Goal: Task Accomplishment & Management: Manage account settings

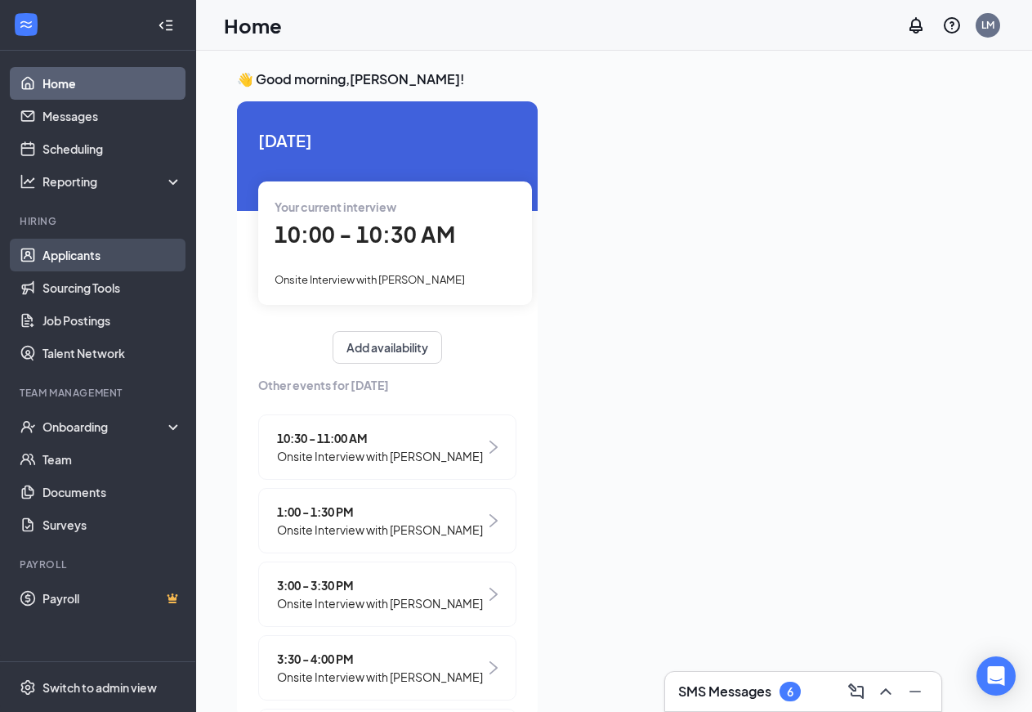
click at [80, 256] on link "Applicants" at bounding box center [112, 255] width 140 height 33
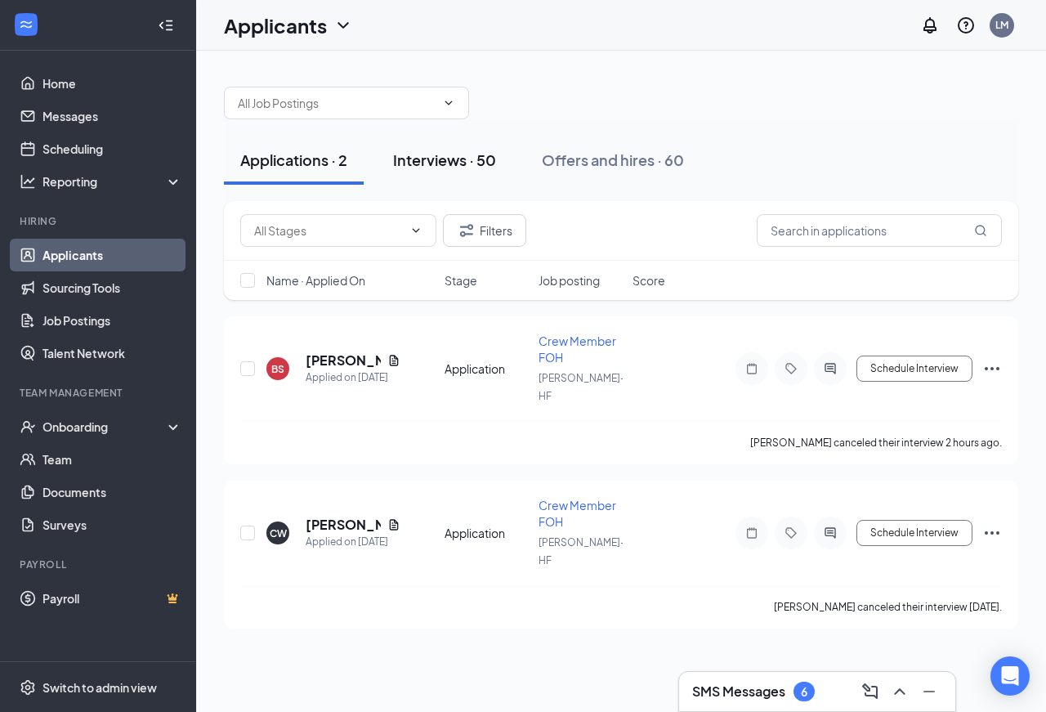
click at [417, 158] on div "Interviews · 50" at bounding box center [444, 159] width 103 height 20
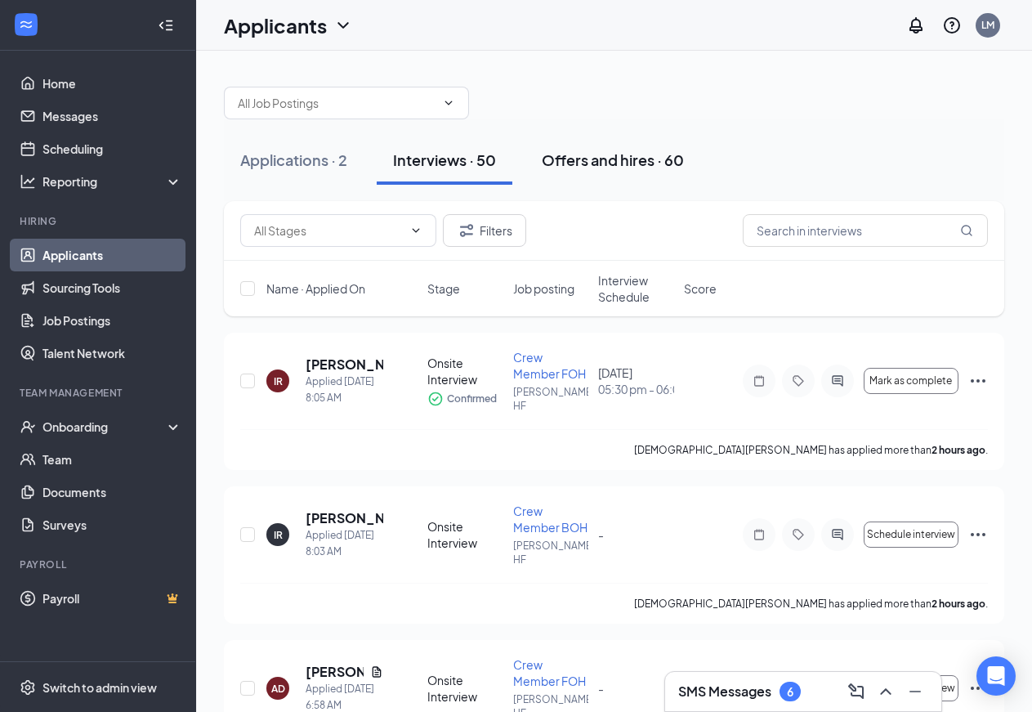
click at [619, 163] on div "Offers and hires · 60" at bounding box center [613, 159] width 142 height 20
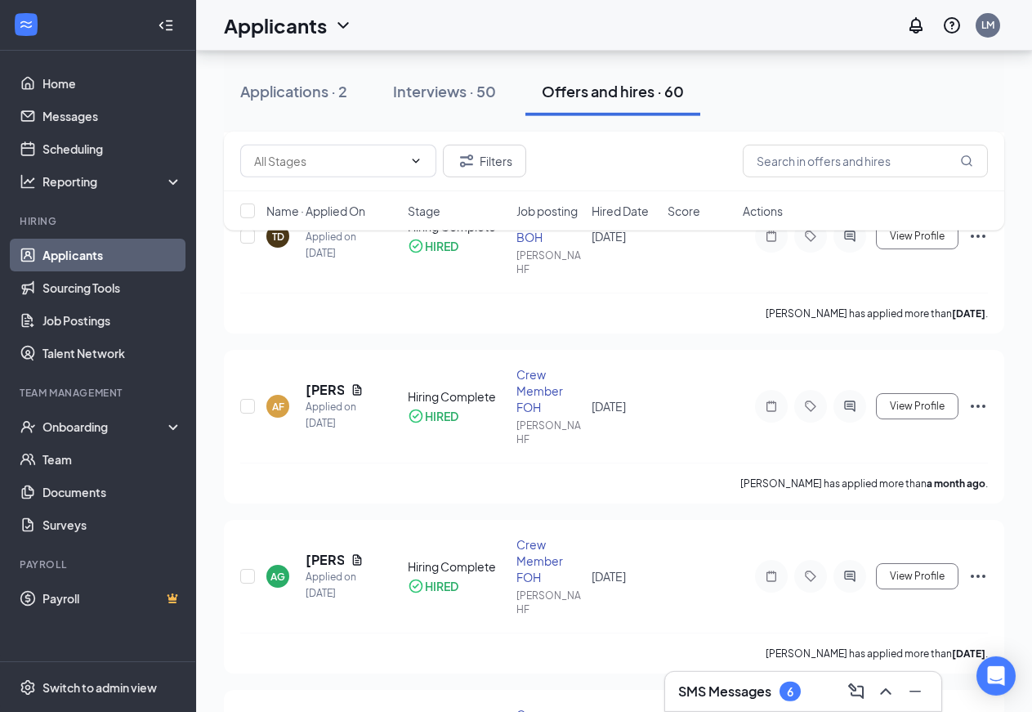
scroll to position [1167, 0]
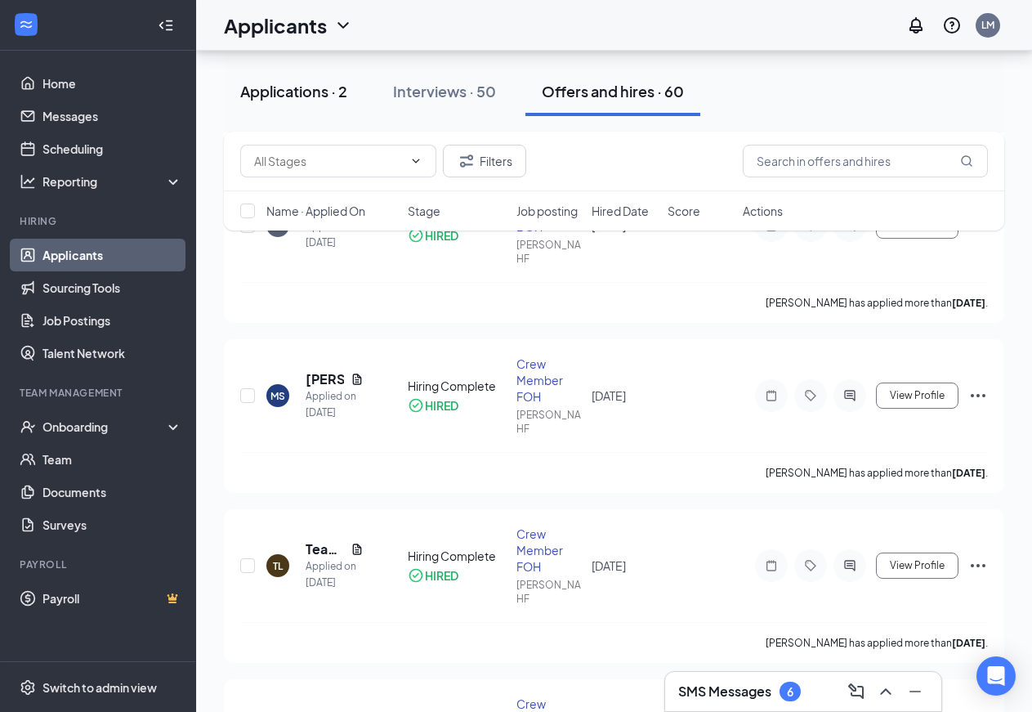
click at [295, 95] on div "Applications · 2" at bounding box center [293, 91] width 107 height 20
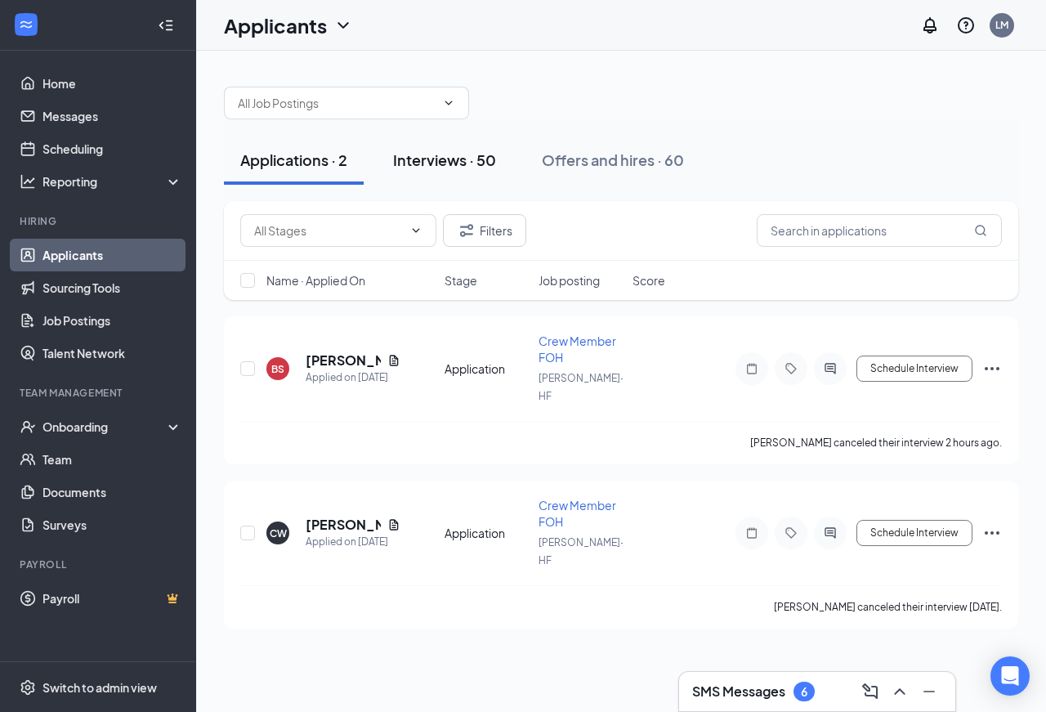
click at [452, 161] on div "Interviews · 50" at bounding box center [444, 159] width 103 height 20
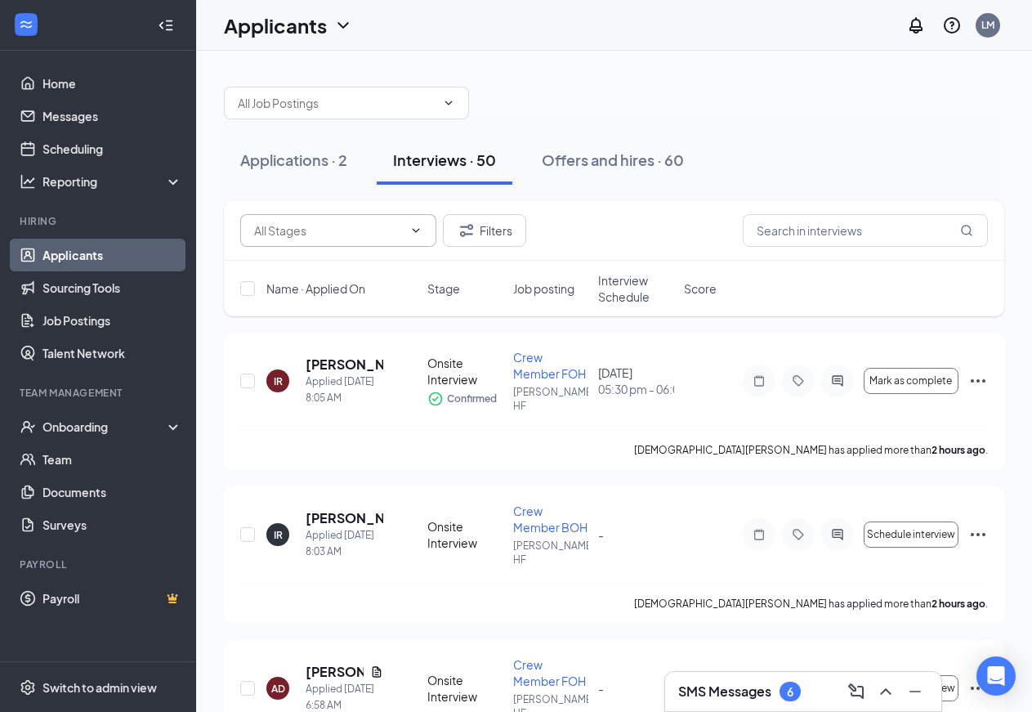
click at [268, 233] on input "text" at bounding box center [328, 230] width 149 height 18
click at [307, 226] on input "text" at bounding box center [328, 230] width 149 height 18
drag, startPoint x: 603, startPoint y: 234, endPoint x: 615, endPoint y: 234, distance: 12.3
click at [609, 234] on div "Onsite Interview (1958) Filters" at bounding box center [613, 230] width 747 height 33
click at [799, 234] on input "text" at bounding box center [865, 230] width 245 height 33
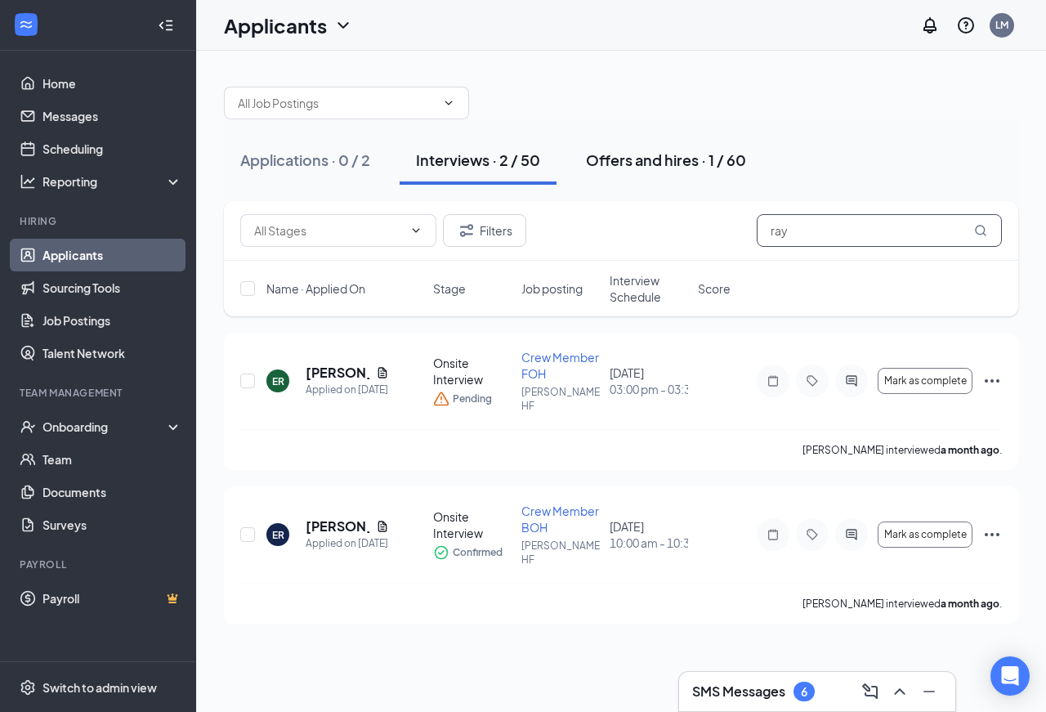
type input "ray"
click at [616, 155] on div "Offers and hires · 1 / 60" at bounding box center [666, 159] width 160 height 20
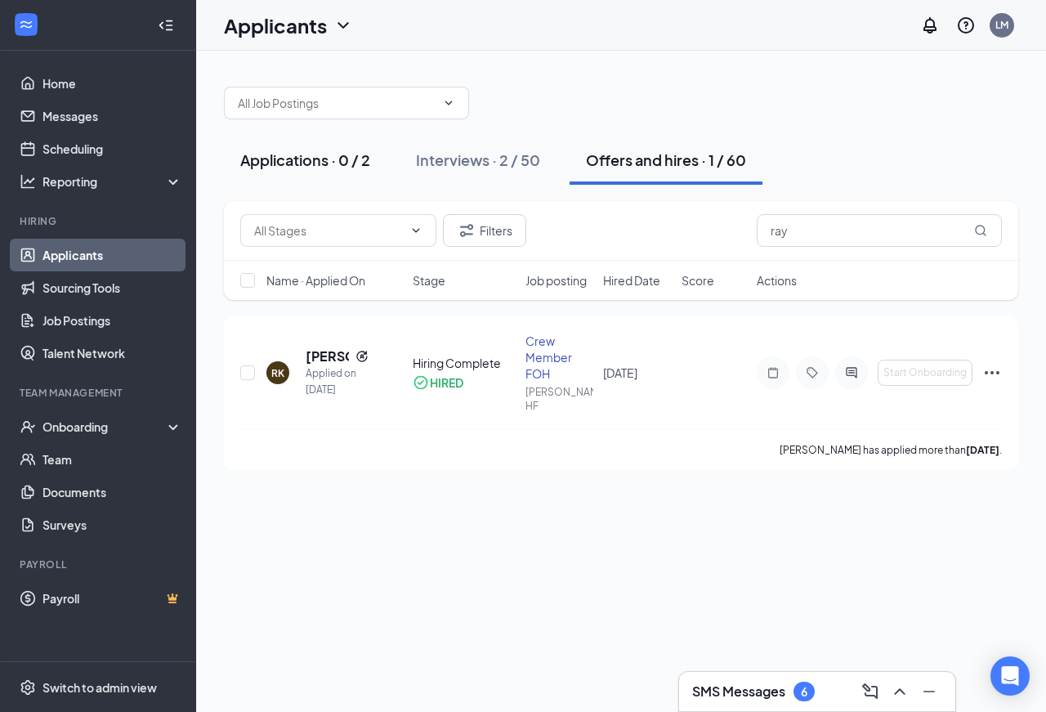
click at [293, 157] on div "Applications · 0 / 2" at bounding box center [305, 159] width 130 height 20
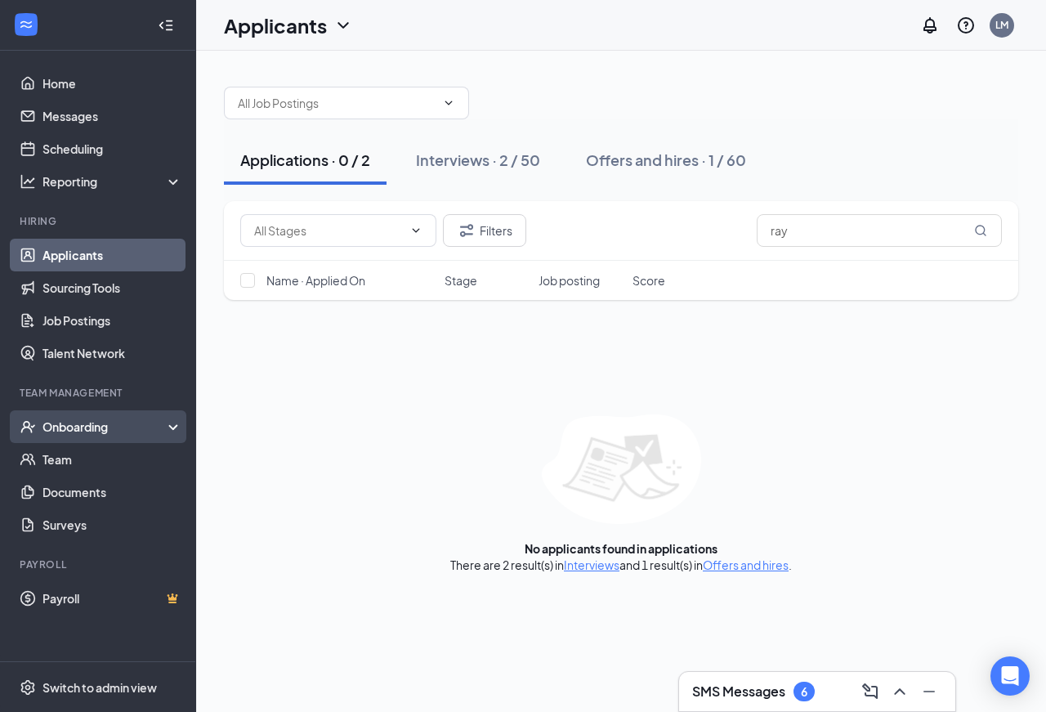
click at [89, 426] on div "Onboarding" at bounding box center [105, 426] width 126 height 16
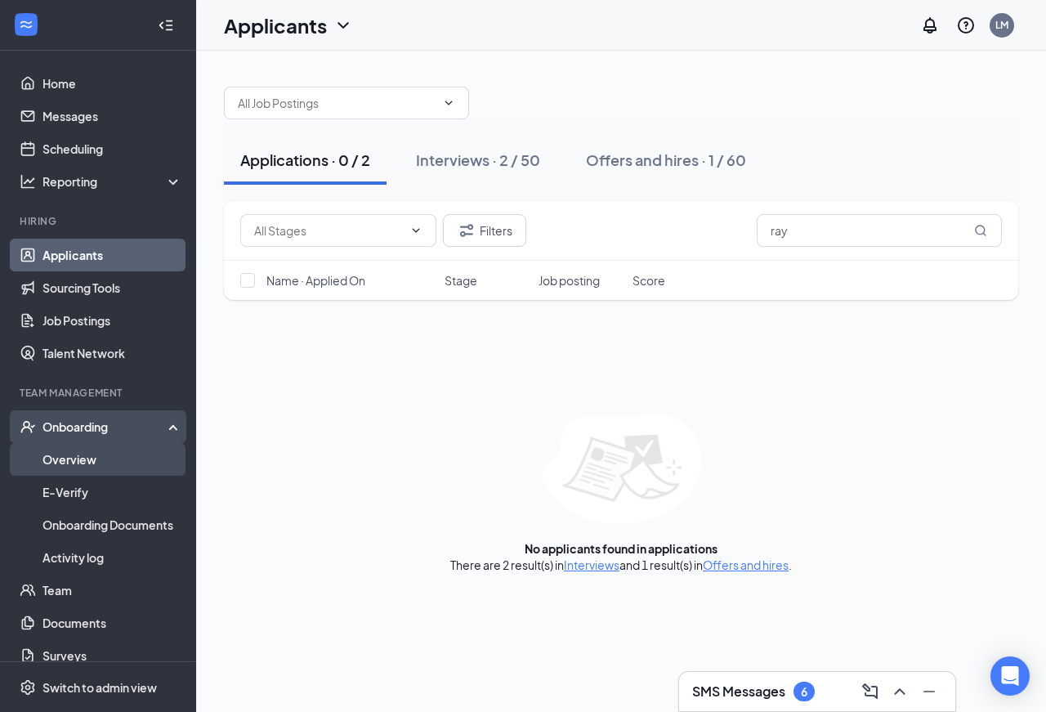
click at [78, 462] on link "Overview" at bounding box center [112, 459] width 140 height 33
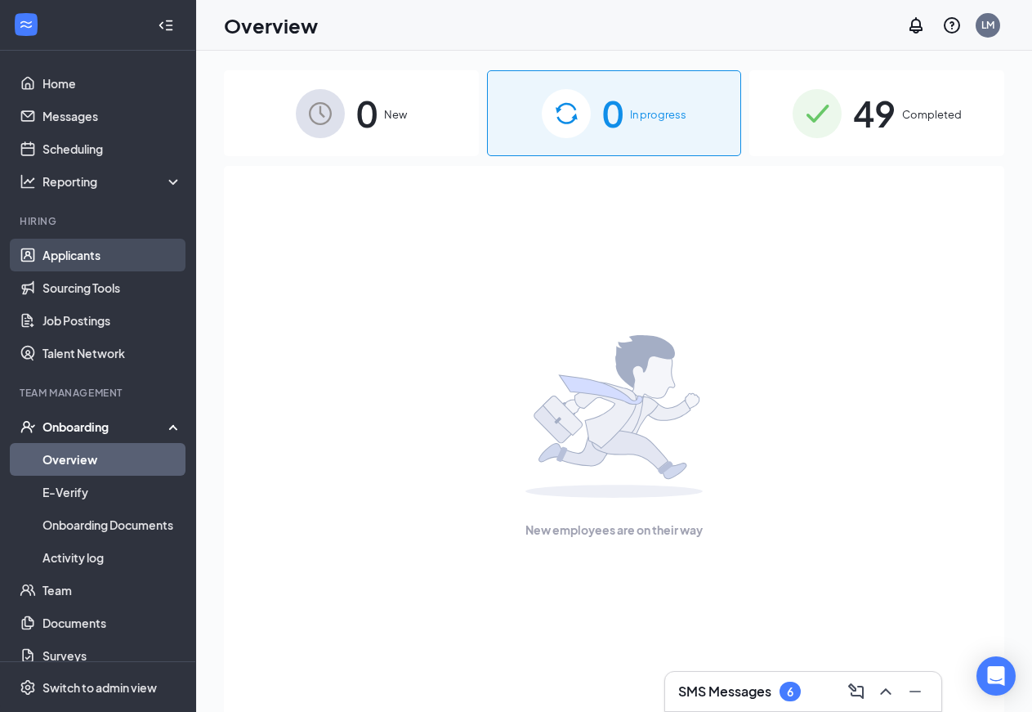
click at [76, 257] on link "Applicants" at bounding box center [112, 255] width 140 height 33
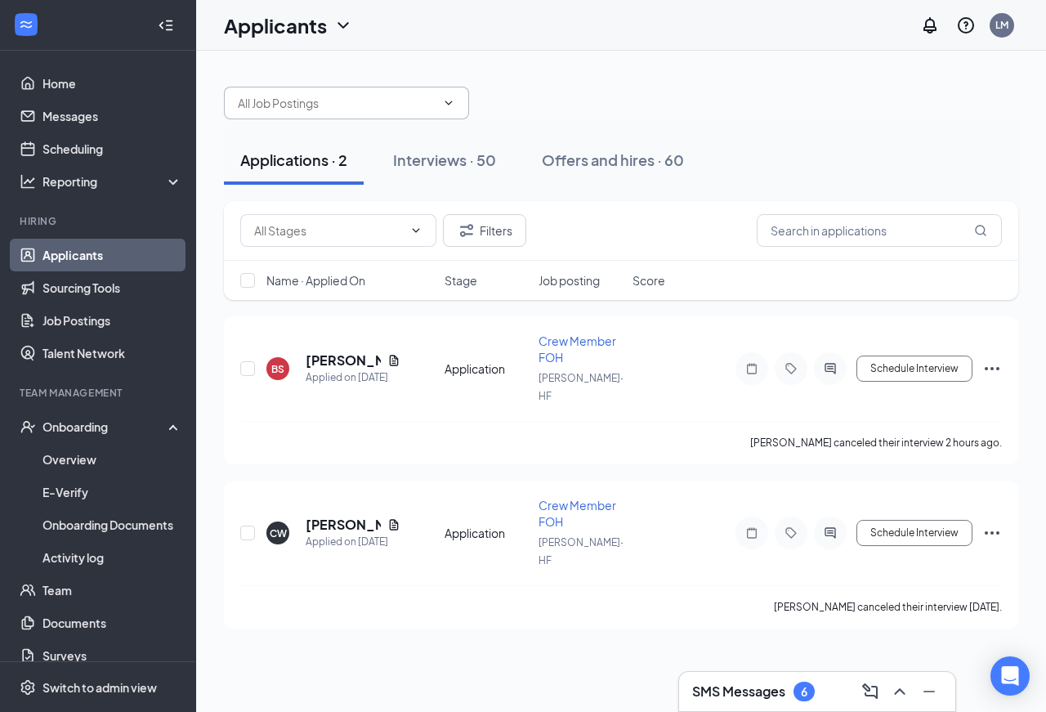
click at [247, 98] on input "text" at bounding box center [337, 103] width 198 height 18
type input "r"
type input "kenneth"
click at [445, 161] on div "Interviews · 50" at bounding box center [444, 159] width 103 height 20
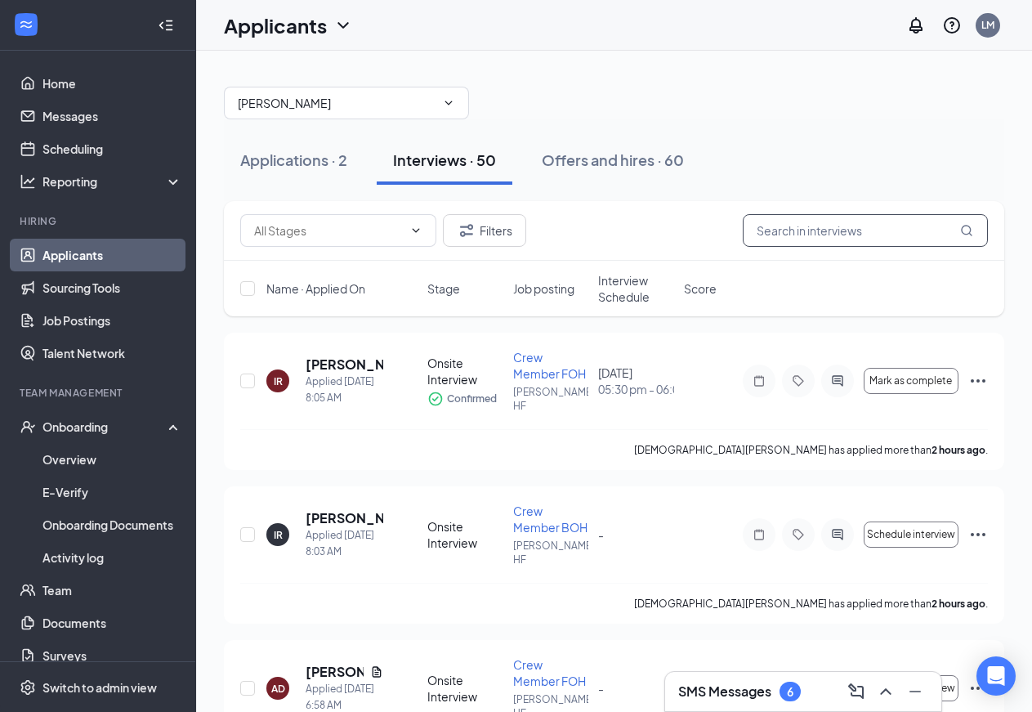
click at [782, 238] on input "text" at bounding box center [865, 230] width 245 height 33
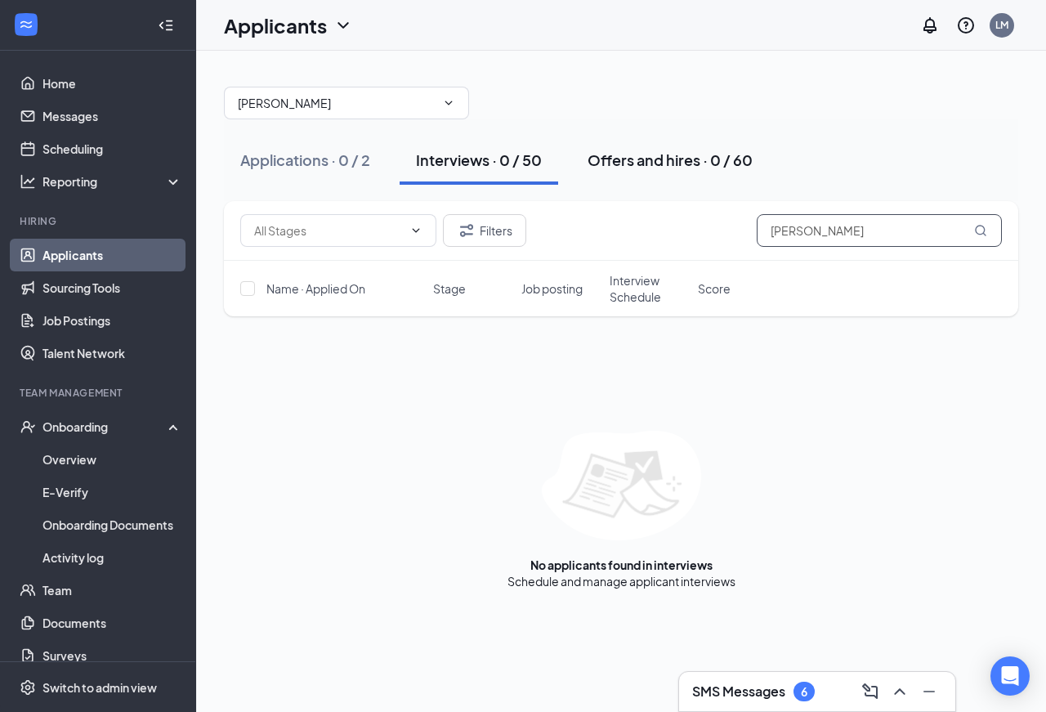
type input "kenneth ray"
click at [667, 159] on div "Offers and hires · 0 / 60" at bounding box center [669, 159] width 165 height 20
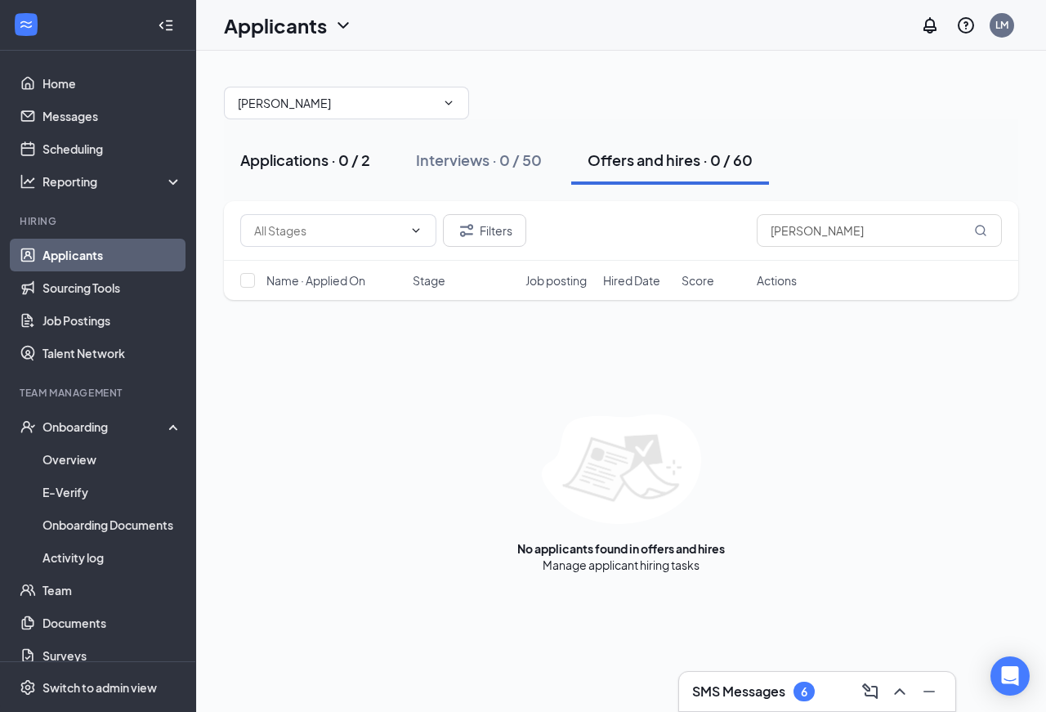
click at [315, 158] on div "Applications · 0 / 2" at bounding box center [305, 159] width 130 height 20
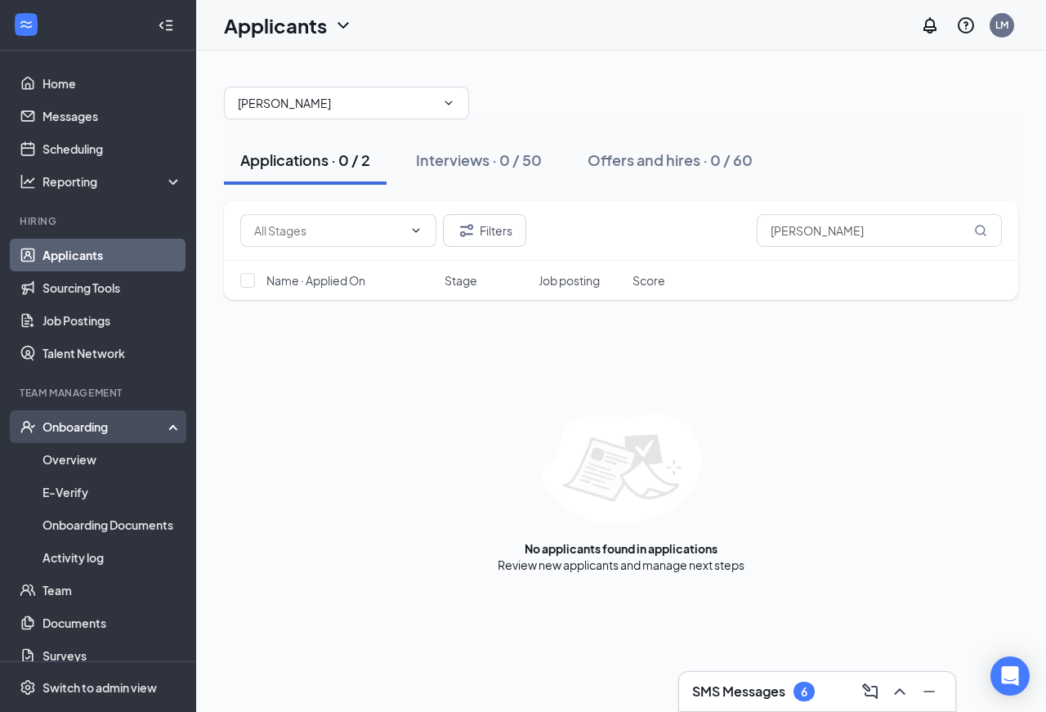
click at [77, 428] on div "Onboarding" at bounding box center [105, 426] width 126 height 16
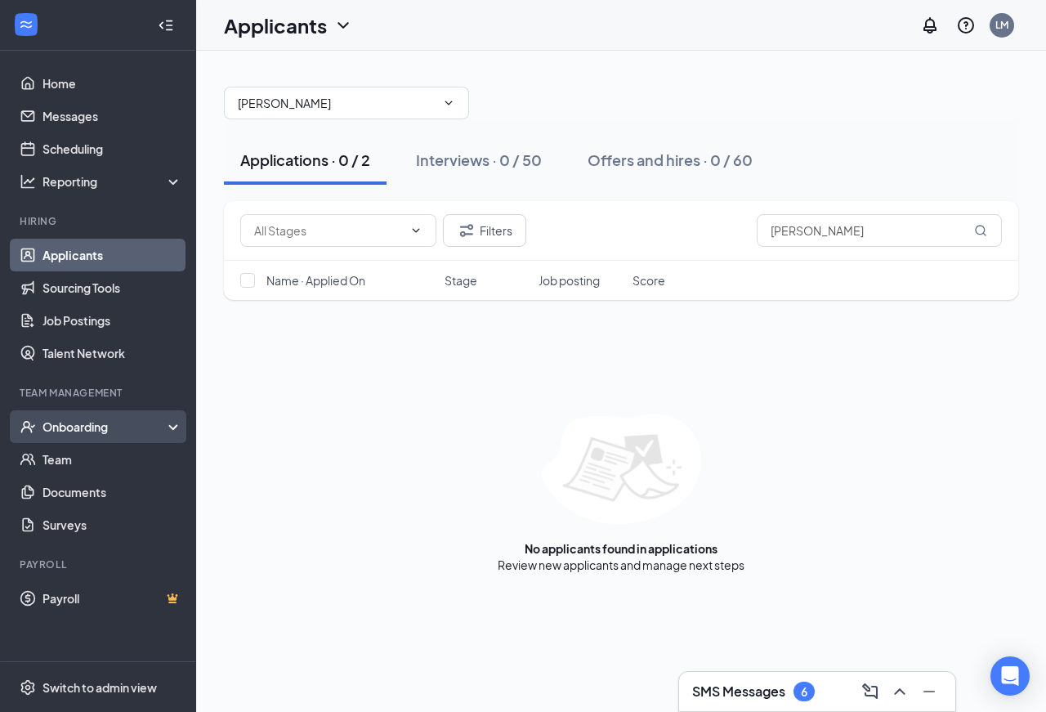
click at [72, 423] on div "Onboarding" at bounding box center [105, 426] width 126 height 16
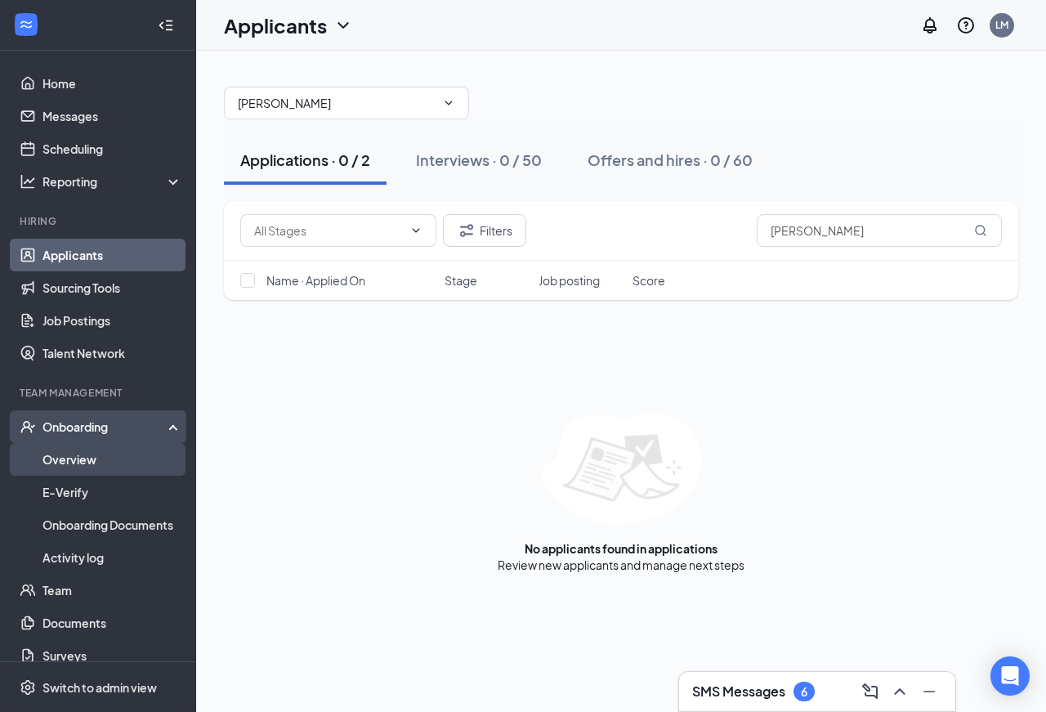
click at [66, 455] on link "Overview" at bounding box center [112, 459] width 140 height 33
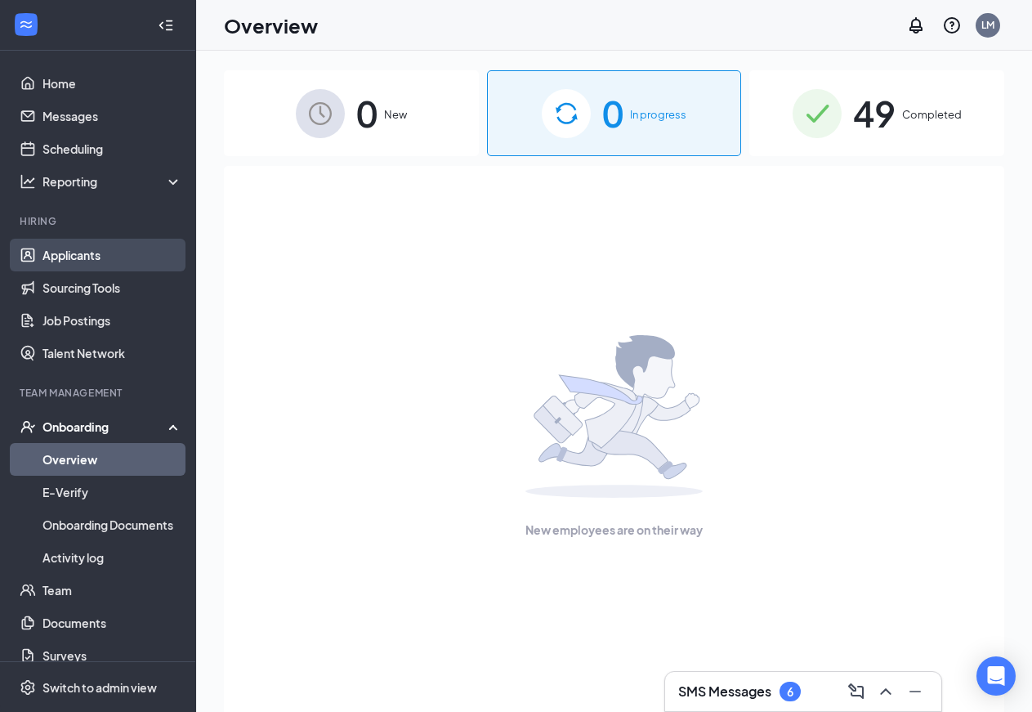
click at [87, 258] on link "Applicants" at bounding box center [112, 255] width 140 height 33
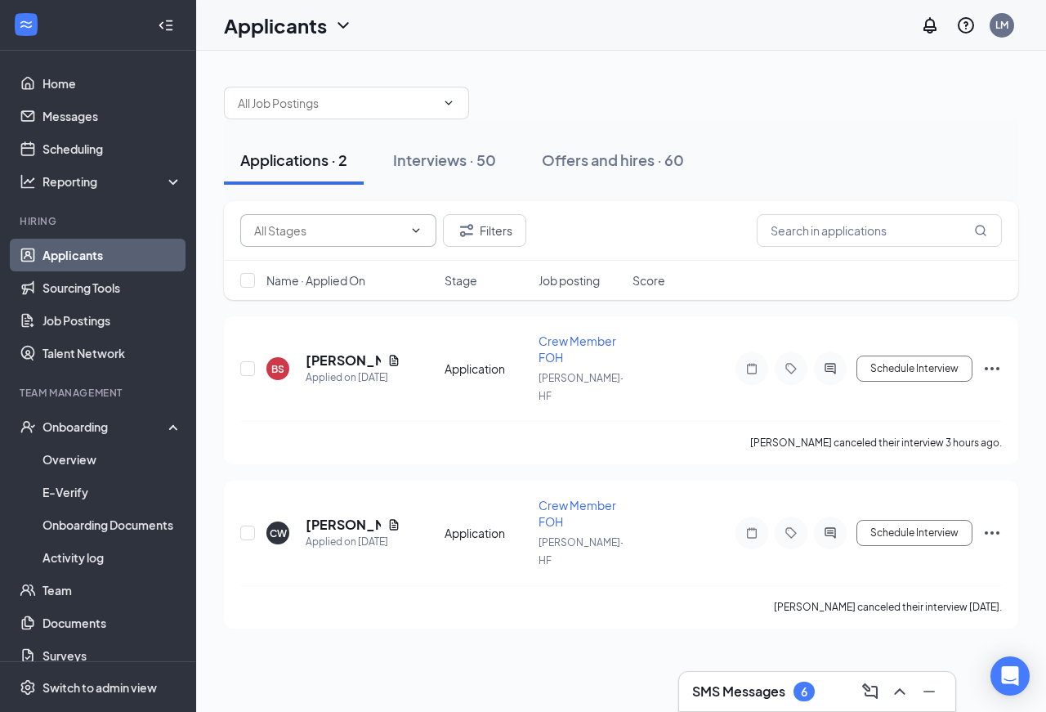
click at [414, 229] on icon "ChevronDown" at bounding box center [415, 230] width 13 height 13
click at [276, 226] on input "text" at bounding box center [328, 230] width 149 height 18
click at [306, 297] on div "Application (75)" at bounding box center [308, 299] width 82 height 18
type input "Application (75)"
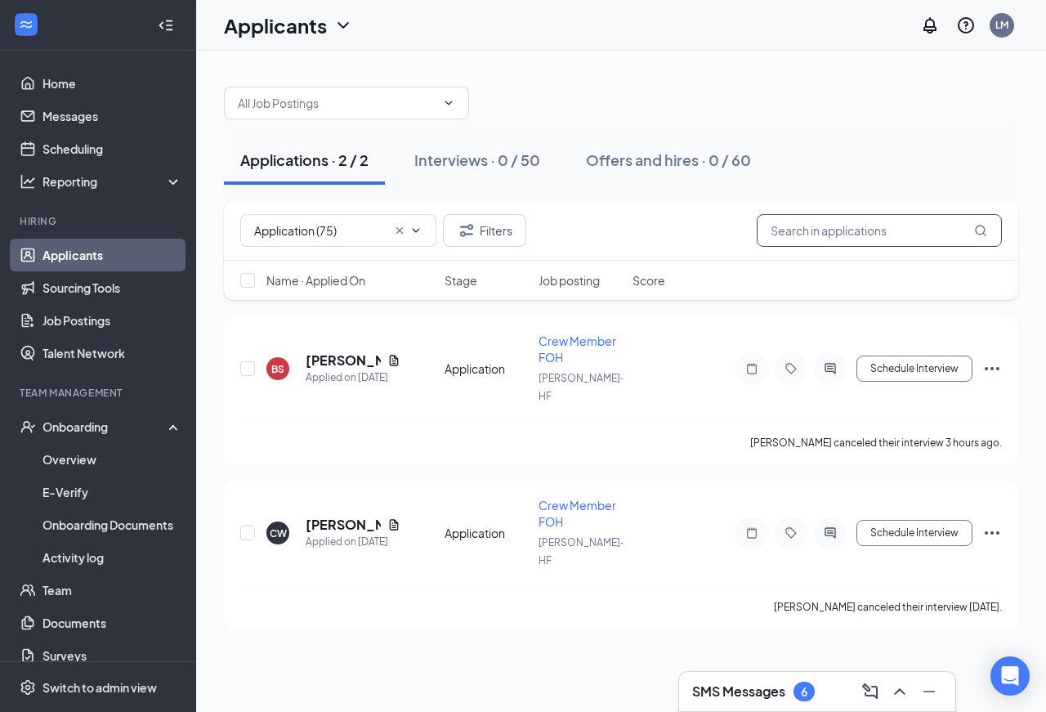
click at [796, 232] on input "text" at bounding box center [878, 230] width 245 height 33
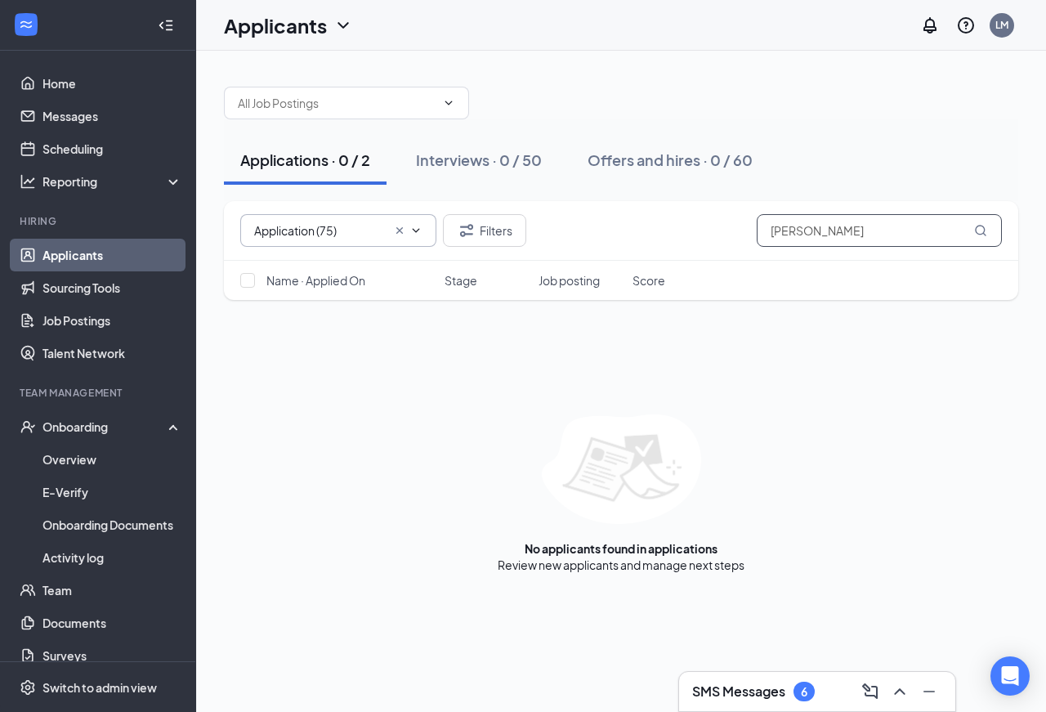
type input "[PERSON_NAME]"
click at [414, 233] on icon "ChevronDown" at bounding box center [415, 230] width 13 height 13
click at [398, 229] on icon "Cross" at bounding box center [399, 230] width 13 height 13
click at [413, 230] on icon "ChevronDown" at bounding box center [415, 230] width 13 height 13
click at [414, 230] on icon "ChevronDown" at bounding box center [416, 230] width 7 height 4
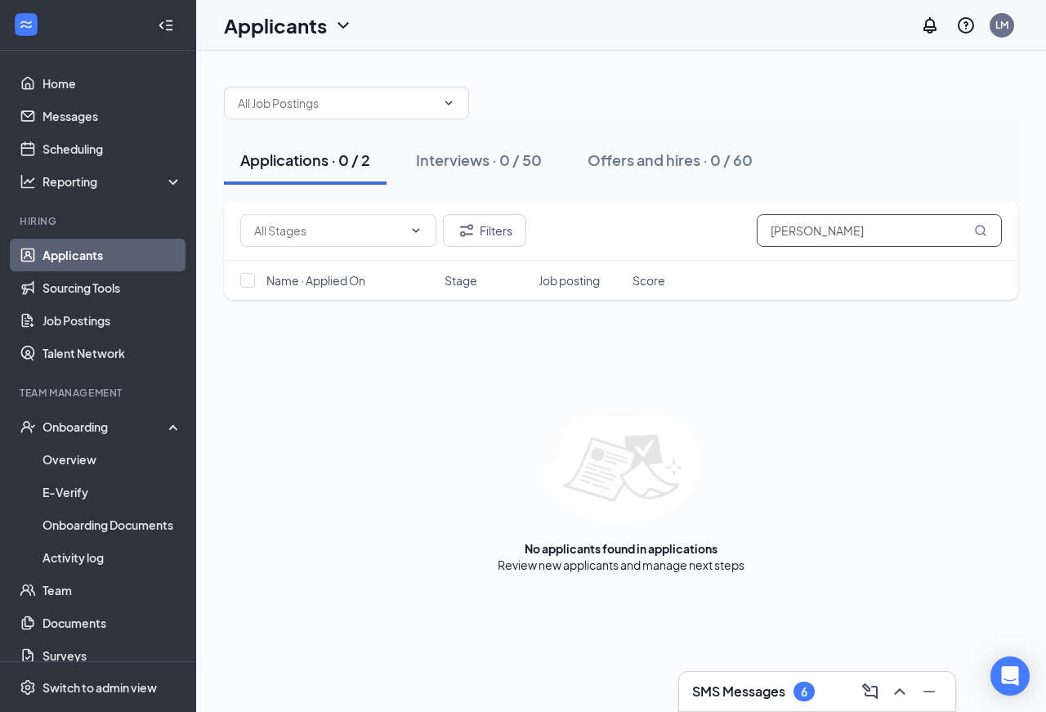
click at [883, 241] on input "[PERSON_NAME]" at bounding box center [878, 230] width 245 height 33
type input "k"
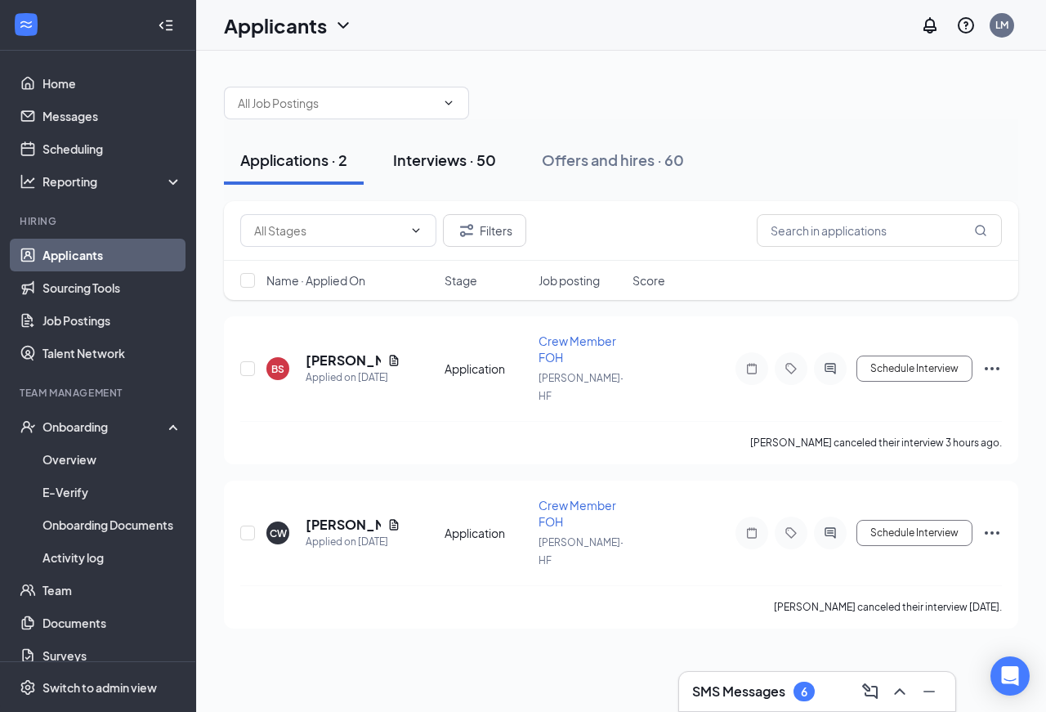
click at [434, 156] on div "Interviews · 50" at bounding box center [444, 159] width 103 height 20
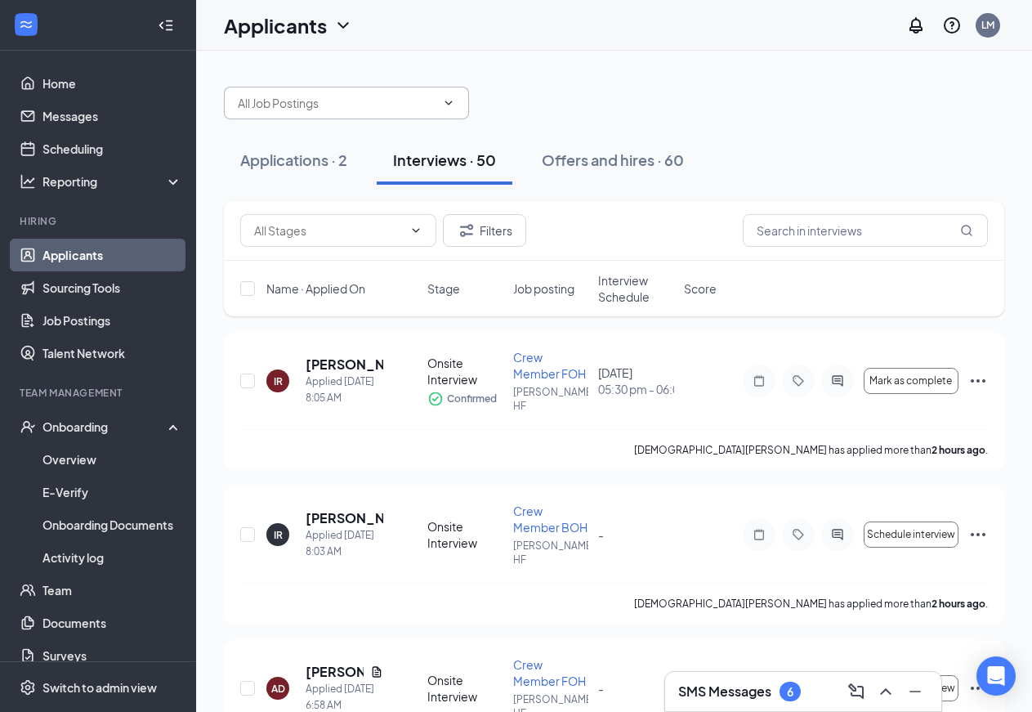
click at [256, 100] on input "text" at bounding box center [337, 103] width 198 height 18
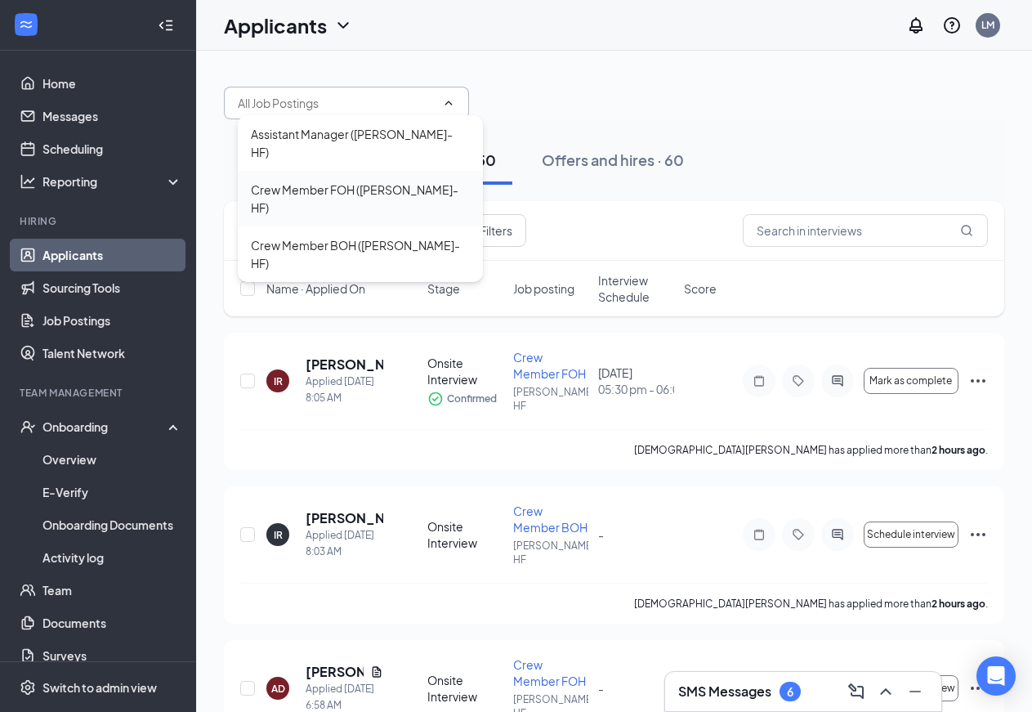
click at [302, 181] on div "Crew Member FOH (Harriman-HF)" at bounding box center [360, 199] width 219 height 36
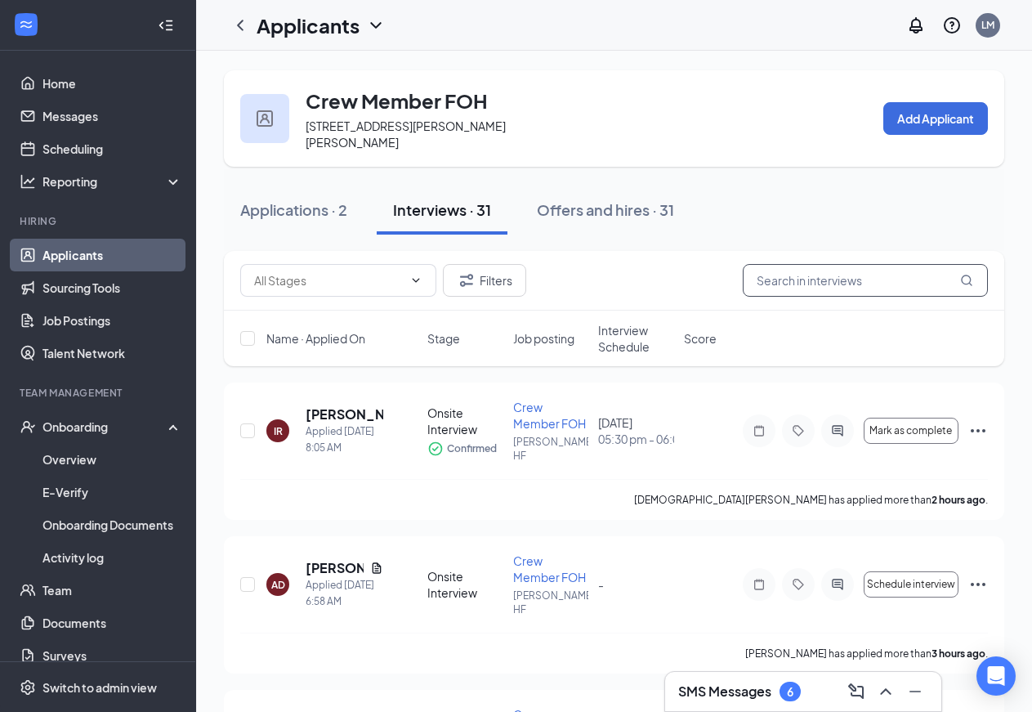
click at [796, 272] on input "text" at bounding box center [865, 280] width 245 height 33
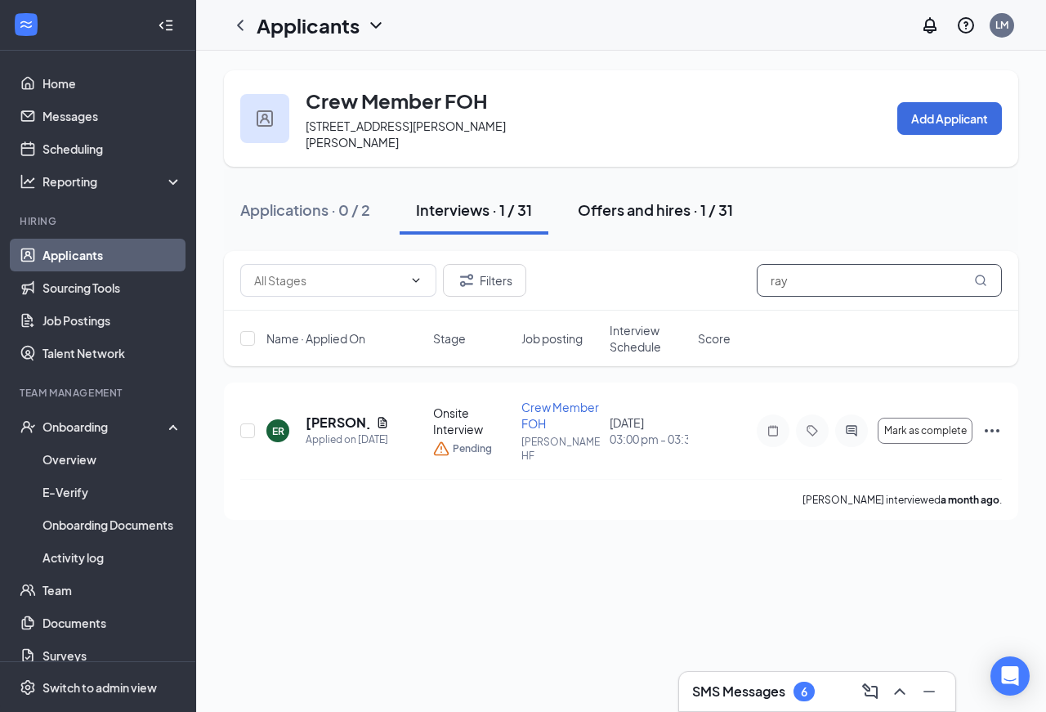
type input "ray"
click at [642, 199] on div "Offers and hires · 1 / 31" at bounding box center [655, 209] width 155 height 20
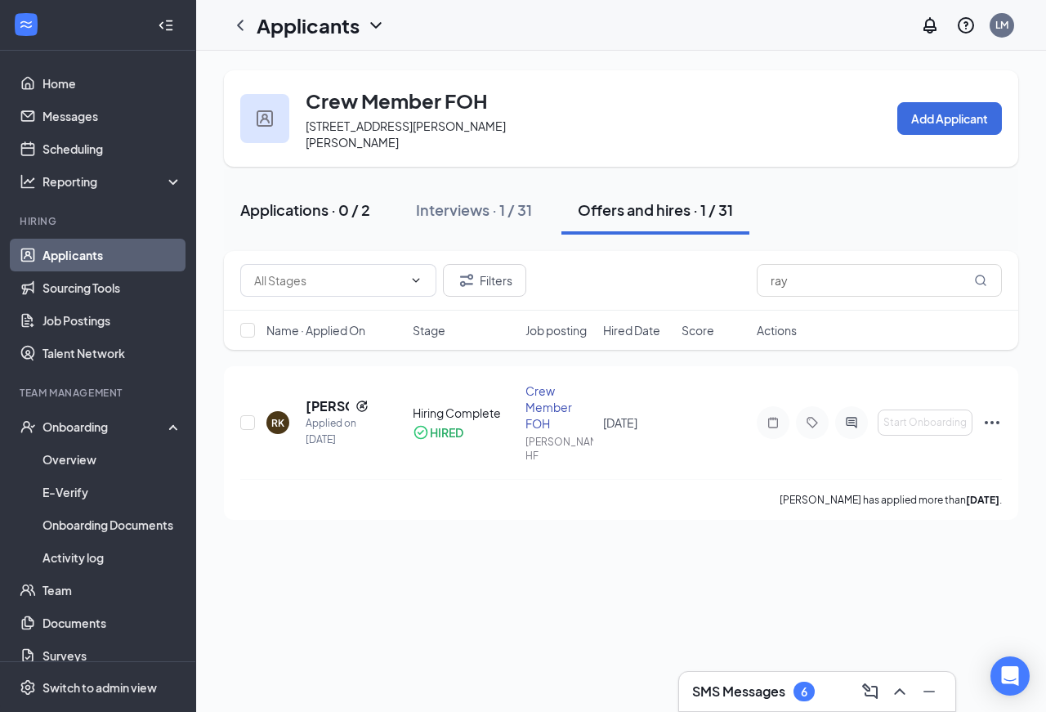
click at [311, 199] on div "Applications · 0 / 2" at bounding box center [305, 209] width 130 height 20
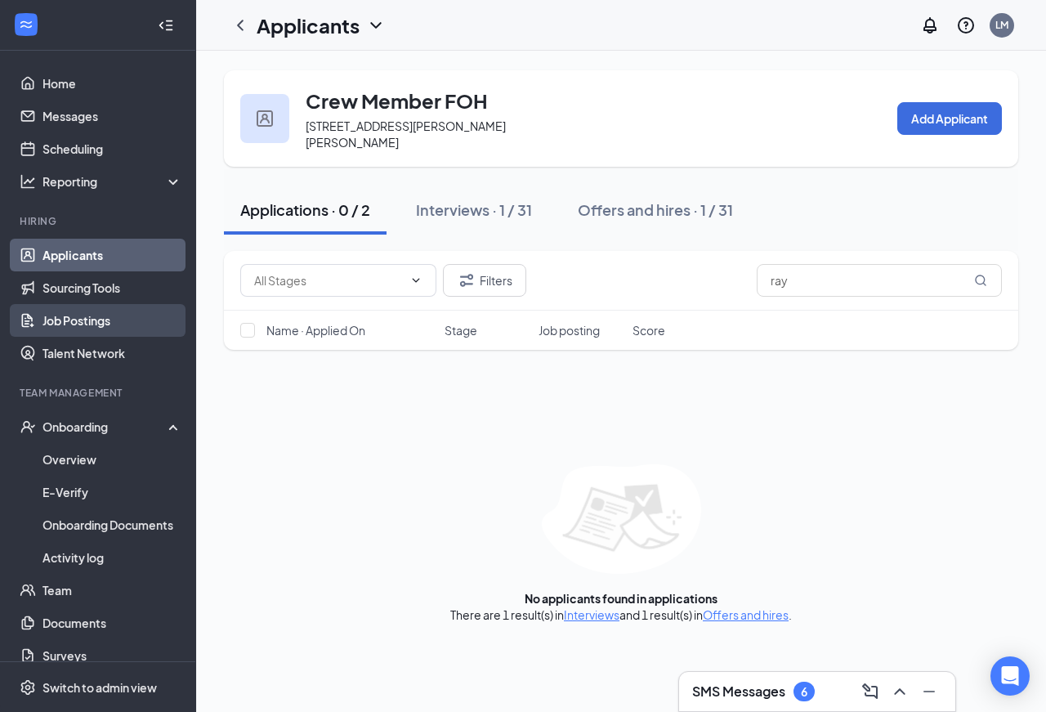
click at [96, 319] on link "Job Postings" at bounding box center [112, 320] width 140 height 33
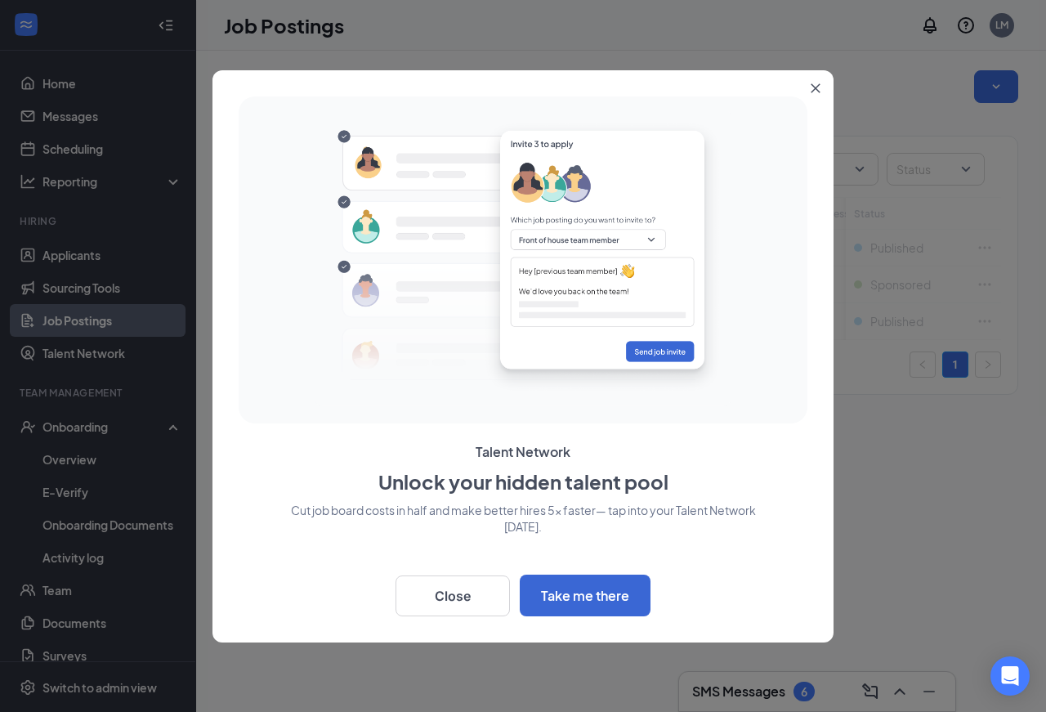
click at [812, 84] on icon "Close" at bounding box center [815, 87] width 9 height 9
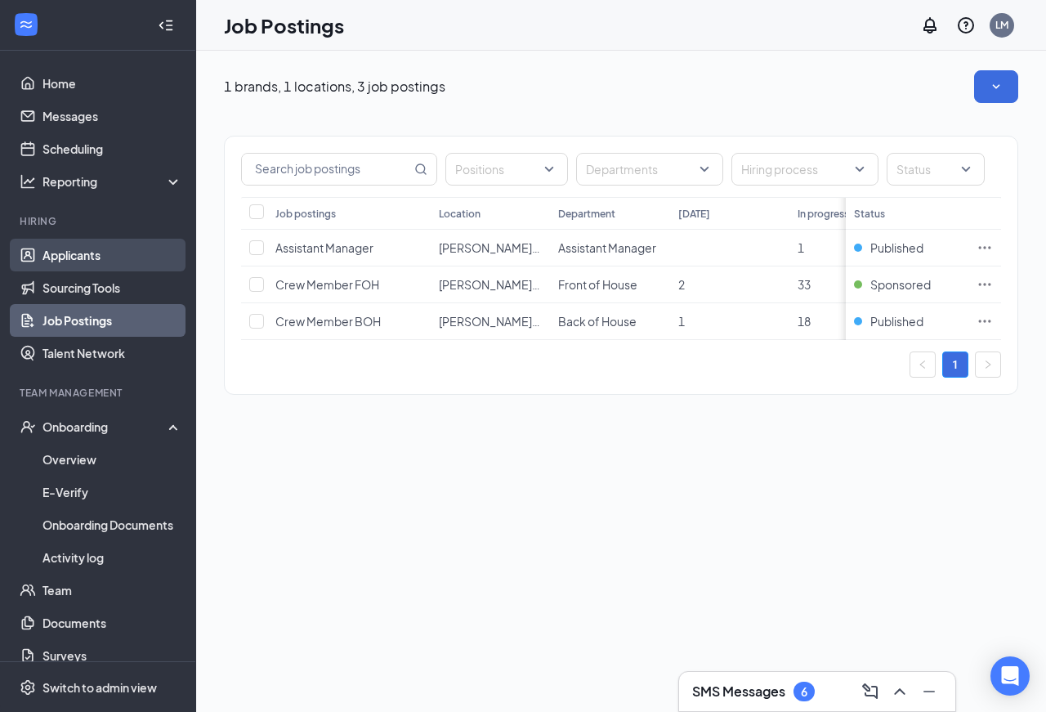
click at [79, 257] on link "Applicants" at bounding box center [112, 255] width 140 height 33
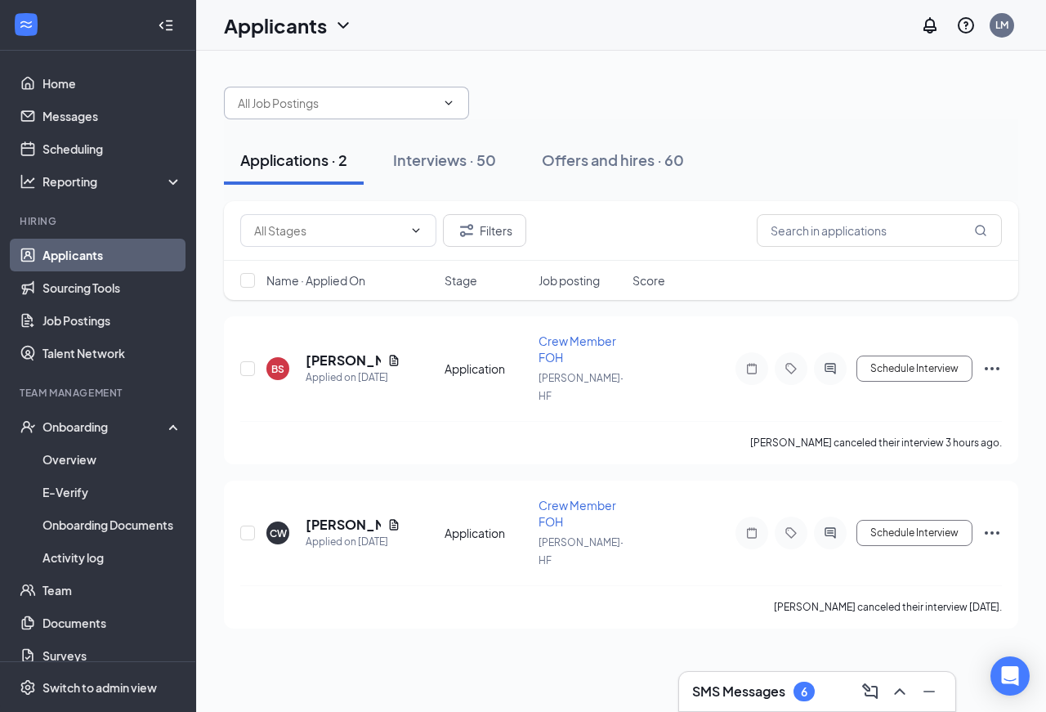
click at [449, 103] on icon "ChevronDown" at bounding box center [448, 102] width 7 height 4
click at [447, 102] on icon "ChevronDown" at bounding box center [448, 102] width 7 height 4
click at [445, 159] on div "Interviews · 50" at bounding box center [444, 159] width 103 height 20
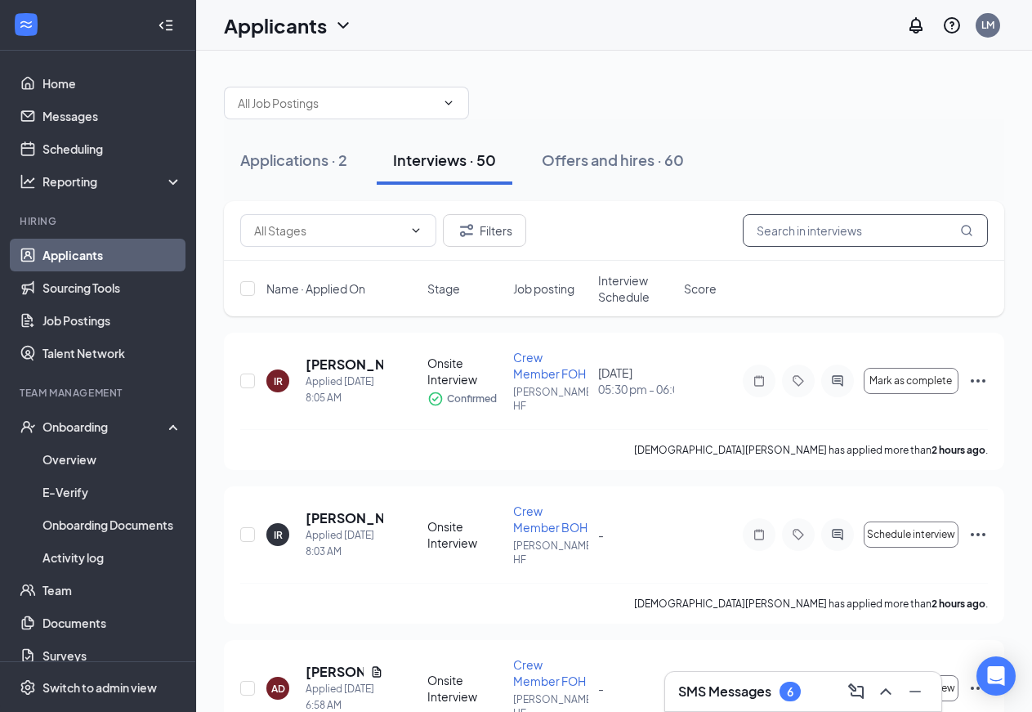
click at [791, 236] on input "text" at bounding box center [865, 230] width 245 height 33
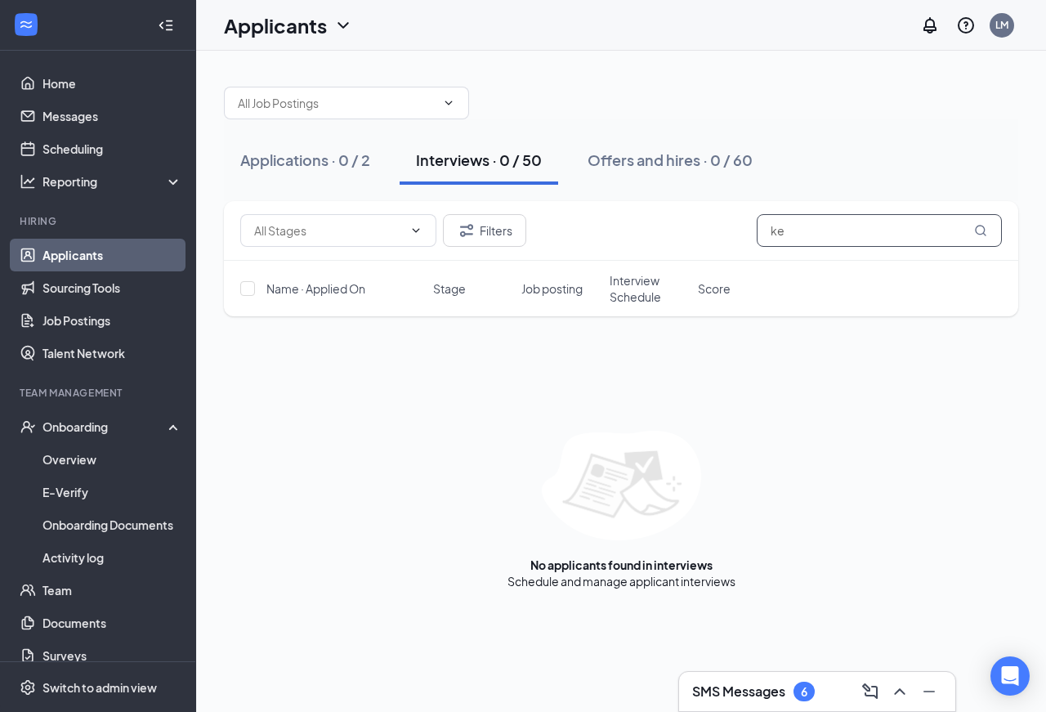
type input "k"
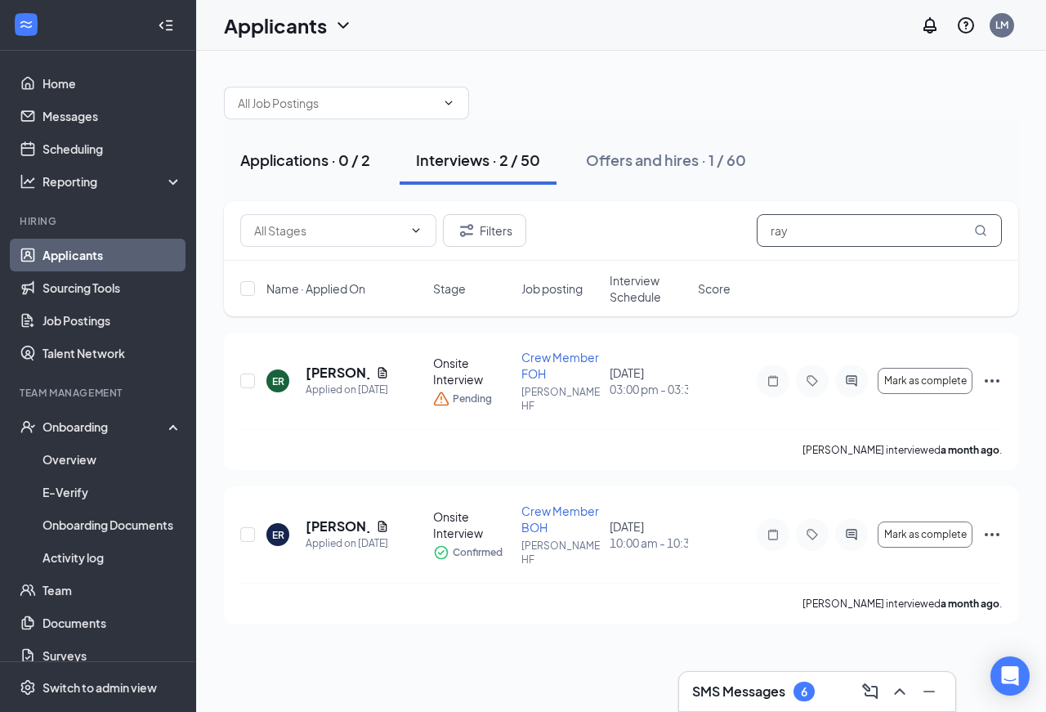
type input "ray"
click at [295, 162] on div "Applications · 0 / 2" at bounding box center [305, 159] width 130 height 20
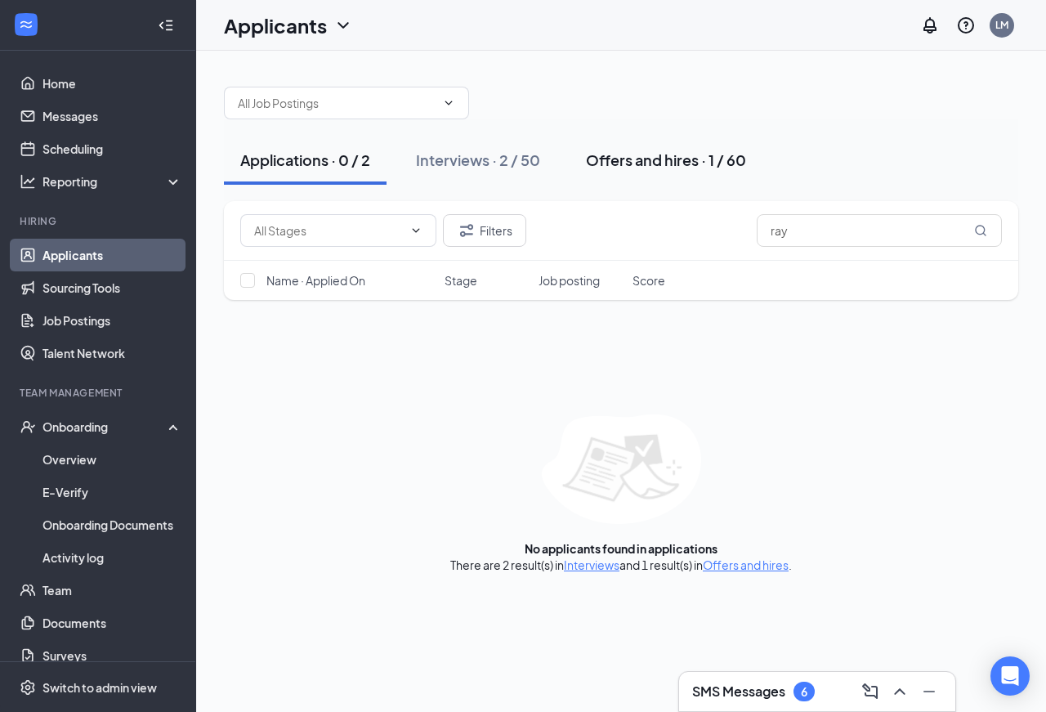
click at [619, 157] on div "Offers and hires · 1 / 60" at bounding box center [666, 159] width 160 height 20
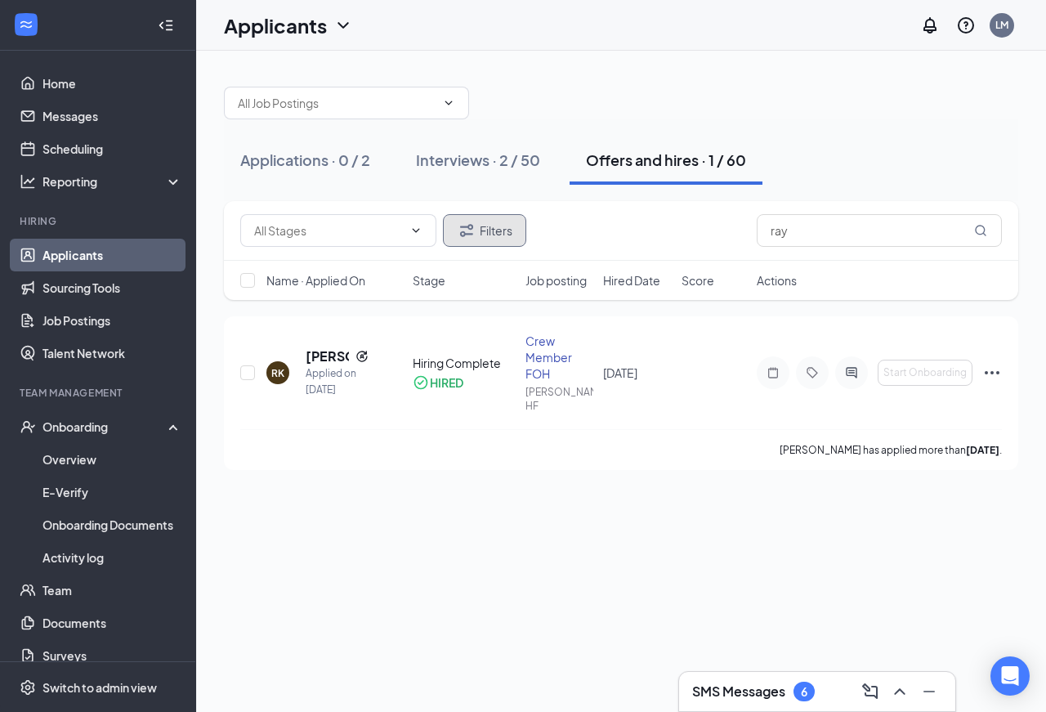
click at [493, 230] on button "Filters" at bounding box center [484, 230] width 83 height 33
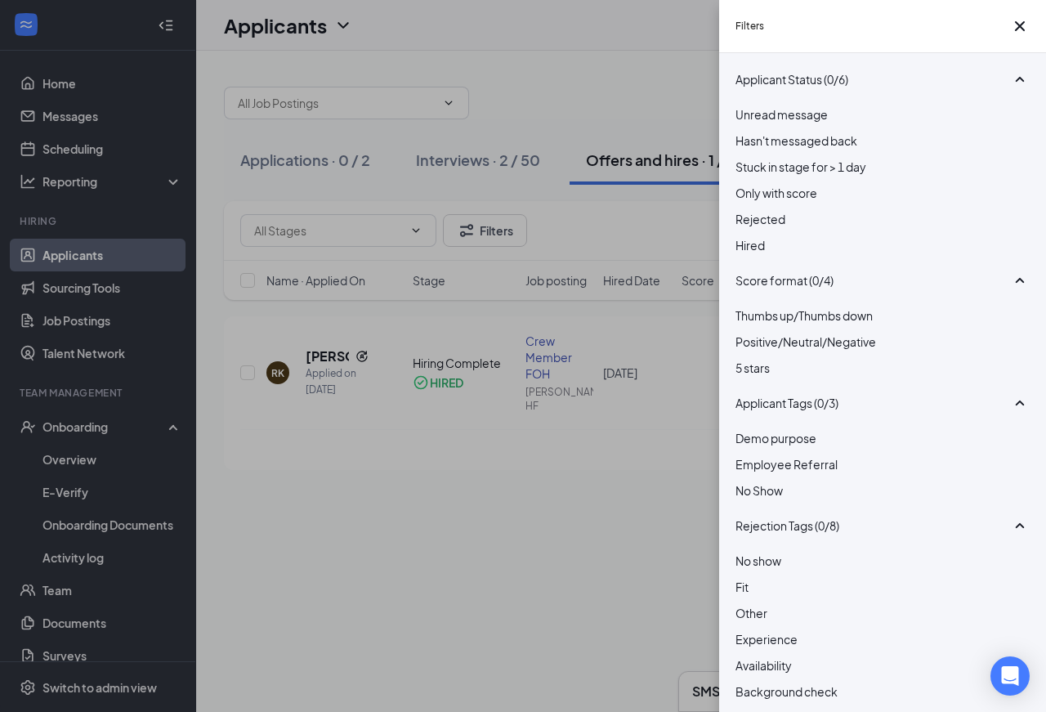
click at [595, 87] on div "Filters Applicant Status (0/6) Unread message Hasn't messaged back Stuck in sta…" at bounding box center [523, 356] width 1046 height 712
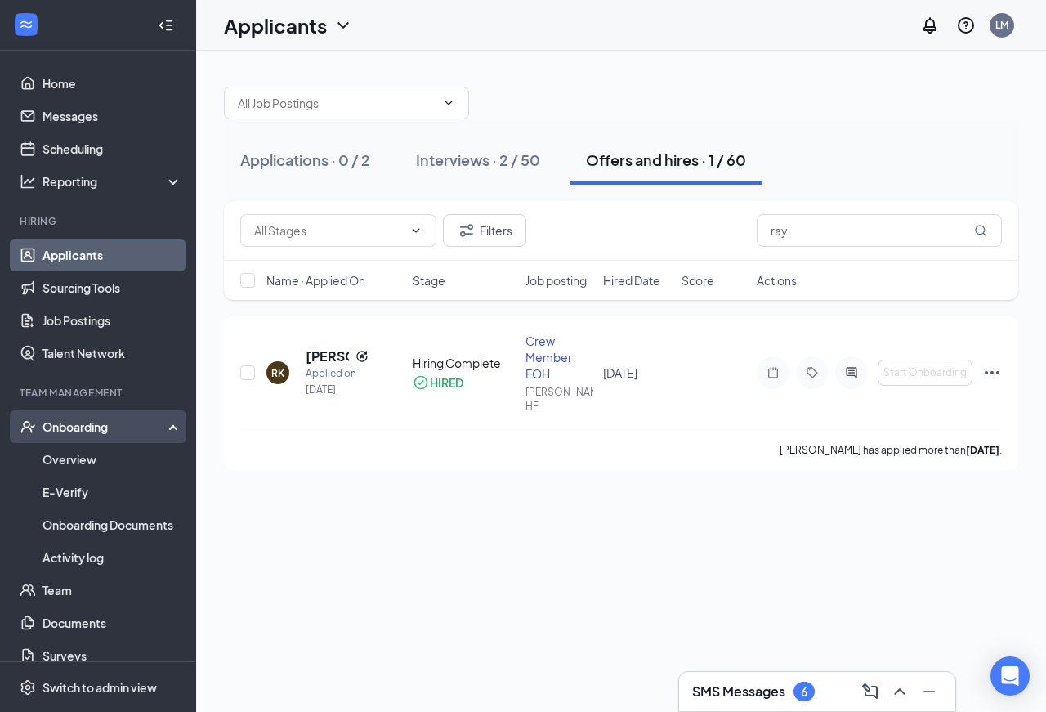
click at [82, 424] on div "Onboarding" at bounding box center [105, 426] width 126 height 16
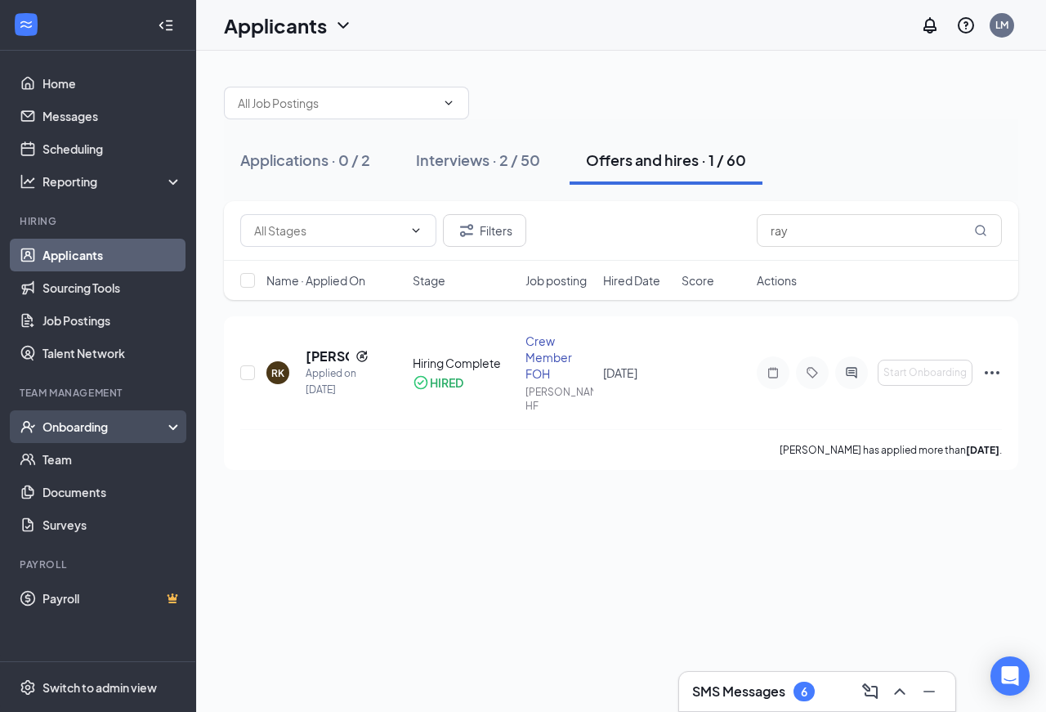
click at [97, 425] on div "Onboarding" at bounding box center [105, 426] width 126 height 16
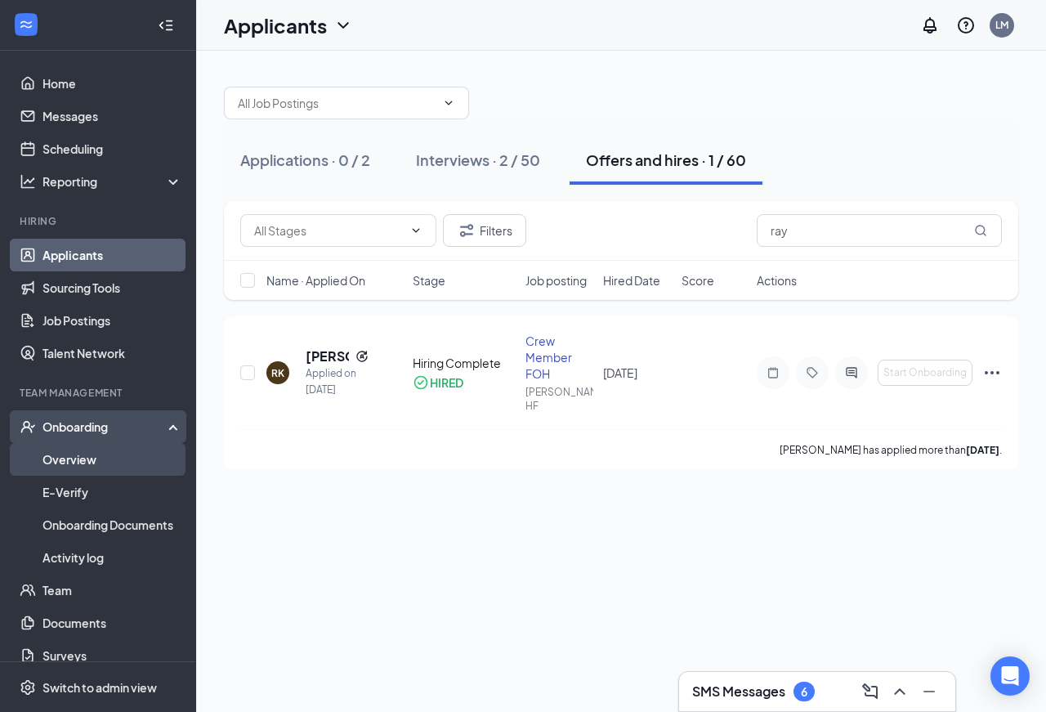
click at [87, 465] on link "Overview" at bounding box center [112, 459] width 140 height 33
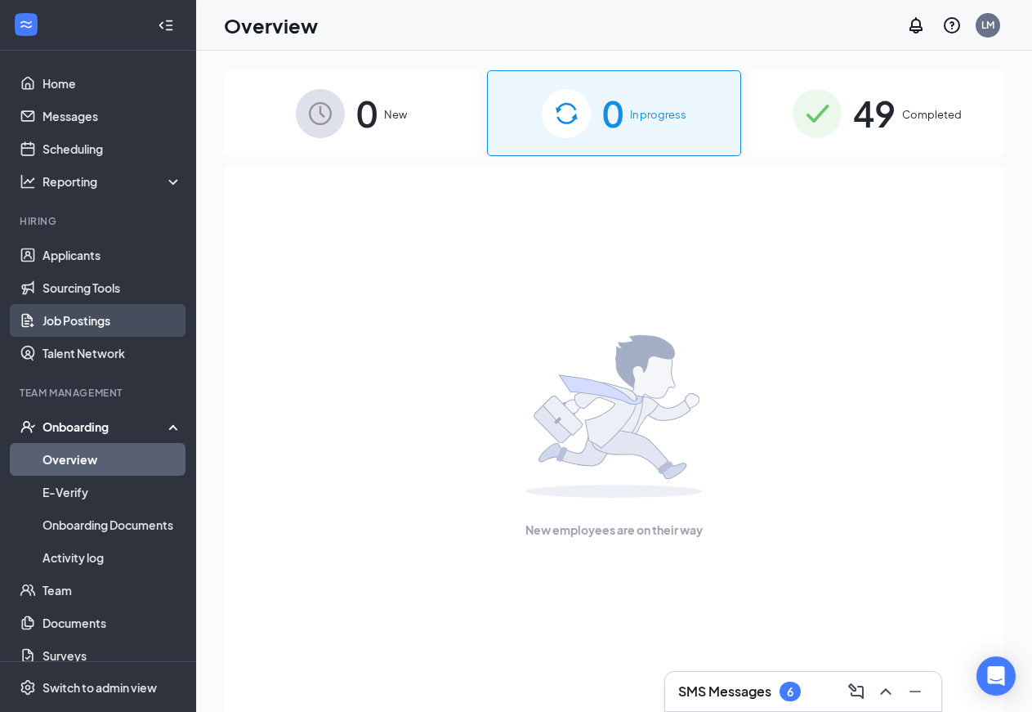
click at [78, 319] on link "Job Postings" at bounding box center [112, 320] width 140 height 33
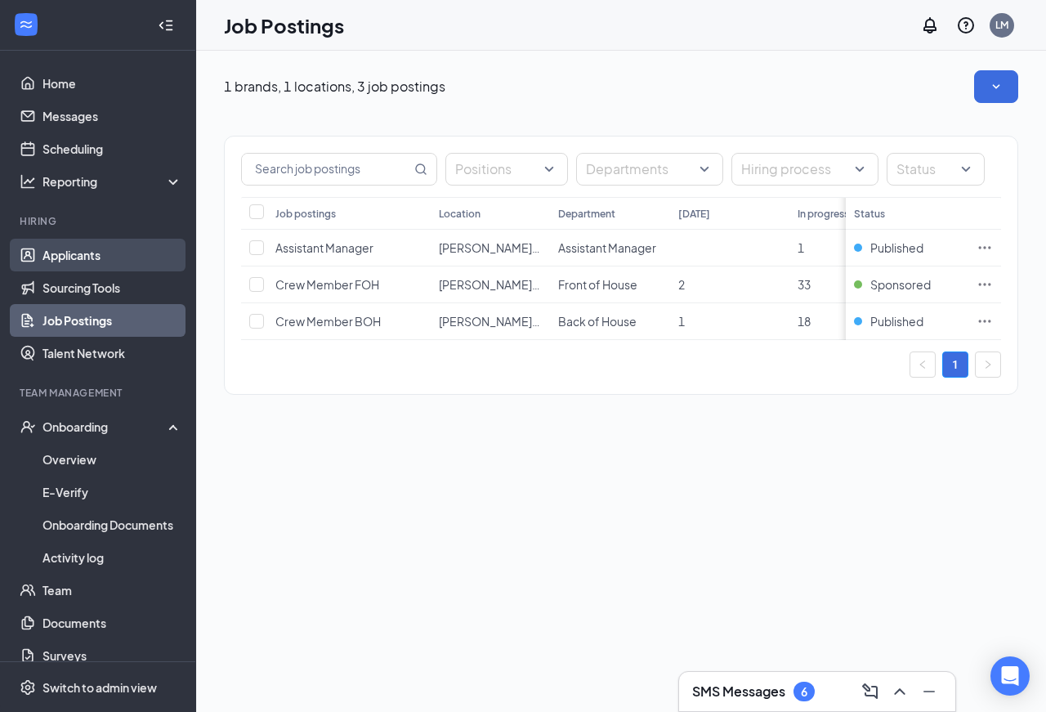
click at [75, 257] on link "Applicants" at bounding box center [112, 255] width 140 height 33
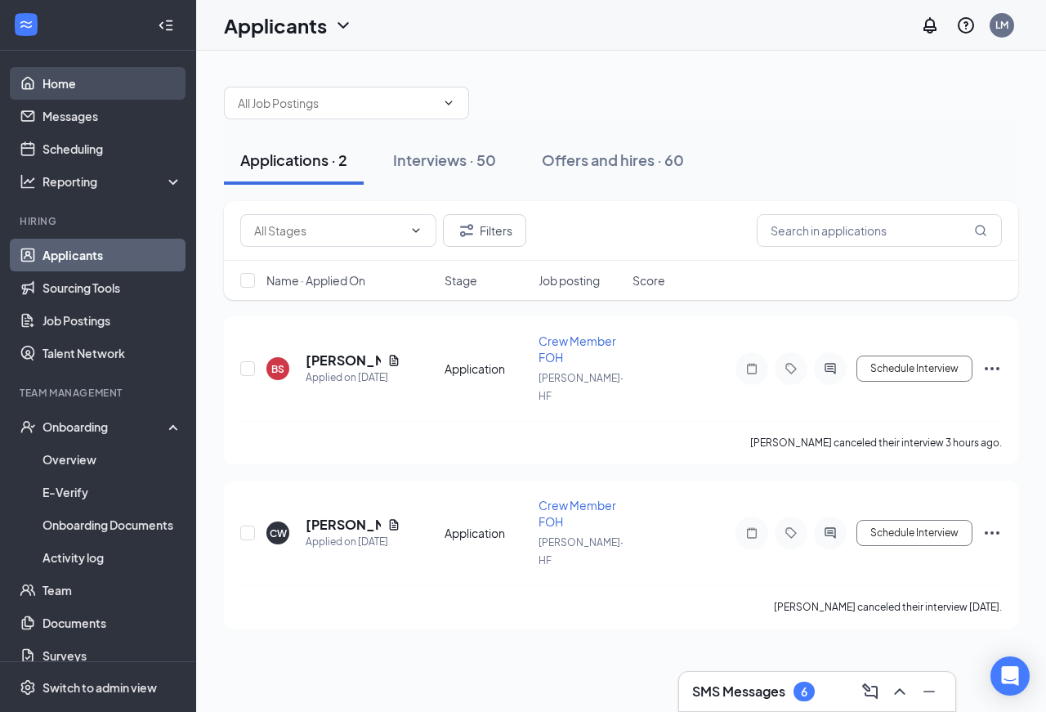
click at [69, 85] on link "Home" at bounding box center [112, 83] width 140 height 33
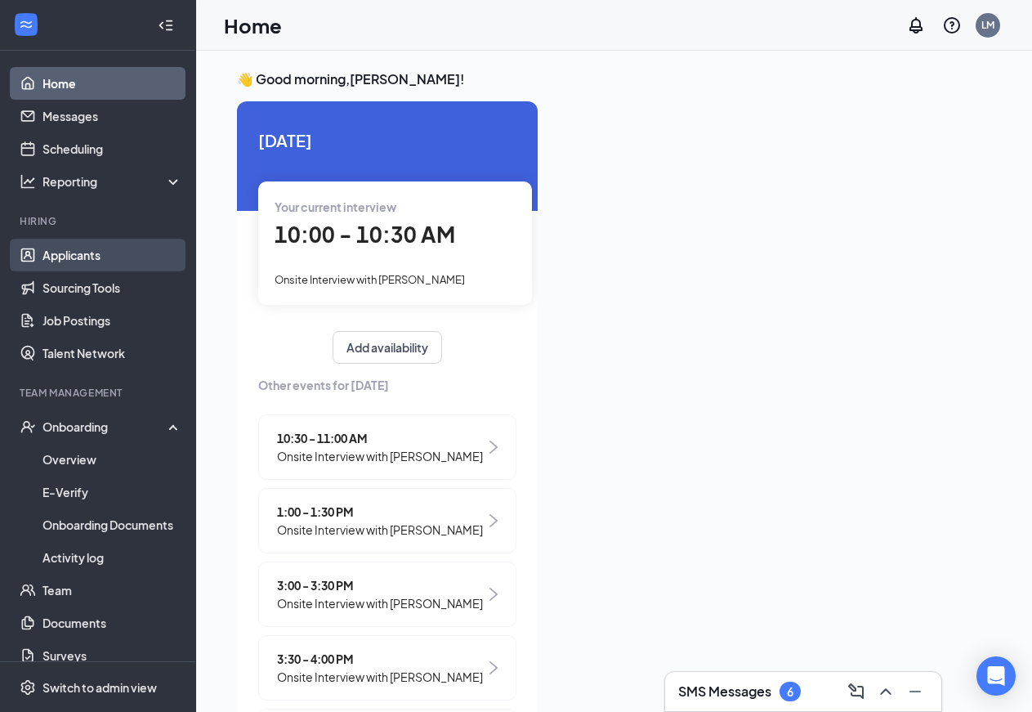
click at [95, 257] on link "Applicants" at bounding box center [112, 255] width 140 height 33
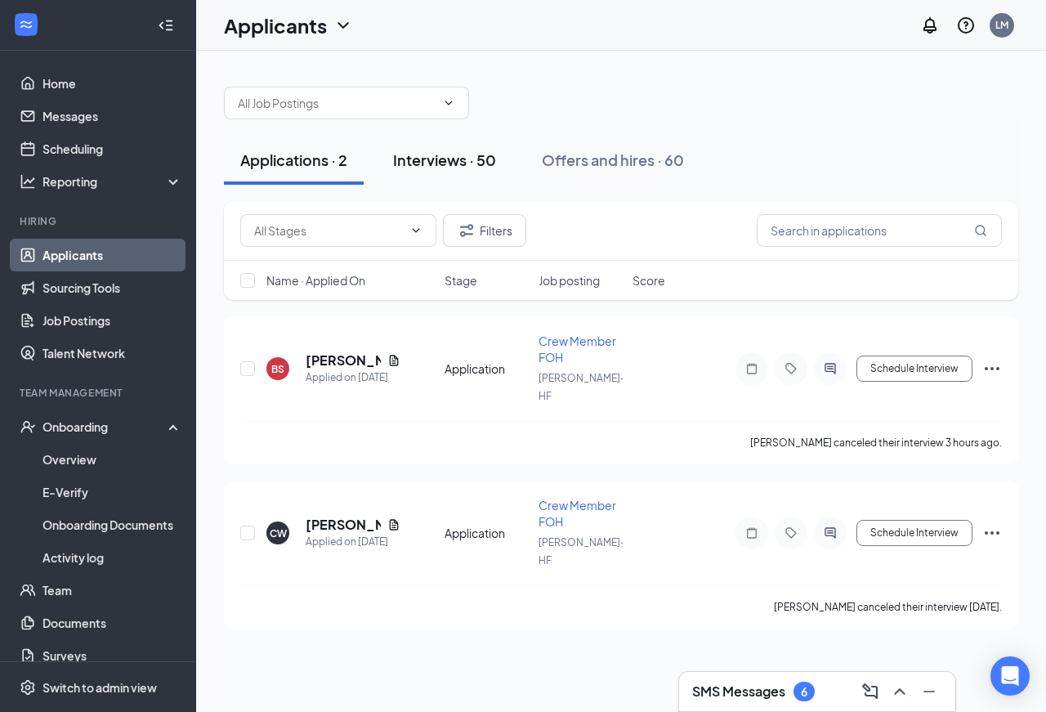
click at [441, 161] on div "Interviews · 50" at bounding box center [444, 159] width 103 height 20
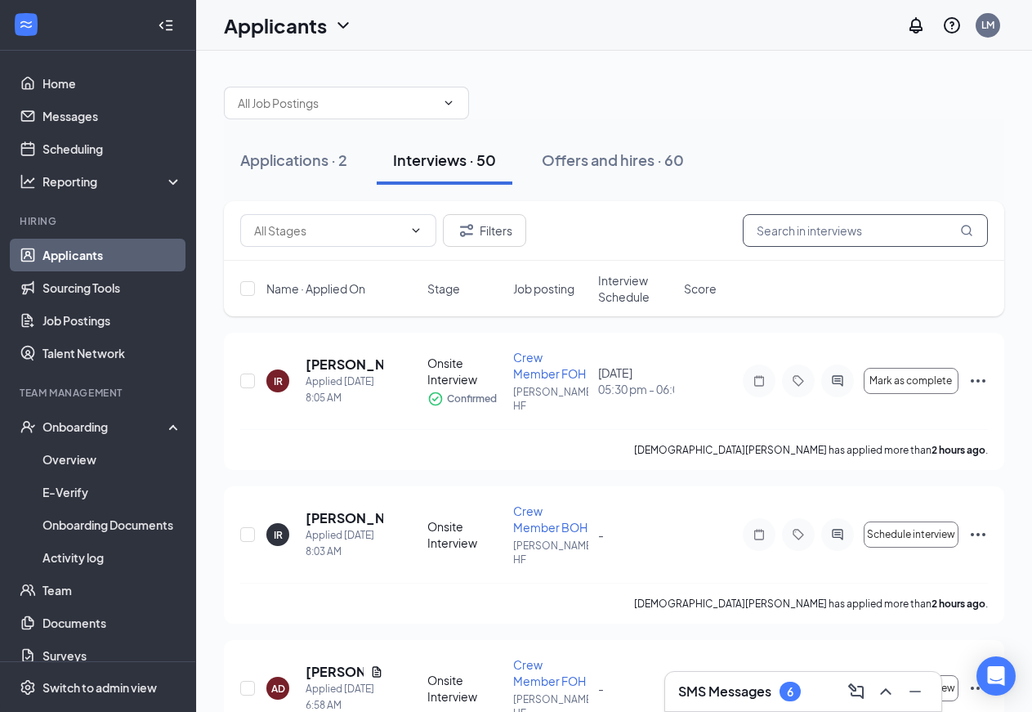
click at [795, 234] on input "text" at bounding box center [865, 230] width 245 height 33
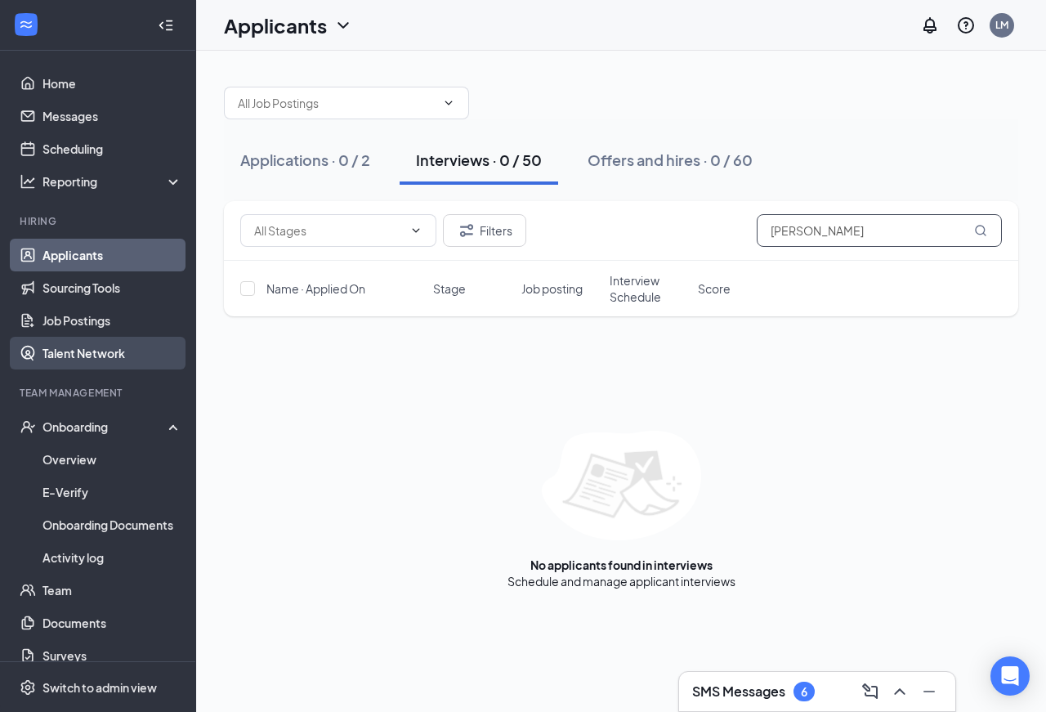
type input "[PERSON_NAME]"
click at [87, 351] on link "Talent Network" at bounding box center [112, 353] width 140 height 33
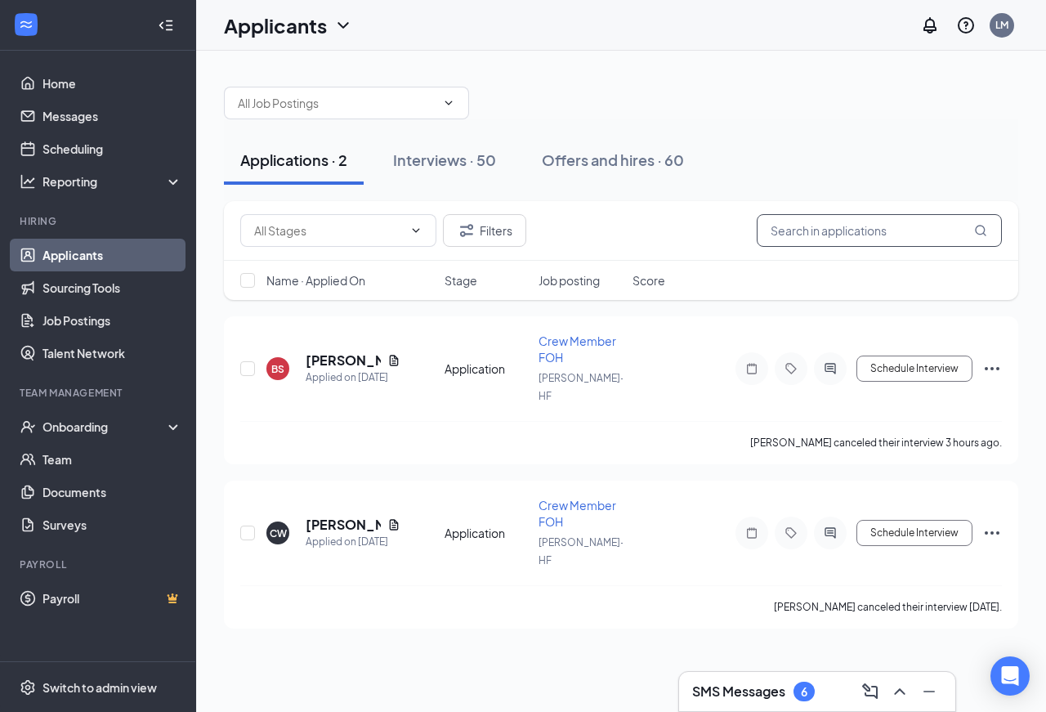
click at [848, 234] on input "text" at bounding box center [878, 230] width 245 height 33
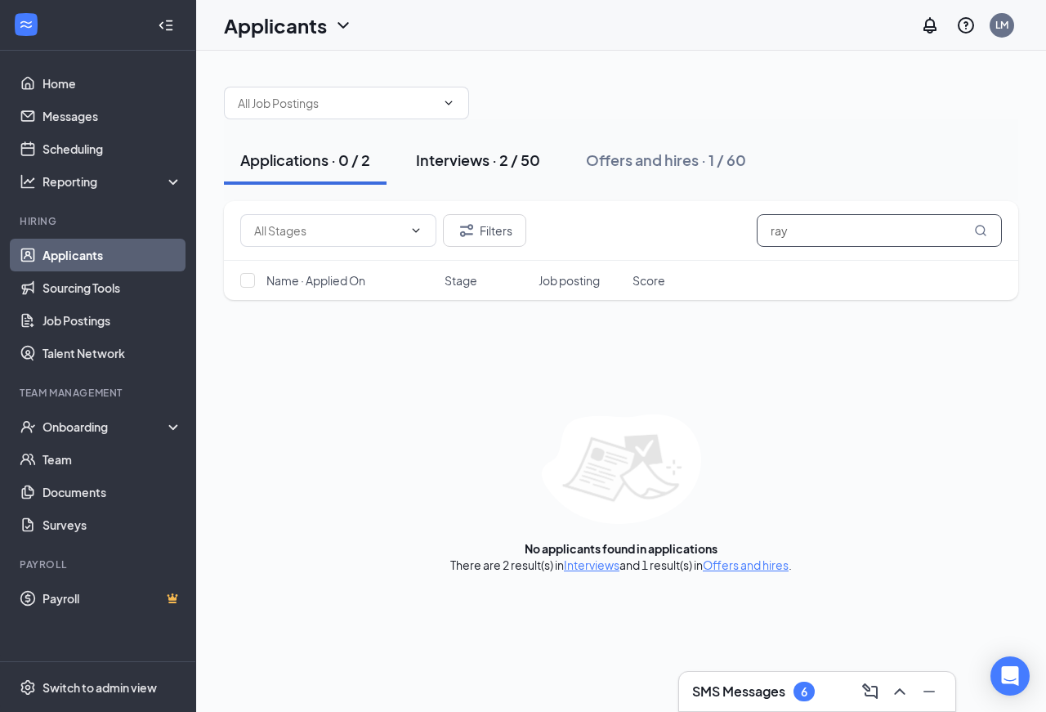
type input "ray"
click at [470, 163] on div "Interviews · 2 / 50" at bounding box center [478, 159] width 124 height 20
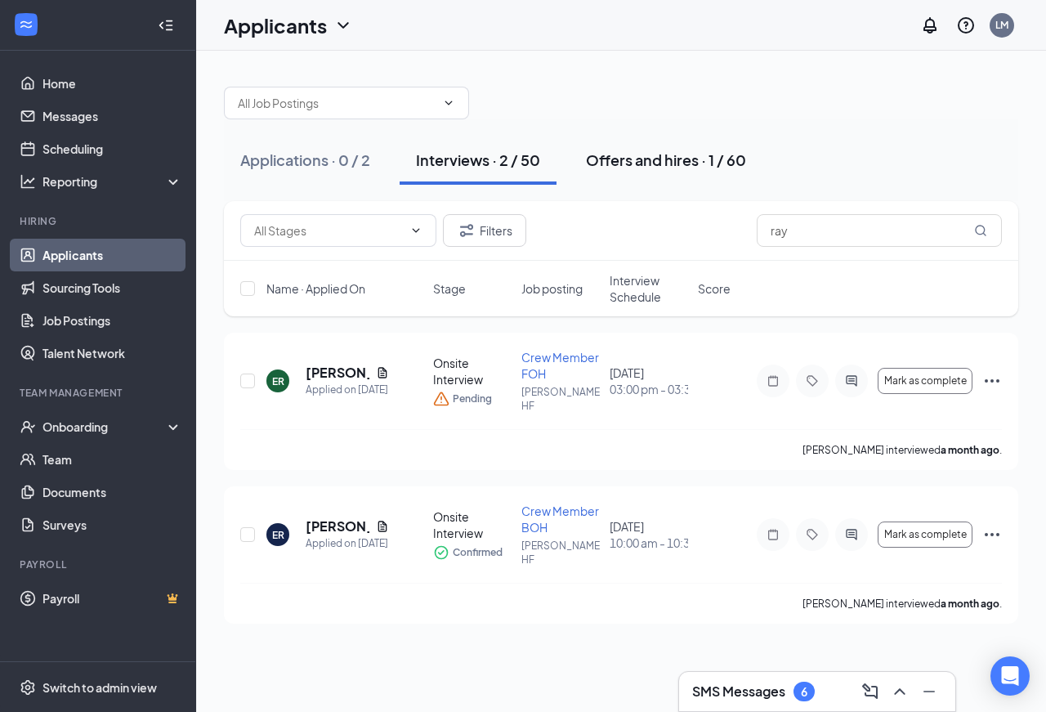
click at [638, 158] on div "Offers and hires · 1 / 60" at bounding box center [666, 159] width 160 height 20
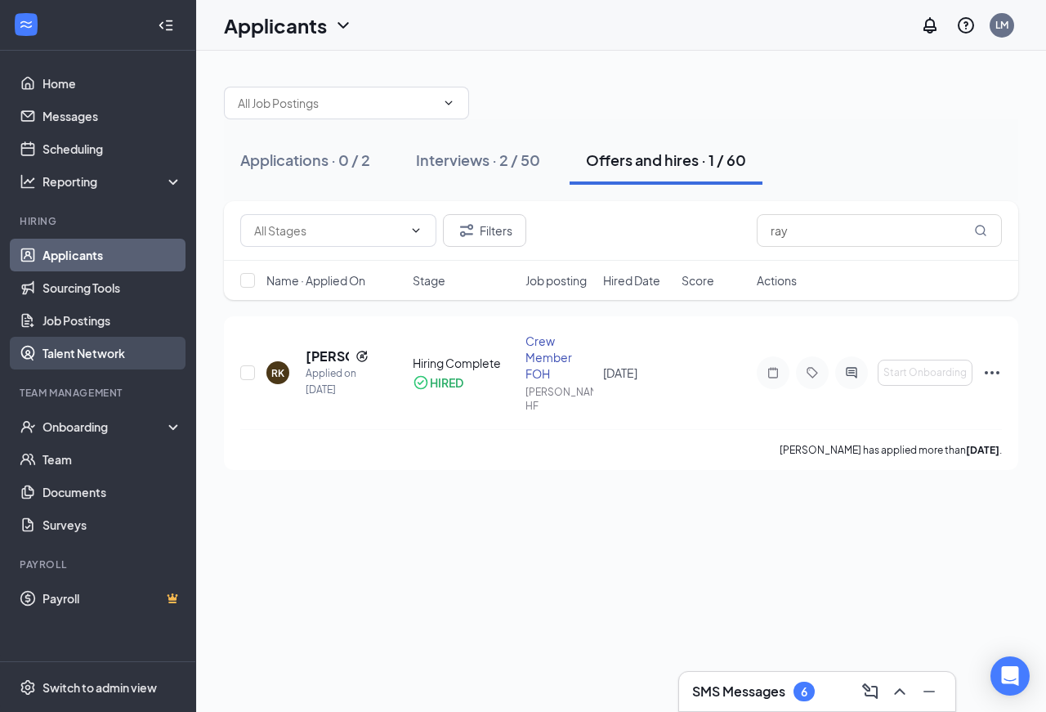
click at [75, 352] on link "Talent Network" at bounding box center [112, 353] width 140 height 33
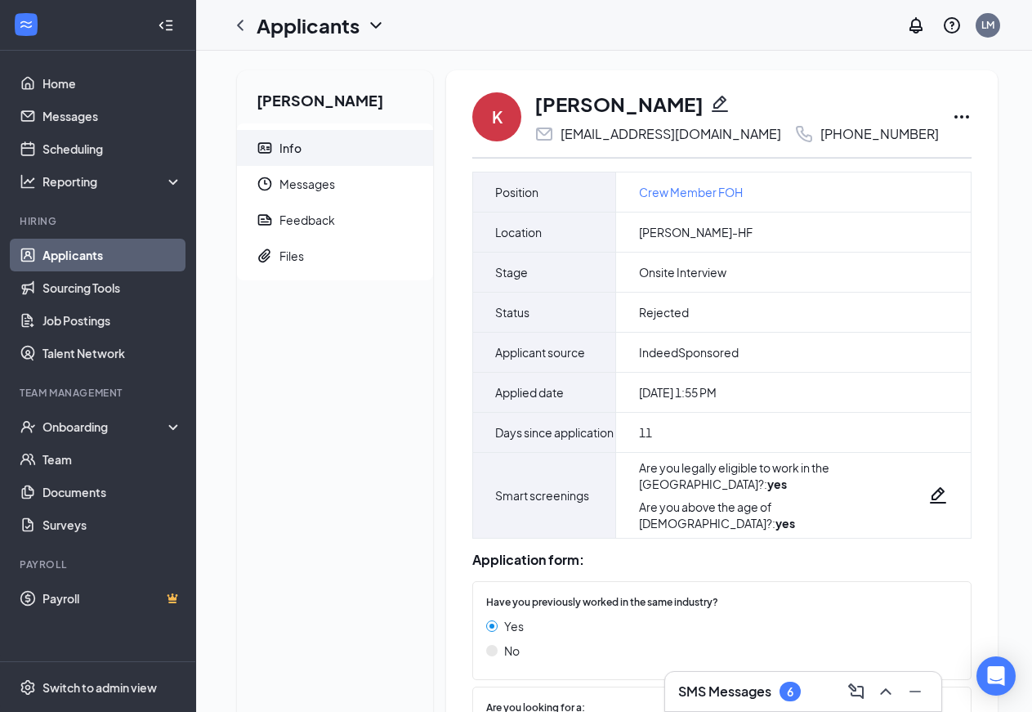
click at [952, 114] on icon "Ellipses" at bounding box center [962, 117] width 20 height 20
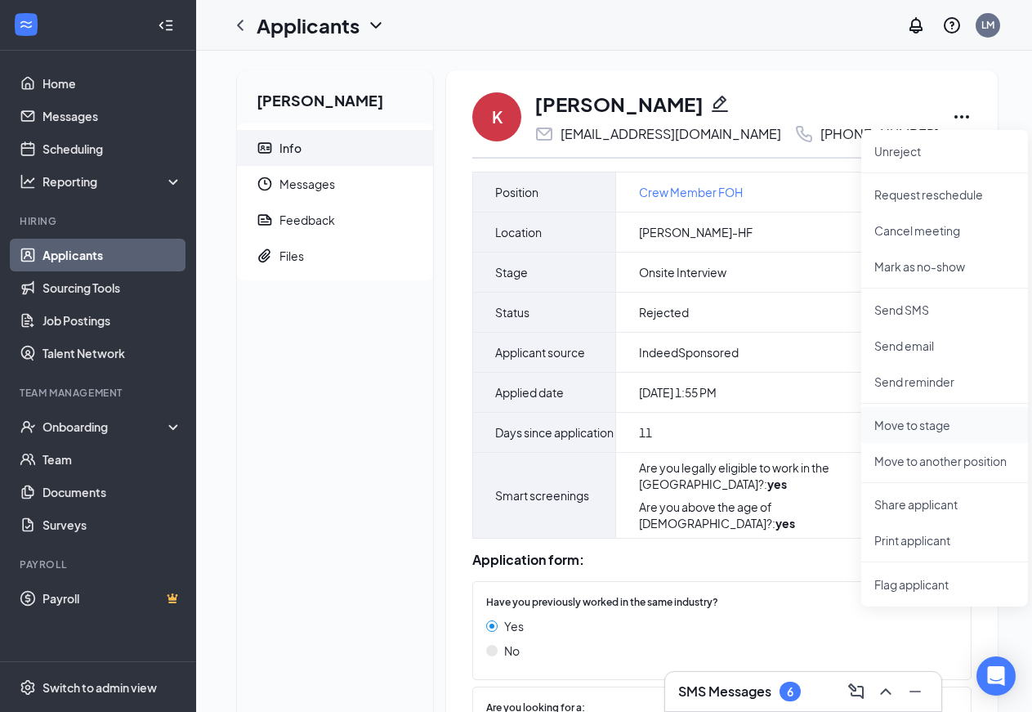
click at [941, 422] on p "Move to stage" at bounding box center [944, 425] width 141 height 16
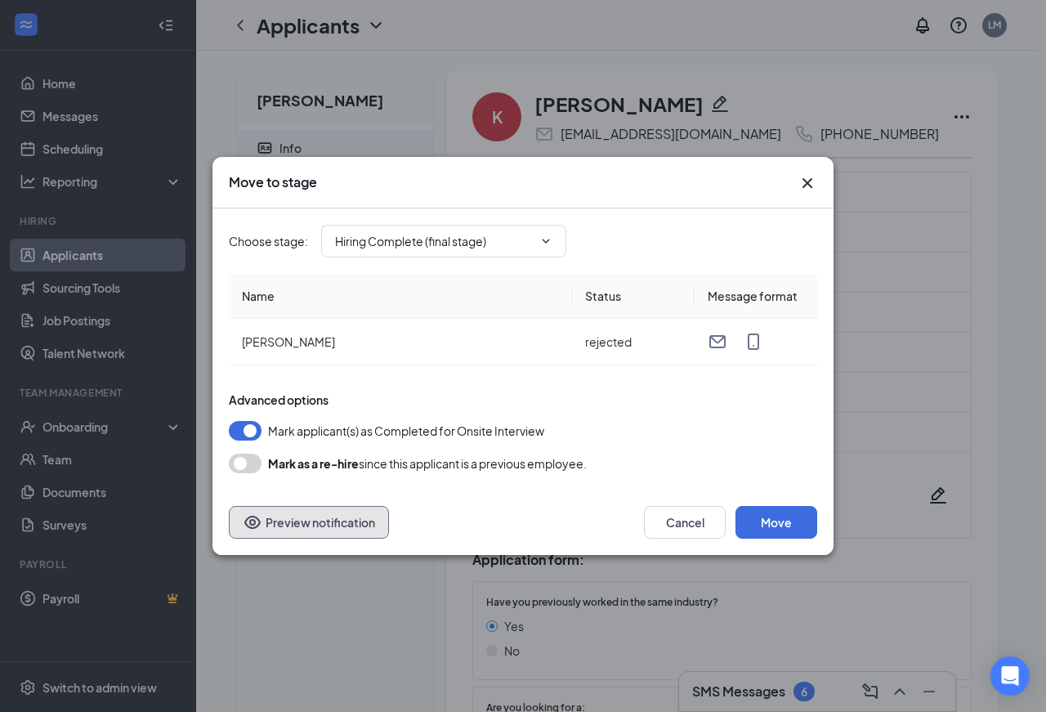
click at [342, 523] on button "Preview notification" at bounding box center [309, 522] width 160 height 33
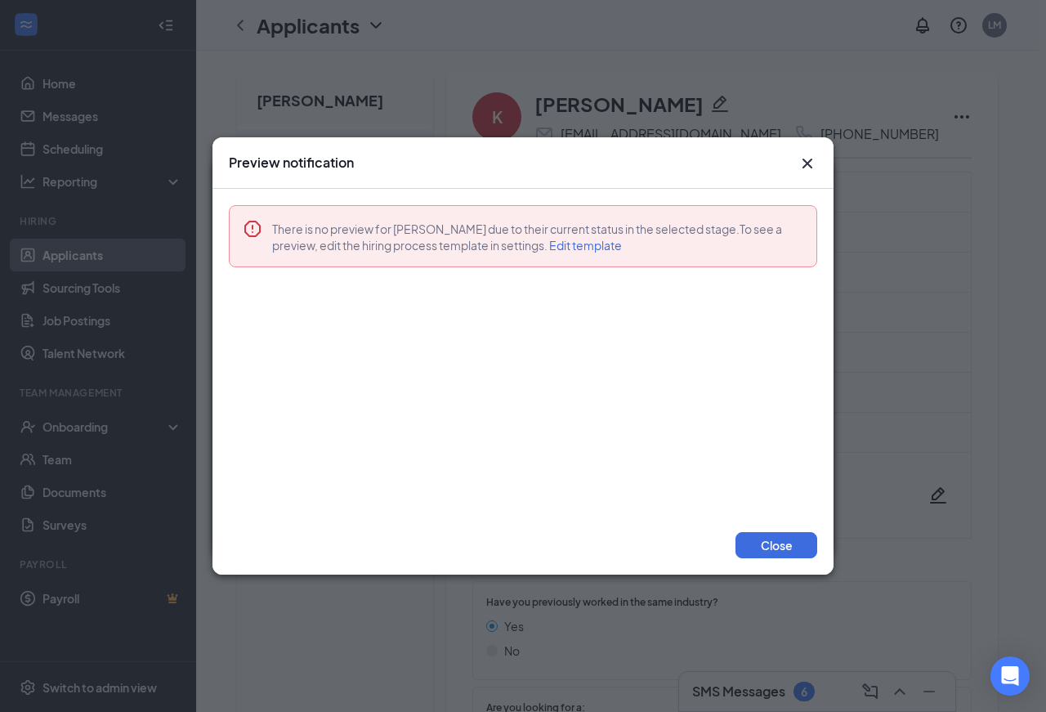
click at [594, 248] on span "Edit template" at bounding box center [585, 245] width 73 height 15
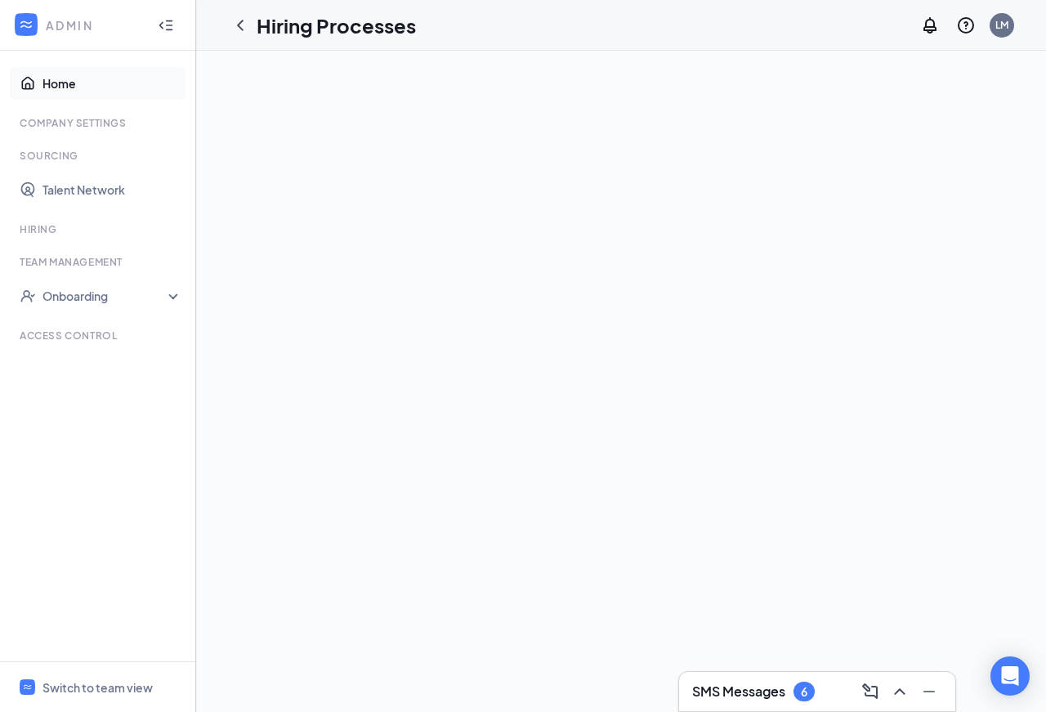
click at [58, 81] on link "Home" at bounding box center [112, 83] width 140 height 33
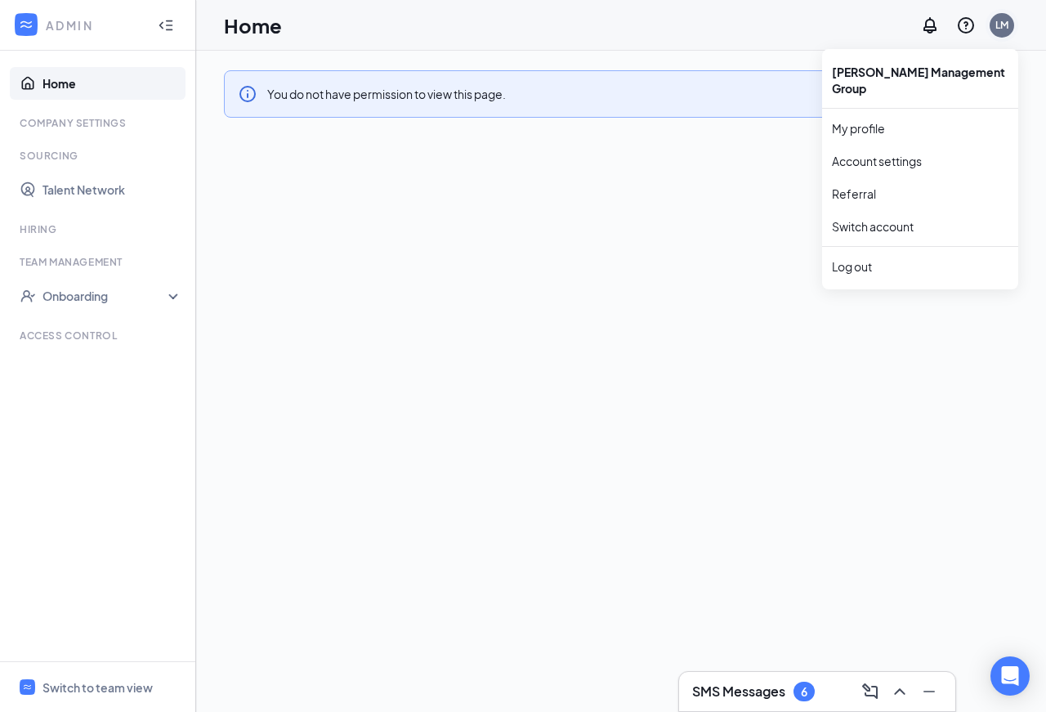
click at [1006, 29] on div "LM" at bounding box center [1001, 25] width 13 height 14
click at [861, 120] on link "My profile" at bounding box center [920, 128] width 176 height 16
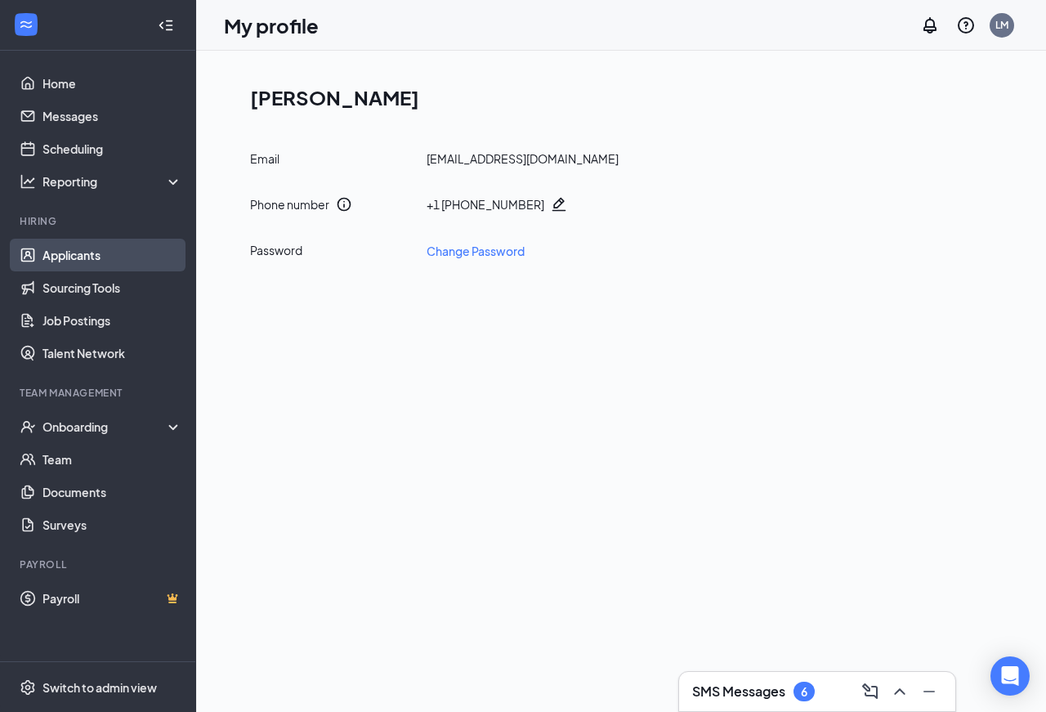
click at [78, 252] on link "Applicants" at bounding box center [112, 255] width 140 height 33
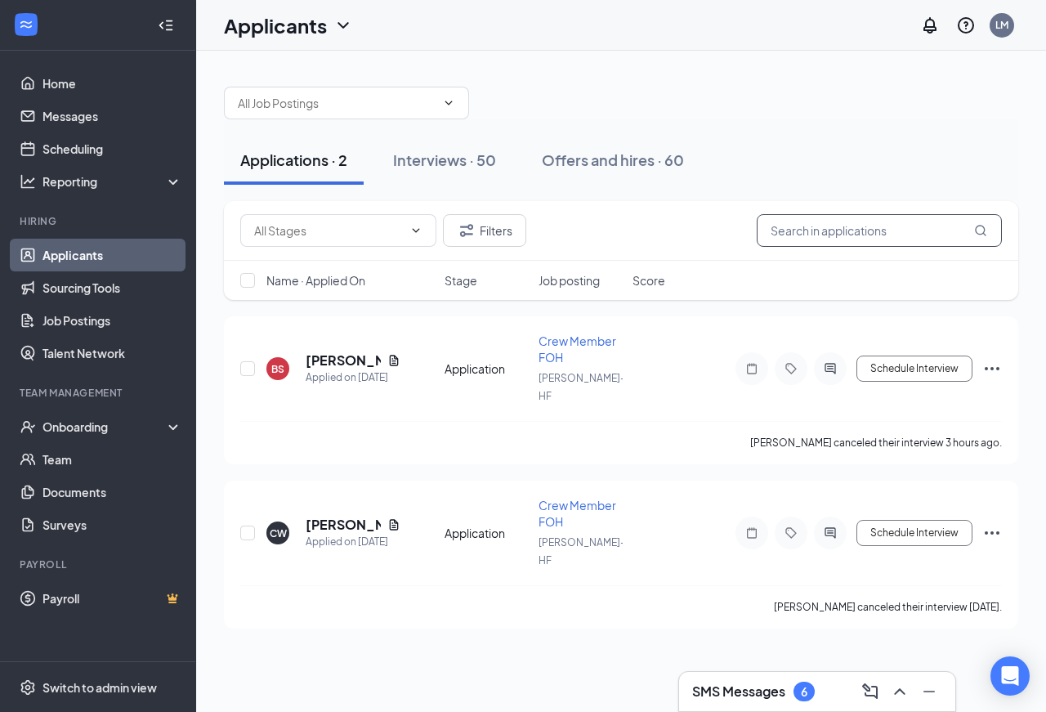
click at [785, 233] on input "text" at bounding box center [878, 230] width 245 height 33
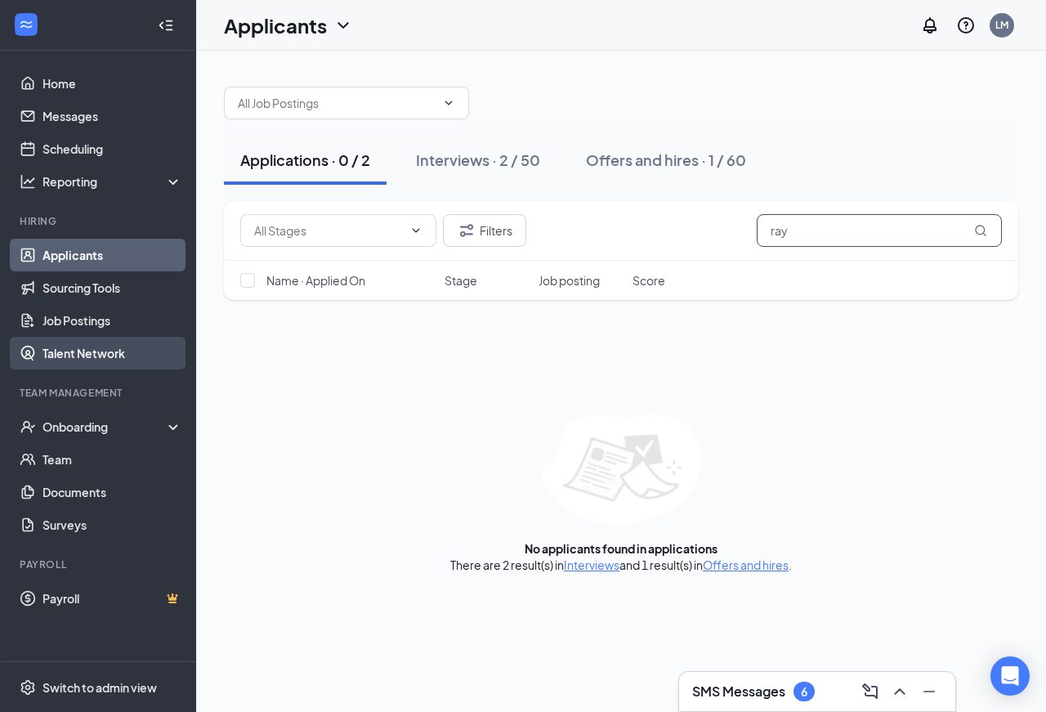
type input "ray"
click at [91, 351] on link "Talent Network" at bounding box center [112, 353] width 140 height 33
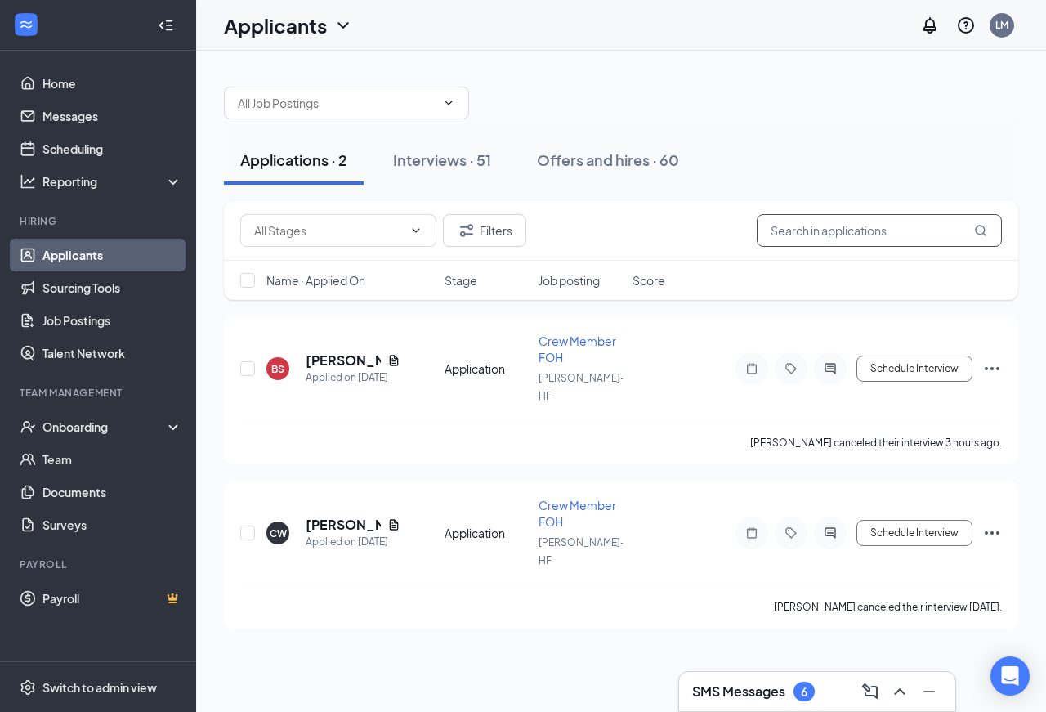
click at [802, 231] on input "text" at bounding box center [878, 230] width 245 height 33
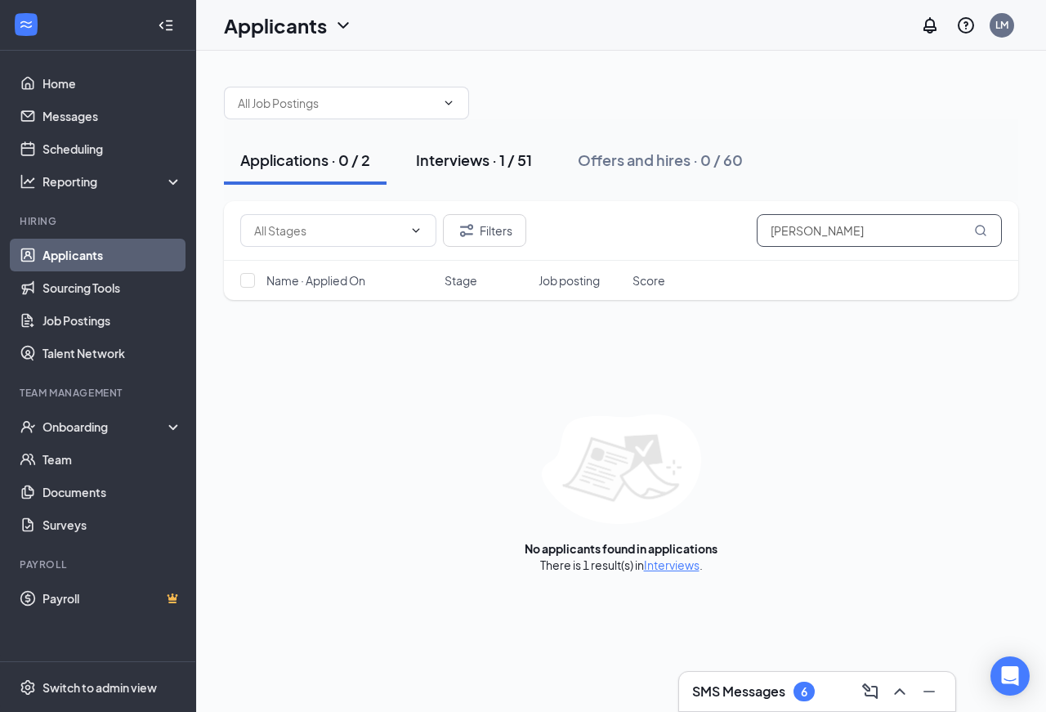
type input "[PERSON_NAME]"
click at [448, 162] on div "Interviews · 1 / 51" at bounding box center [474, 159] width 116 height 20
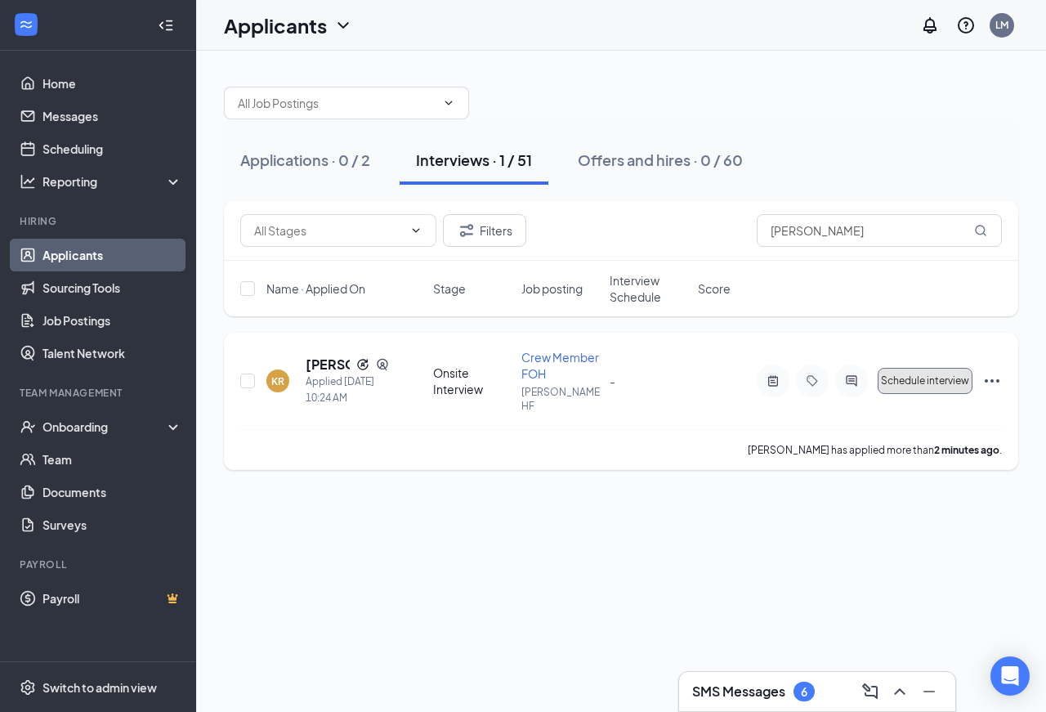
click at [916, 376] on span "Schedule interview" at bounding box center [925, 380] width 88 height 11
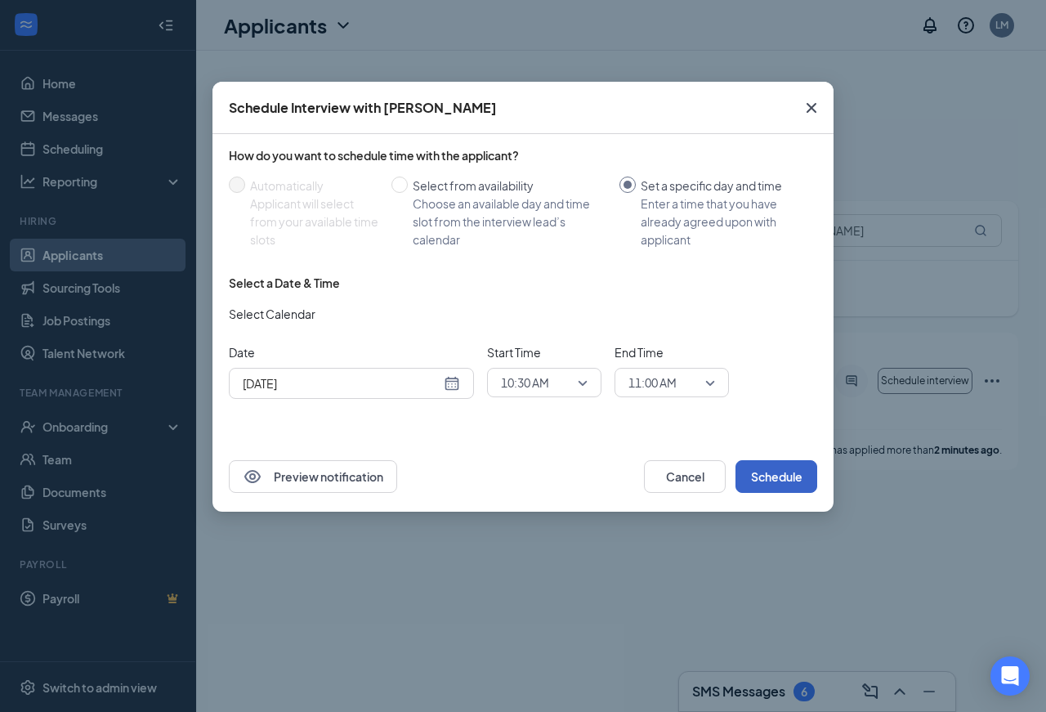
click at [758, 481] on button "Schedule" at bounding box center [776, 476] width 82 height 33
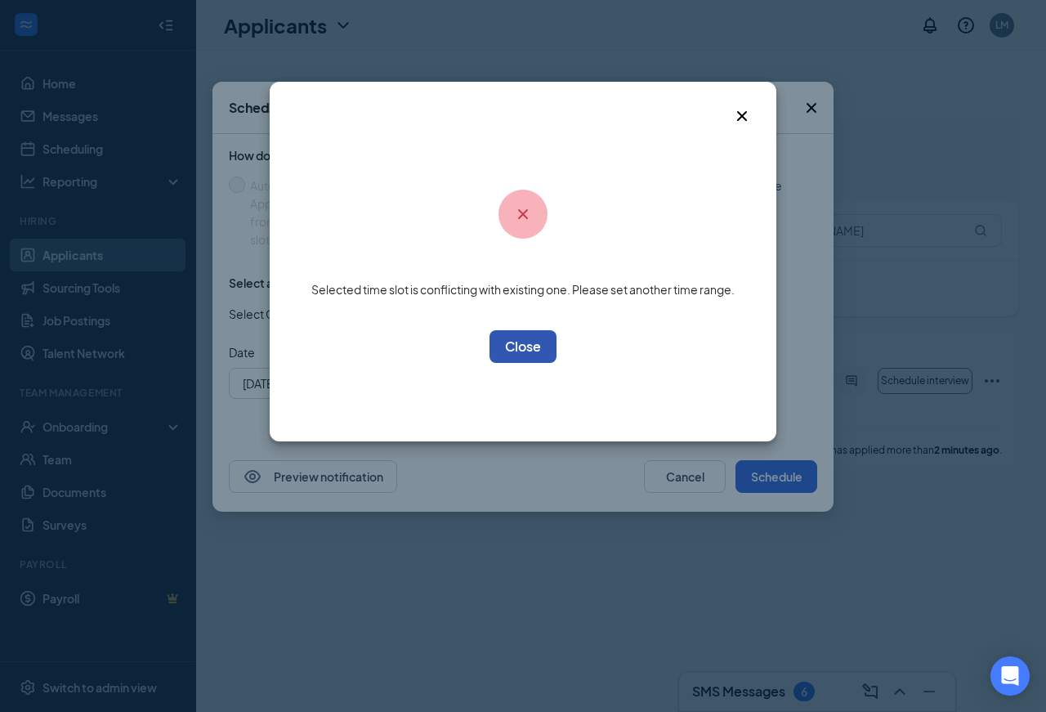
click at [528, 349] on button "OK" at bounding box center [522, 346] width 67 height 33
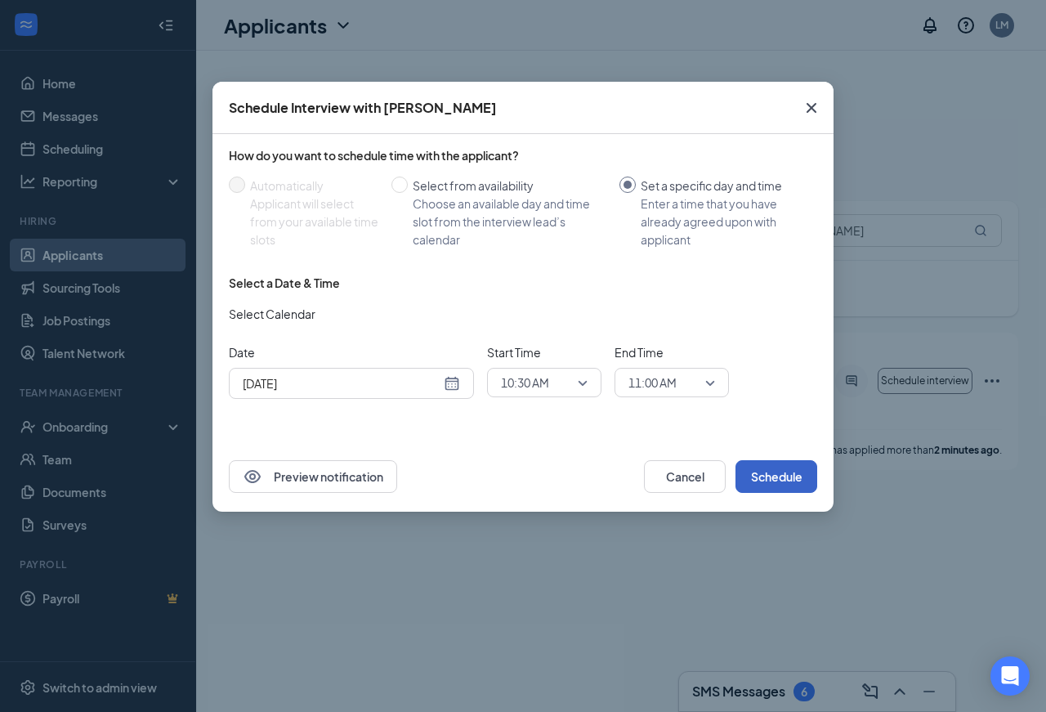
click at [765, 475] on button "Schedule" at bounding box center [776, 476] width 82 height 33
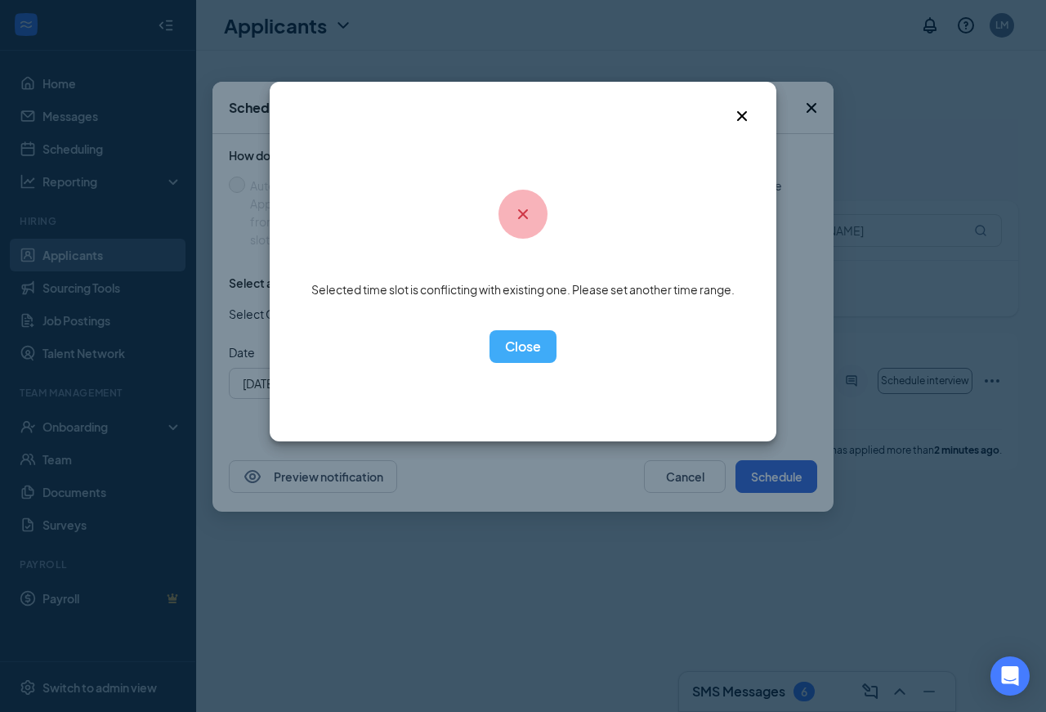
click at [529, 348] on button "OK" at bounding box center [522, 346] width 67 height 33
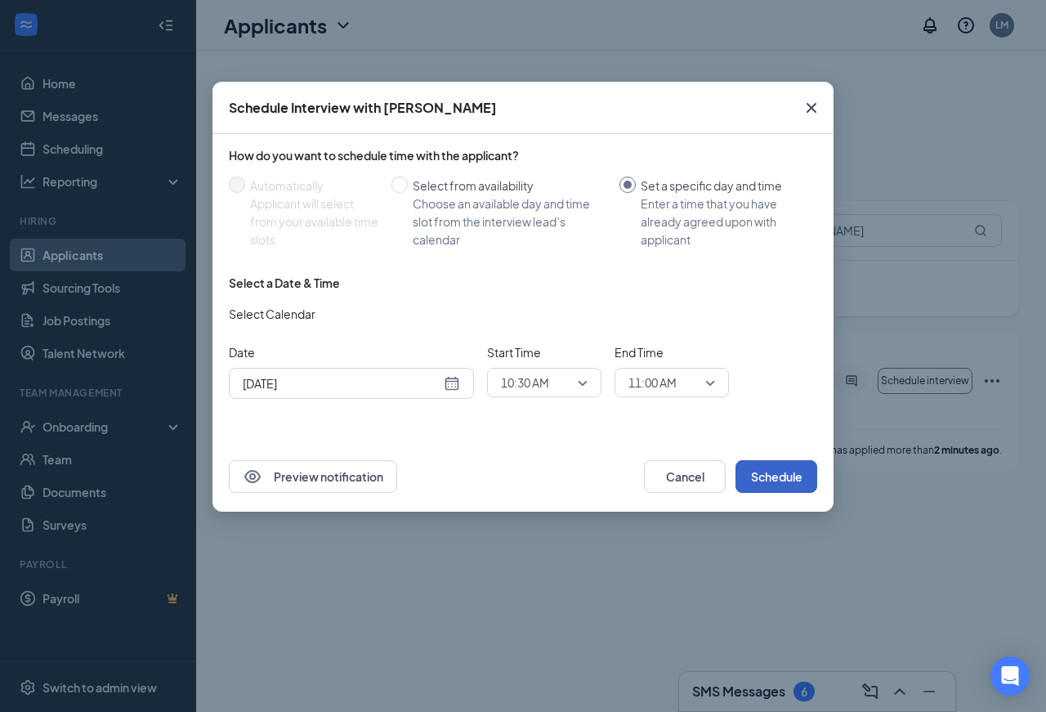
click at [583, 383] on span "10:30 AM" at bounding box center [544, 382] width 87 height 25
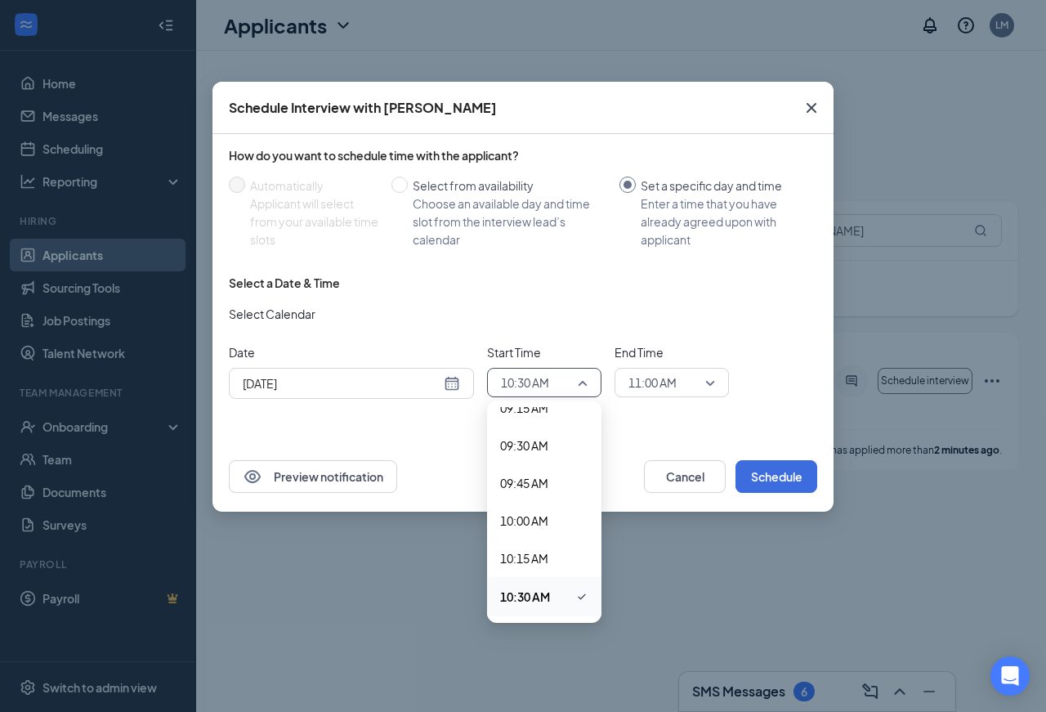
scroll to position [1408, 0]
click at [528, 522] on span "10:00 AM" at bounding box center [524, 520] width 48 height 18
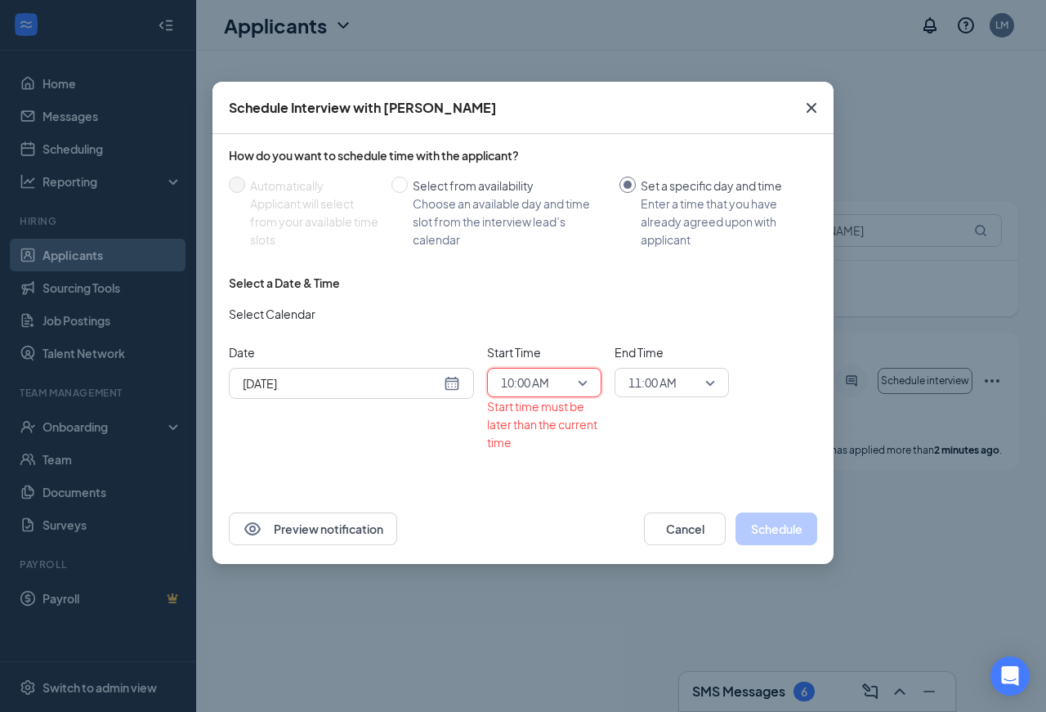
scroll to position [0, 0]
click at [579, 382] on span "10:00 AM" at bounding box center [544, 382] width 87 height 25
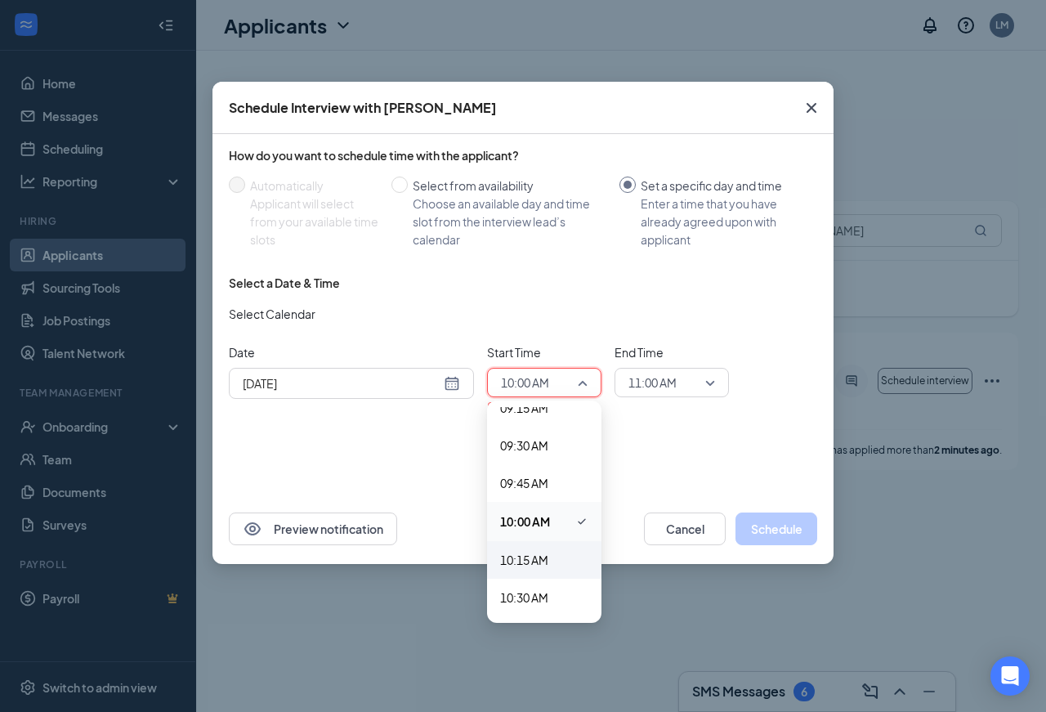
scroll to position [1497, 0]
click at [529, 546] on span "10:45 AM" at bounding box center [524, 547] width 48 height 18
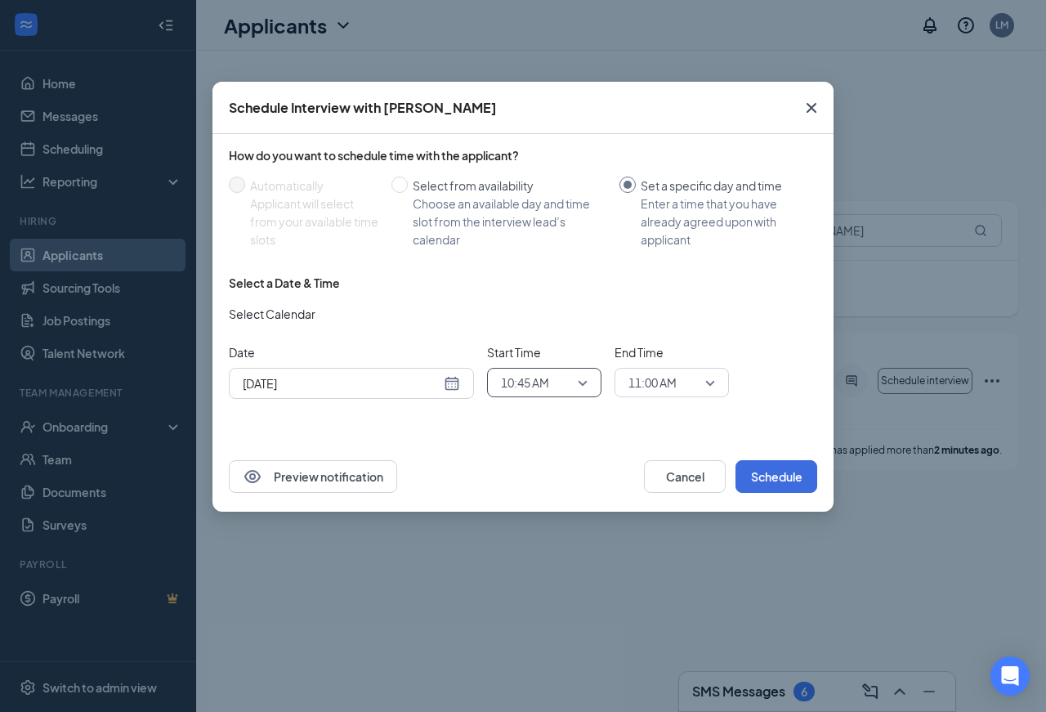
scroll to position [0, 0]
click at [766, 475] on button "Schedule" at bounding box center [776, 476] width 82 height 33
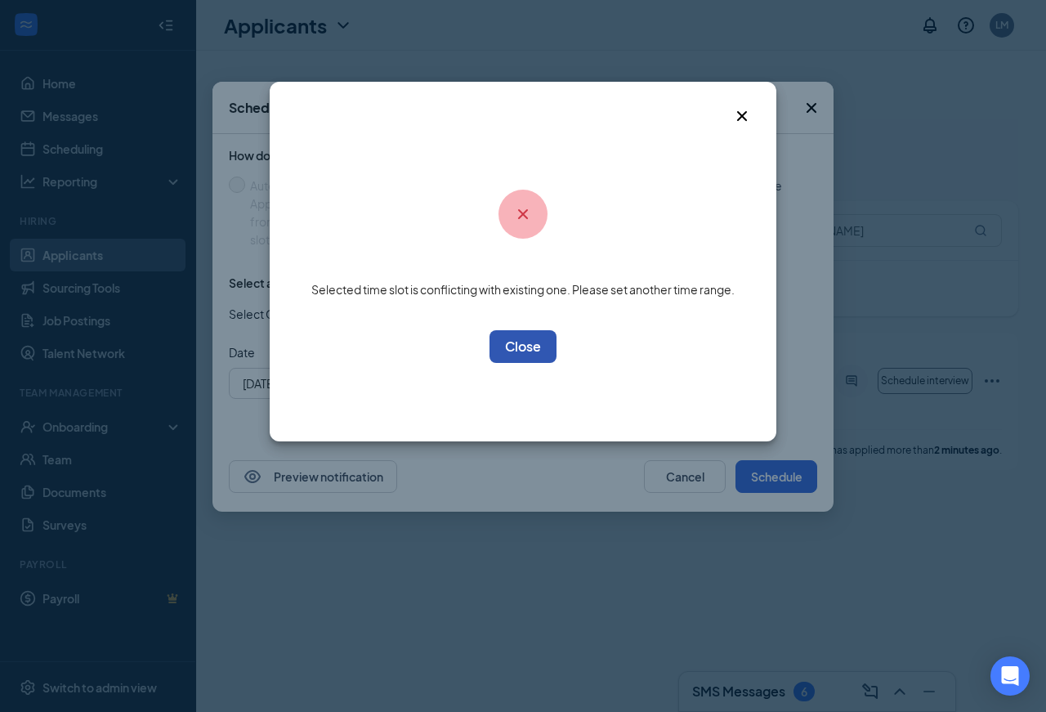
click at [535, 344] on button "OK" at bounding box center [522, 346] width 67 height 33
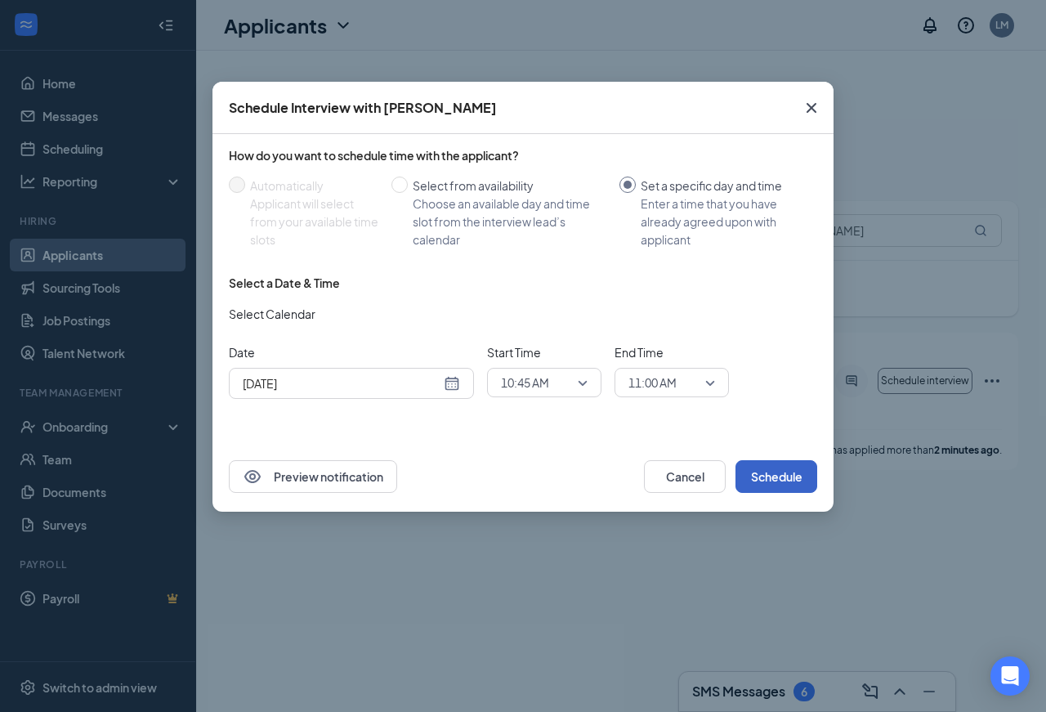
click at [582, 381] on span "10:45 AM" at bounding box center [544, 382] width 87 height 25
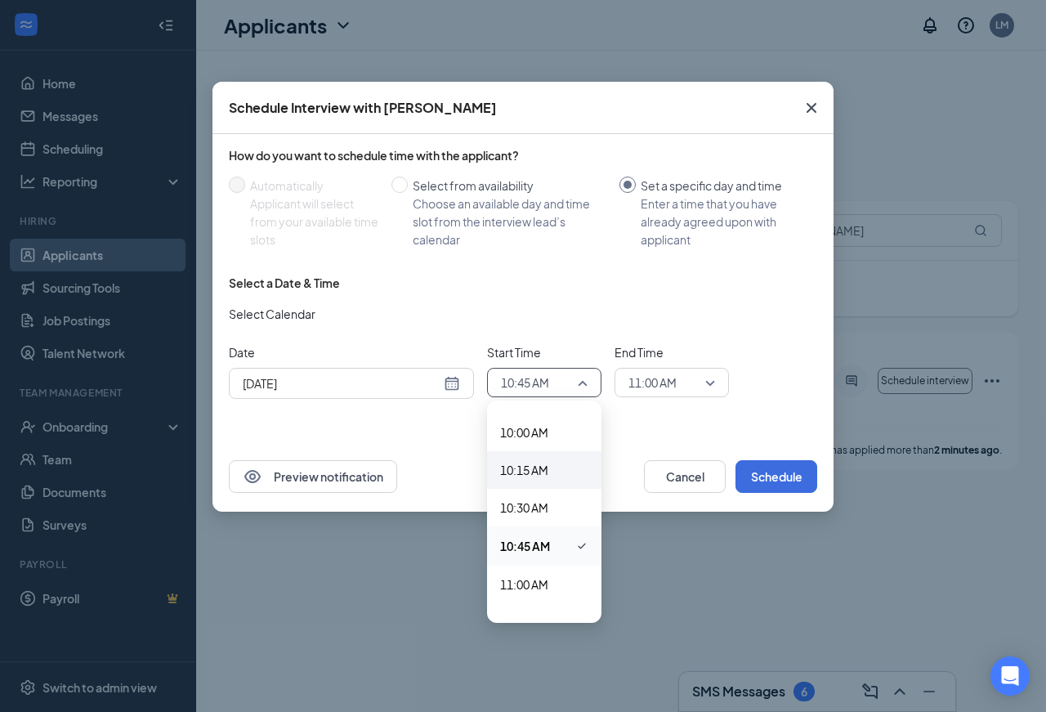
scroll to position [1497, 0]
click at [538, 583] on span "11:00 AM" at bounding box center [524, 584] width 48 height 18
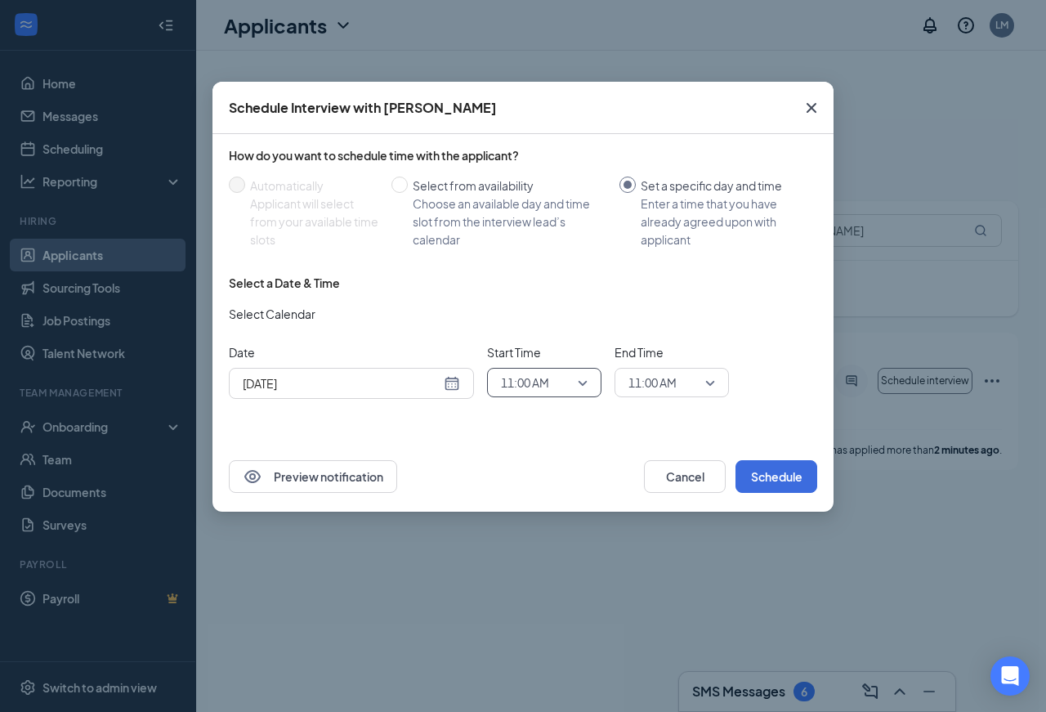
scroll to position [0, 0]
click at [788, 477] on button "Schedule" at bounding box center [776, 476] width 82 height 33
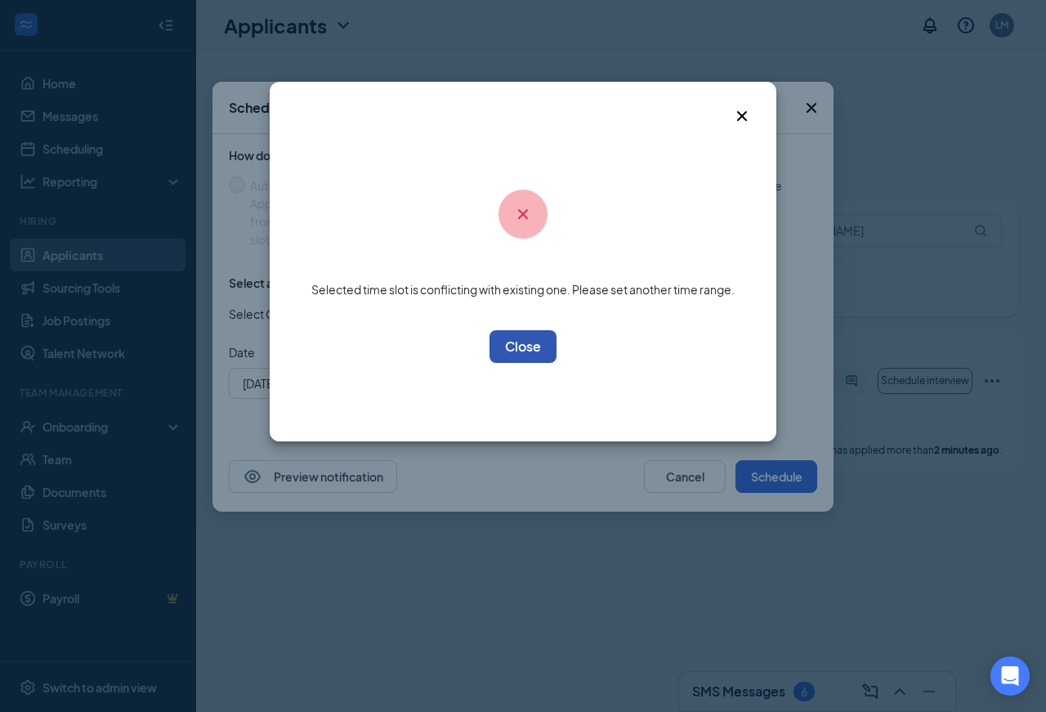
click at [530, 349] on button "OK" at bounding box center [522, 346] width 67 height 33
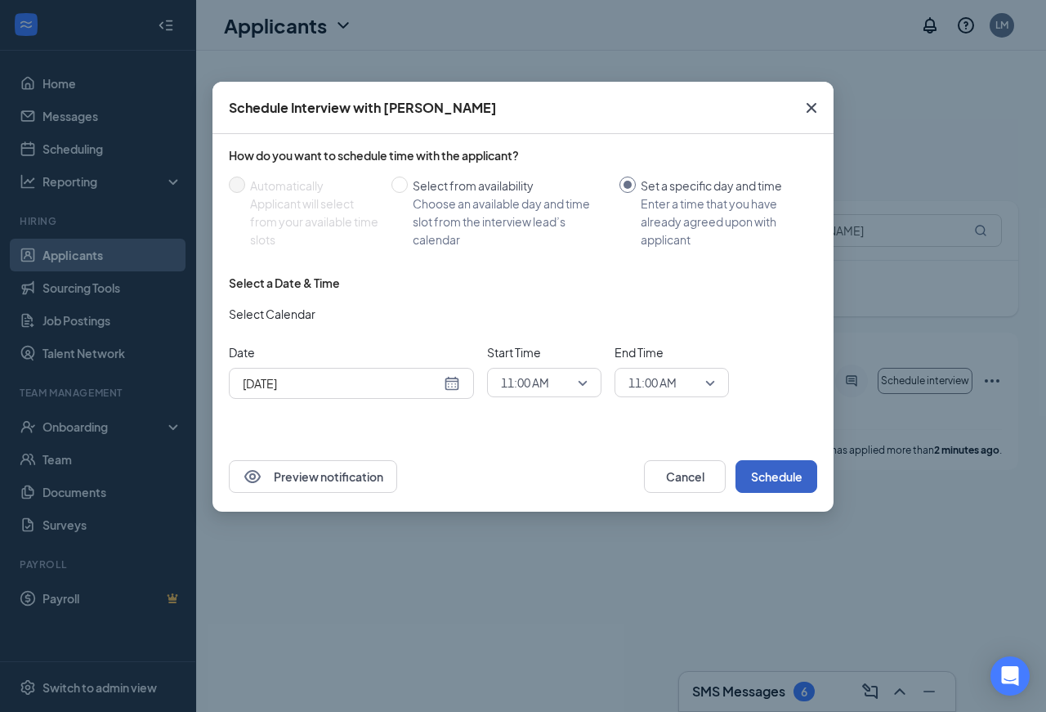
click at [707, 380] on span "11:00 AM" at bounding box center [671, 382] width 87 height 25
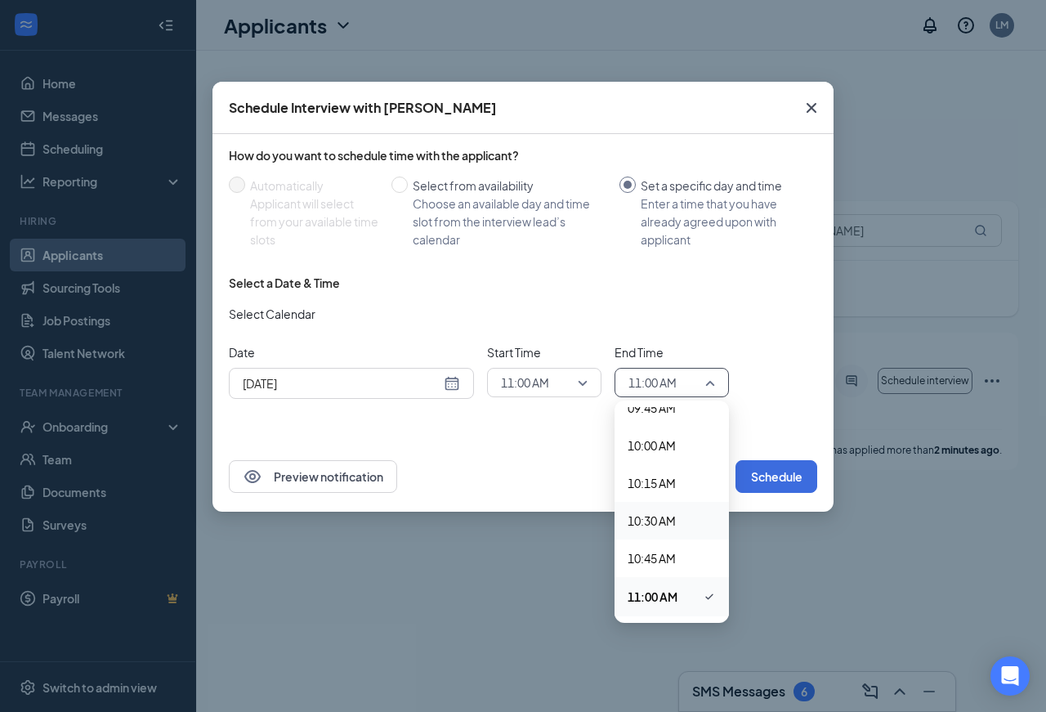
scroll to position [1642, 0]
click at [674, 513] on span "11:30 AM" at bounding box center [651, 514] width 48 height 18
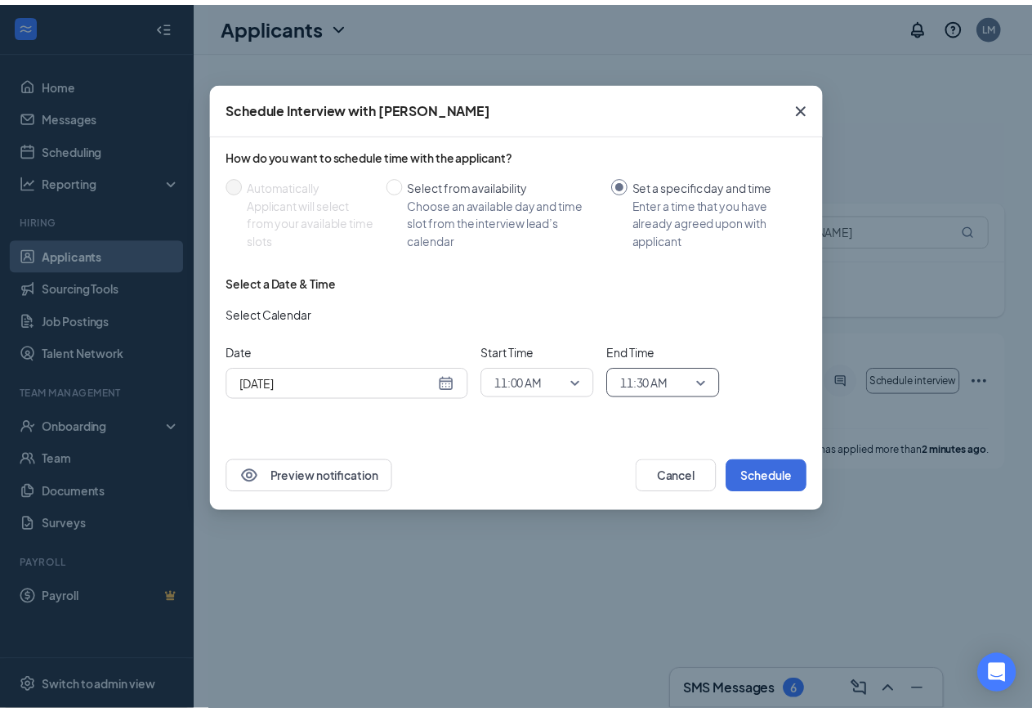
scroll to position [0, 0]
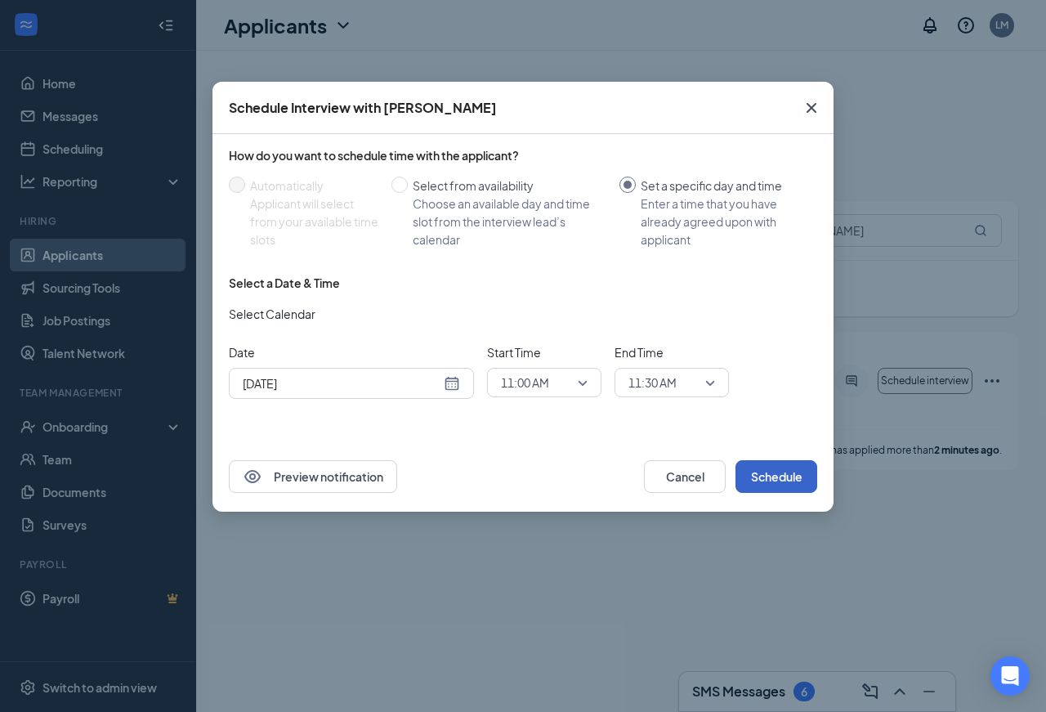
click at [770, 476] on button "Schedule" at bounding box center [776, 476] width 82 height 33
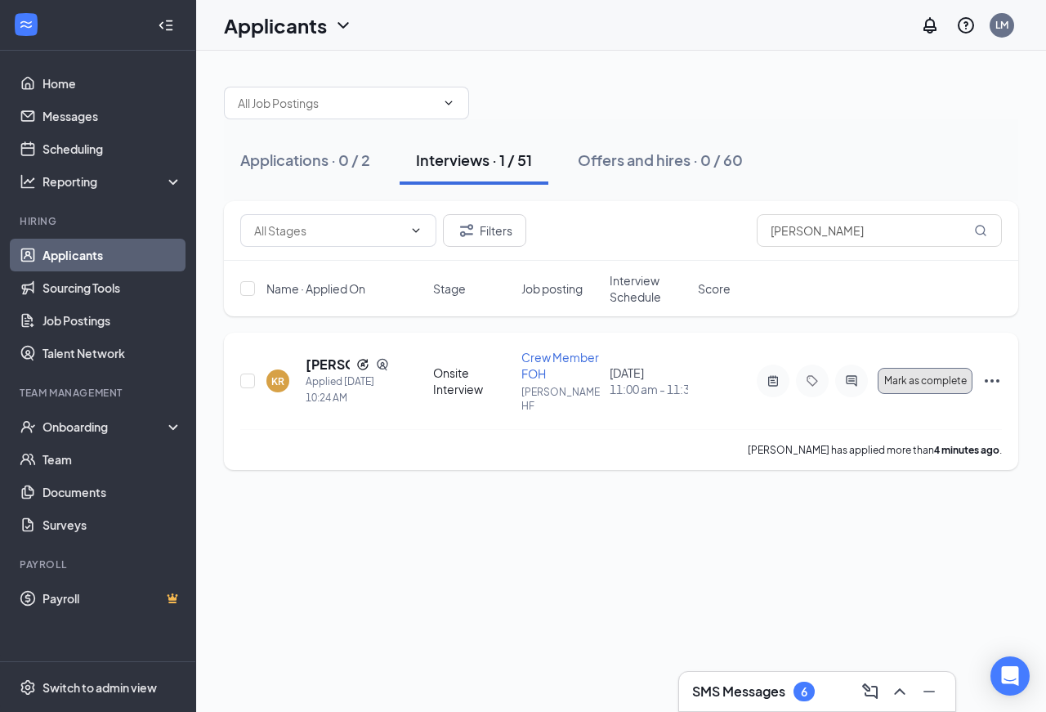
click at [905, 375] on span "Mark as complete" at bounding box center [925, 380] width 83 height 11
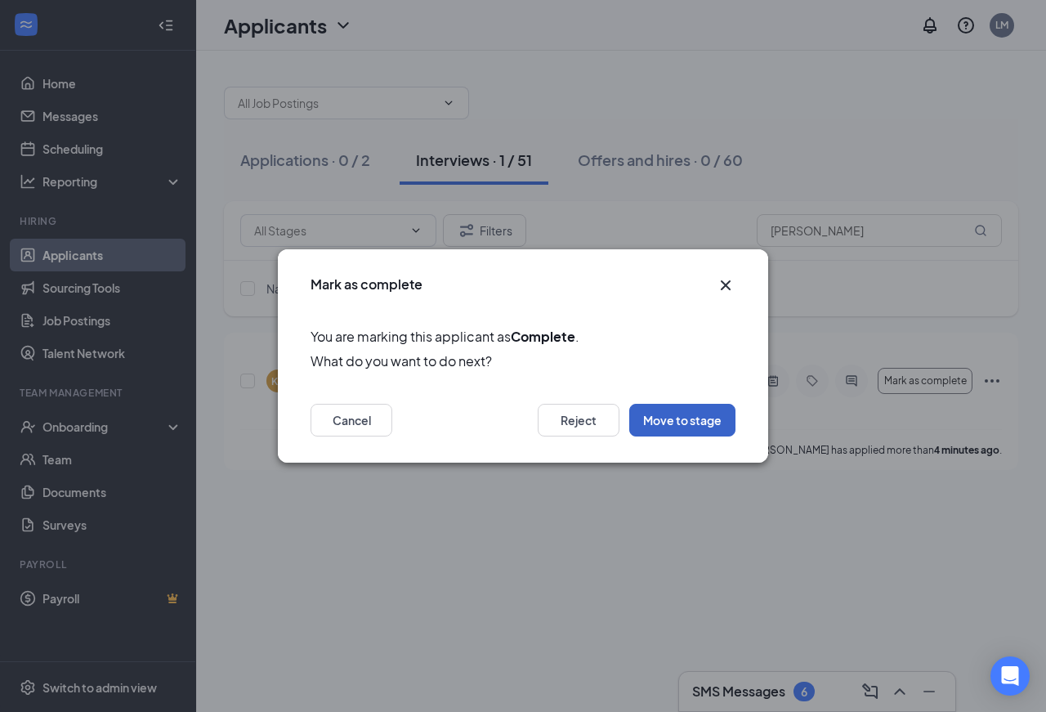
click at [722, 426] on button "Move to stage" at bounding box center [682, 420] width 106 height 33
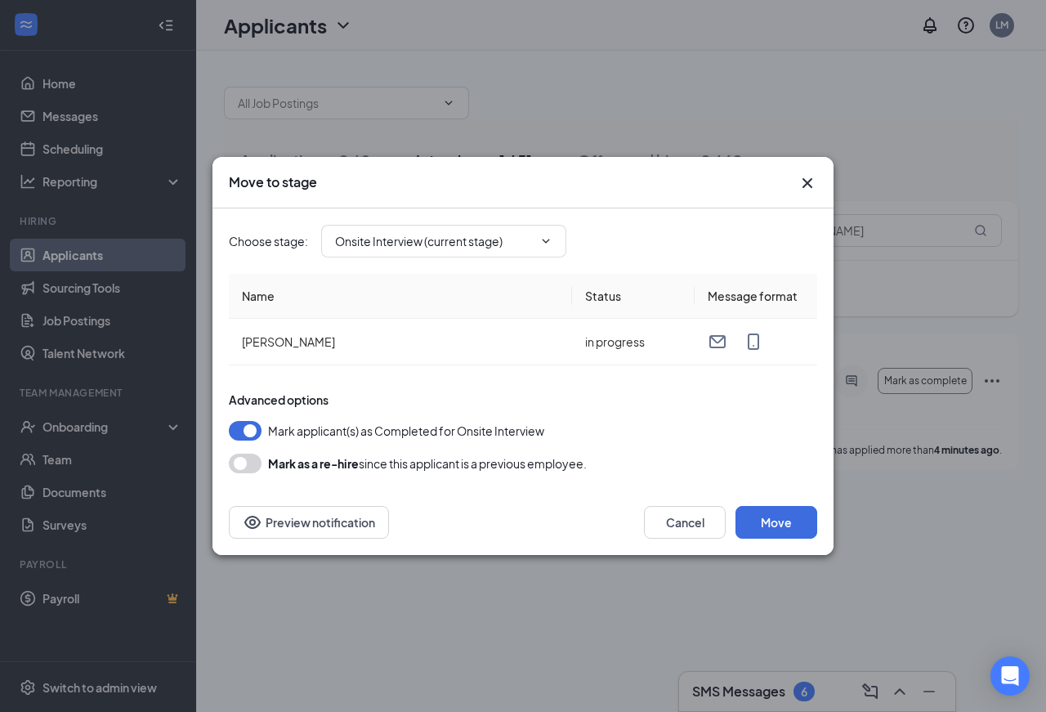
type input "Hiring Complete (final stage)"
click at [790, 517] on button "Move" at bounding box center [776, 522] width 82 height 33
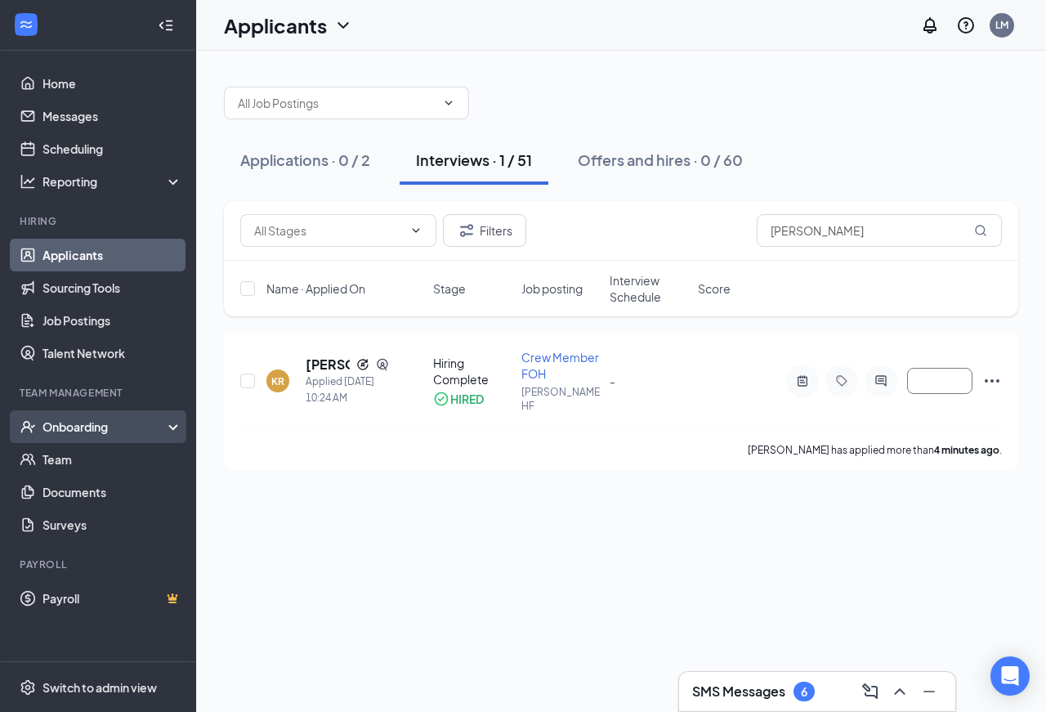
click at [95, 429] on div "Onboarding" at bounding box center [105, 426] width 126 height 16
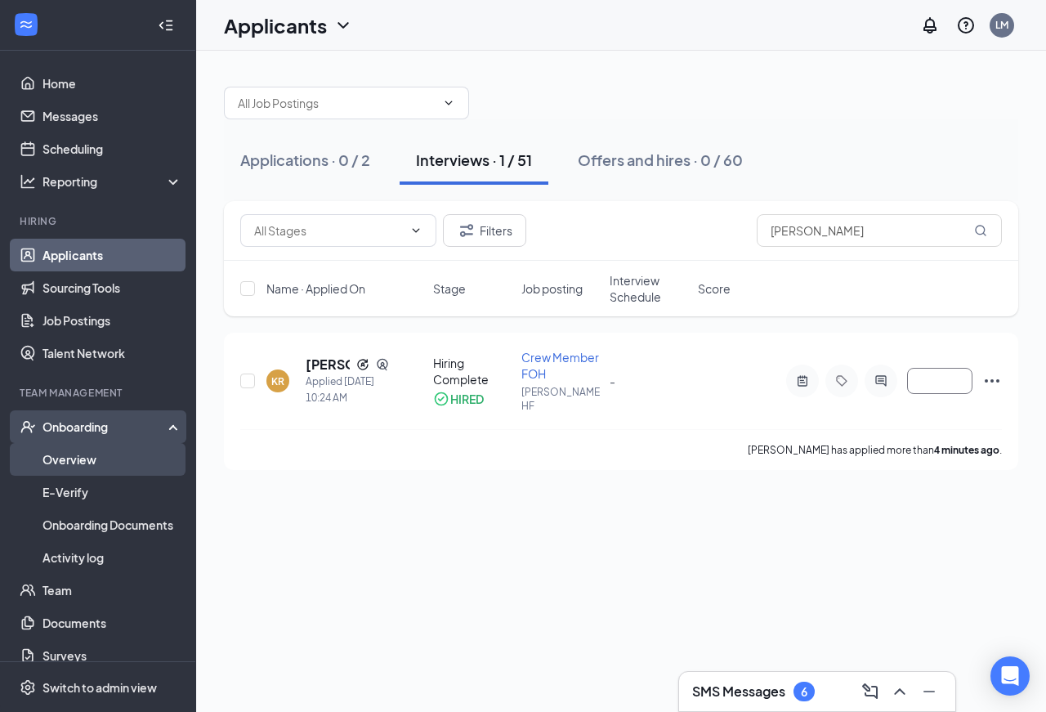
click at [79, 457] on link "Overview" at bounding box center [112, 459] width 140 height 33
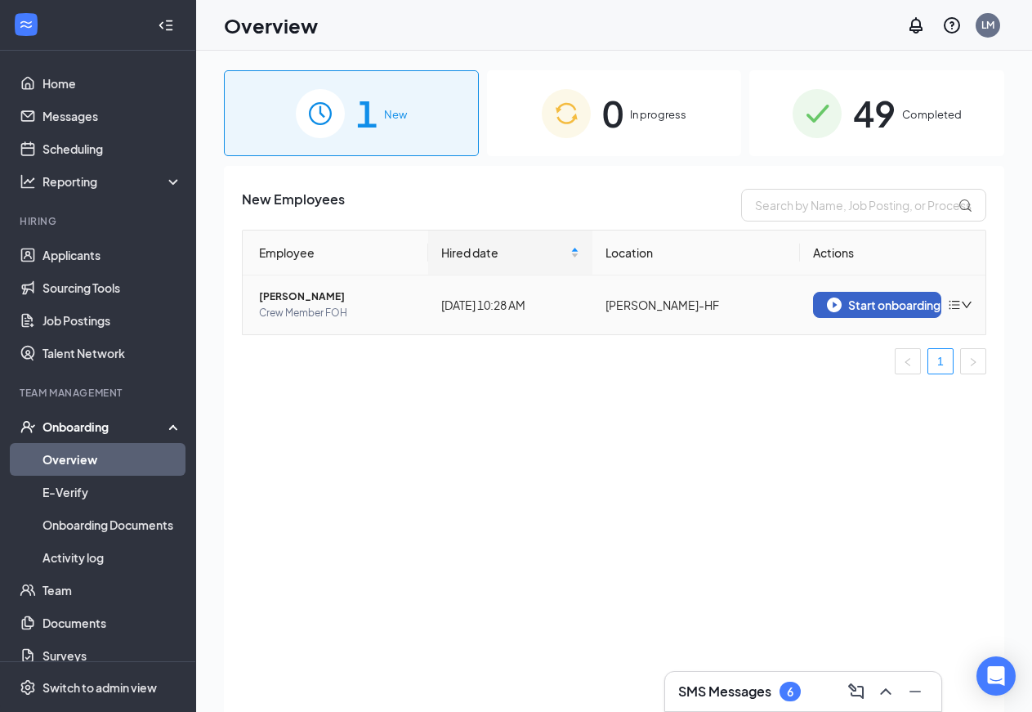
click at [897, 305] on div "Start onboarding" at bounding box center [877, 304] width 100 height 15
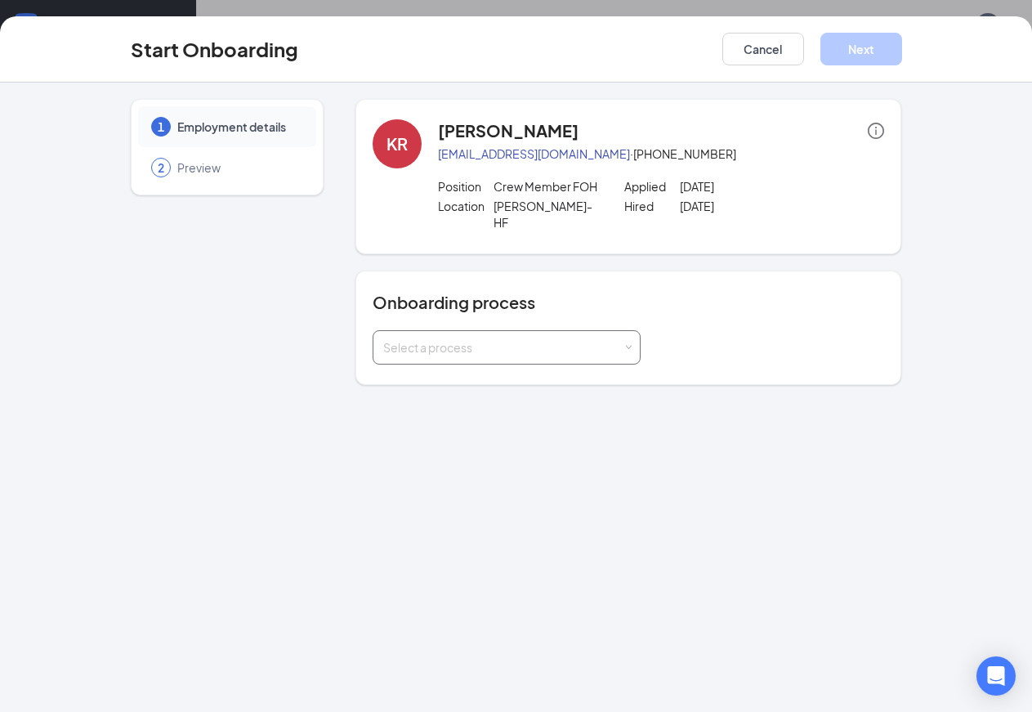
click at [624, 344] on span at bounding box center [627, 347] width 7 height 7
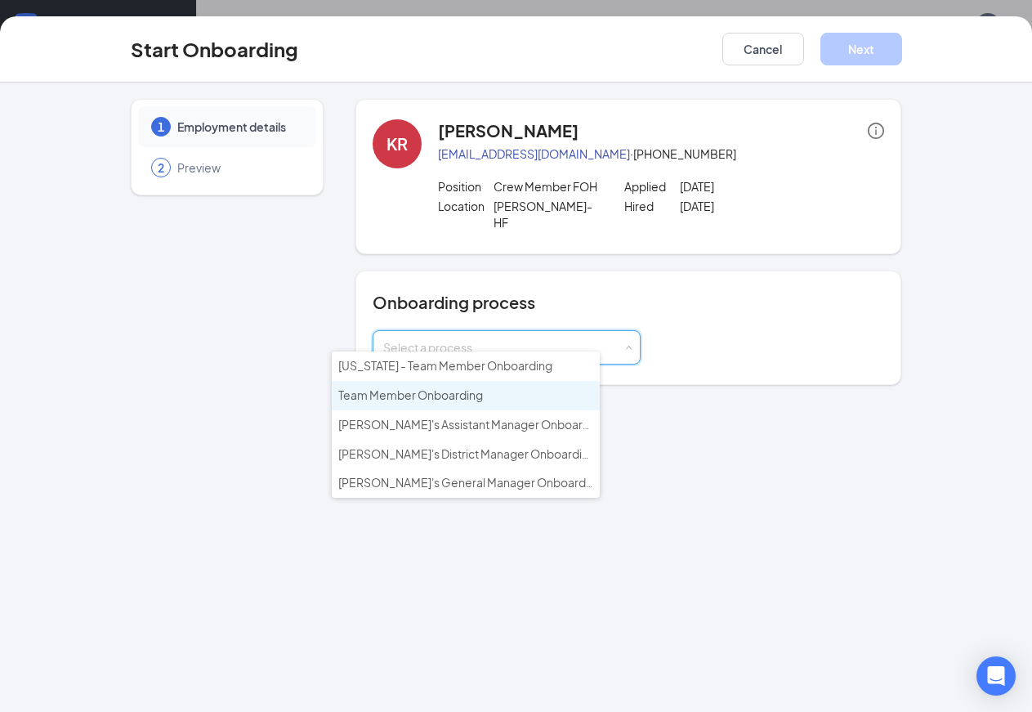
click at [475, 394] on span "Team Member Onboarding" at bounding box center [410, 394] width 145 height 15
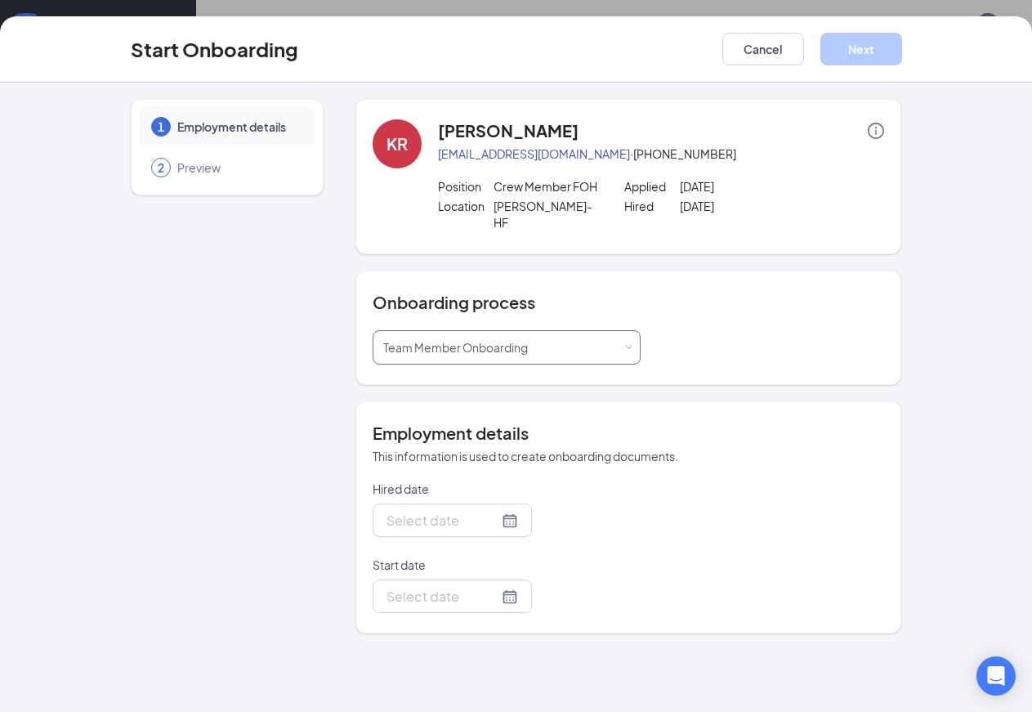
type input "[DATE]"
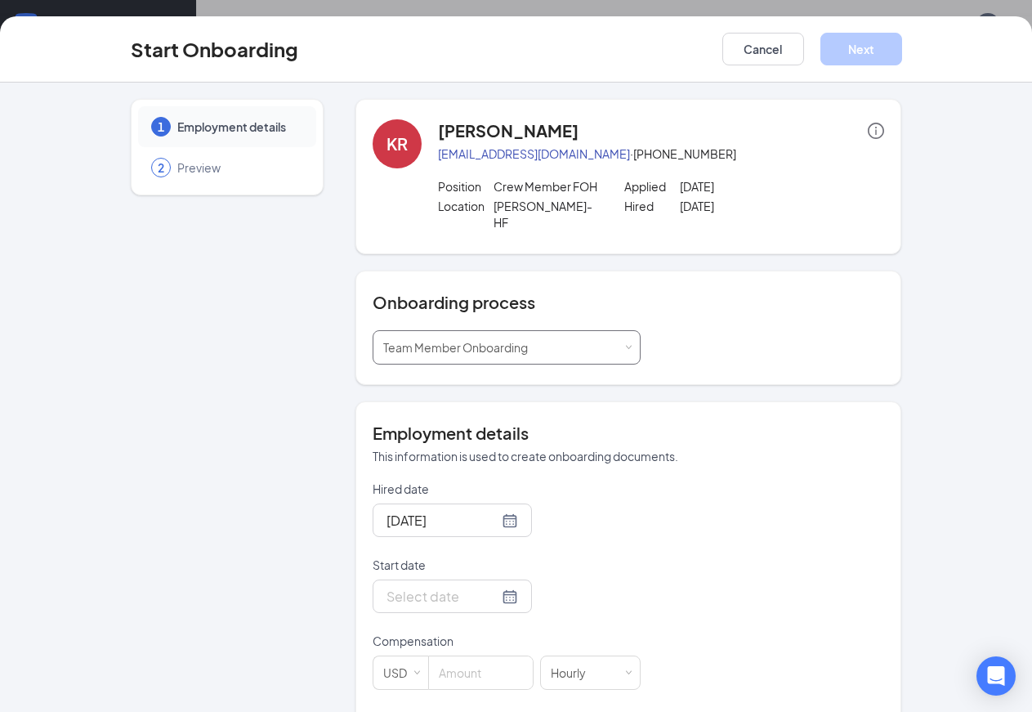
scroll to position [265, 0]
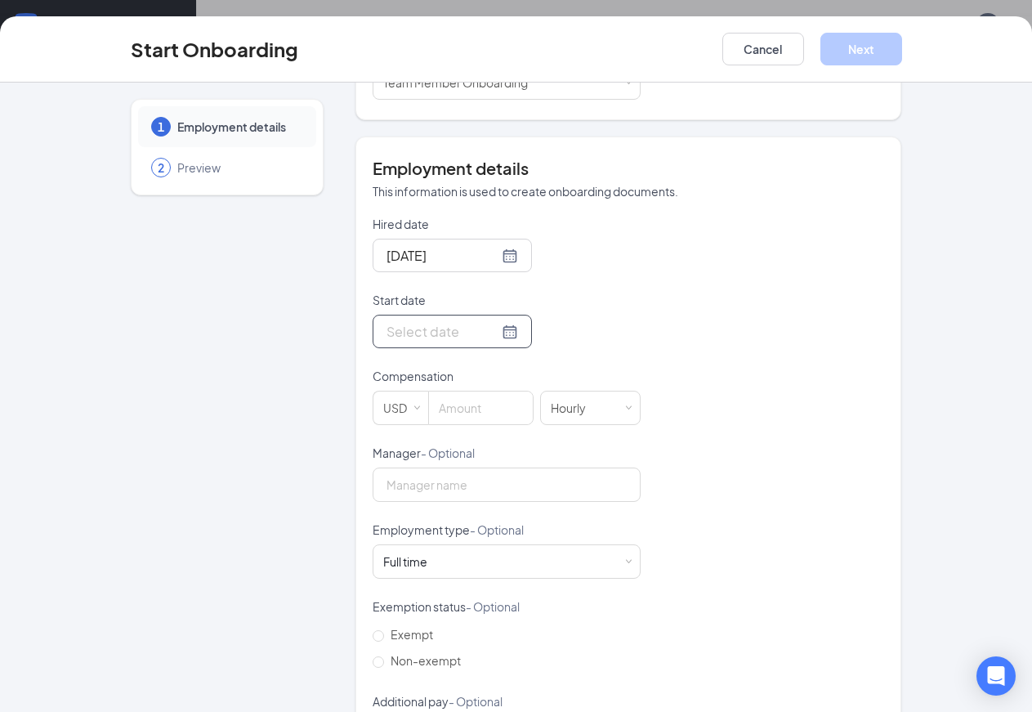
click at [490, 321] on div at bounding box center [452, 331] width 132 height 20
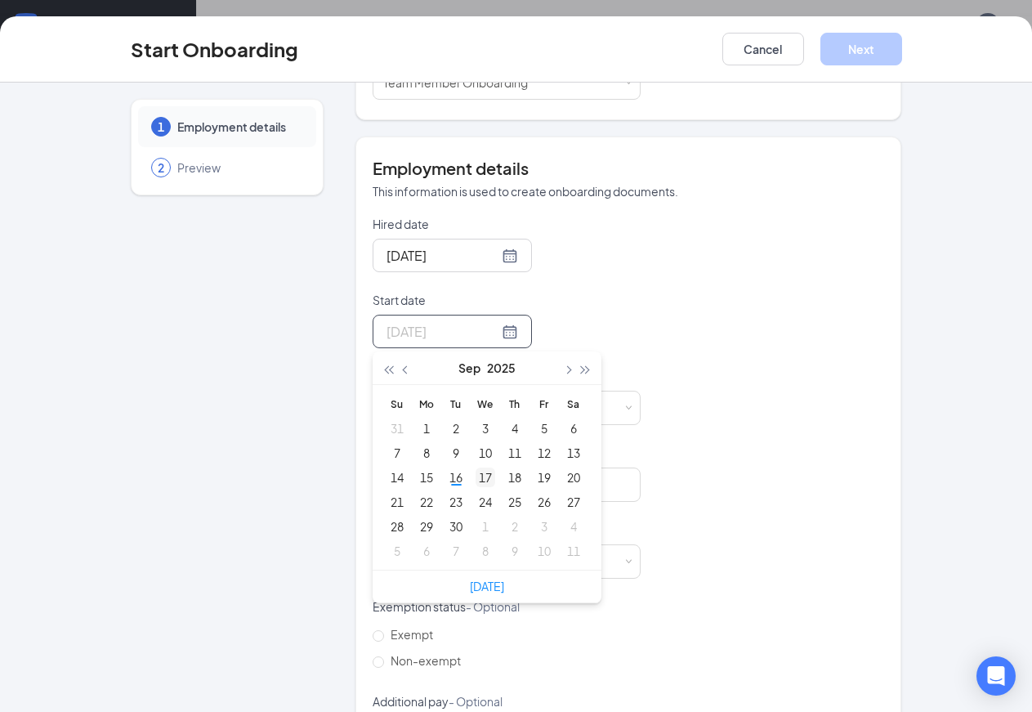
type input "[DATE]"
click at [475, 467] on div "17" at bounding box center [485, 477] width 20 height 20
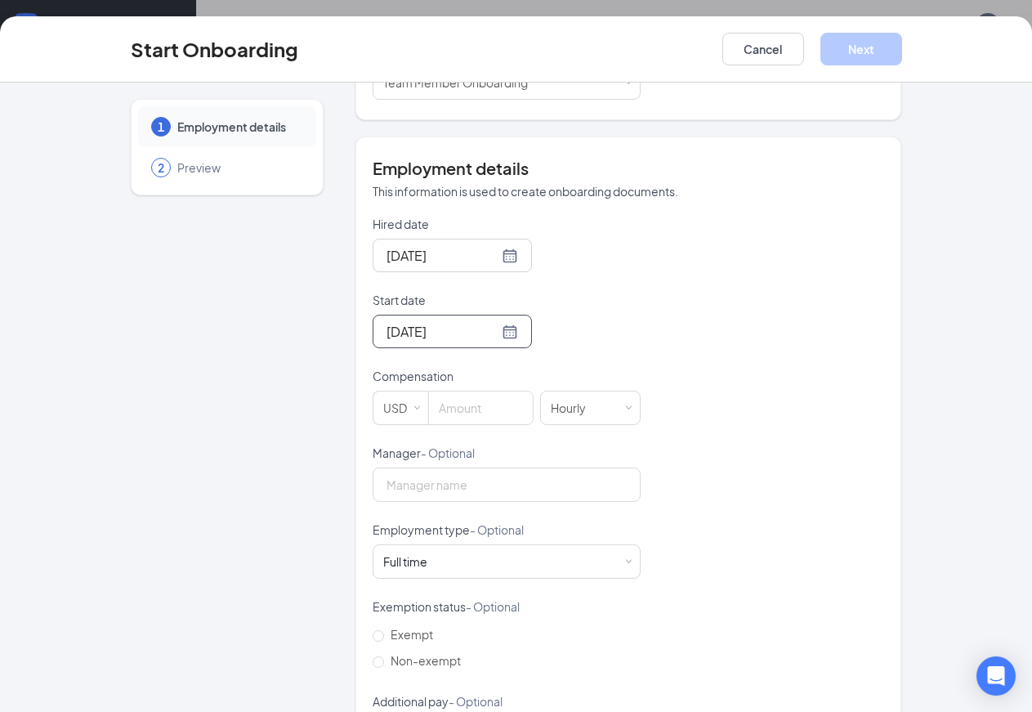
scroll to position [323, 0]
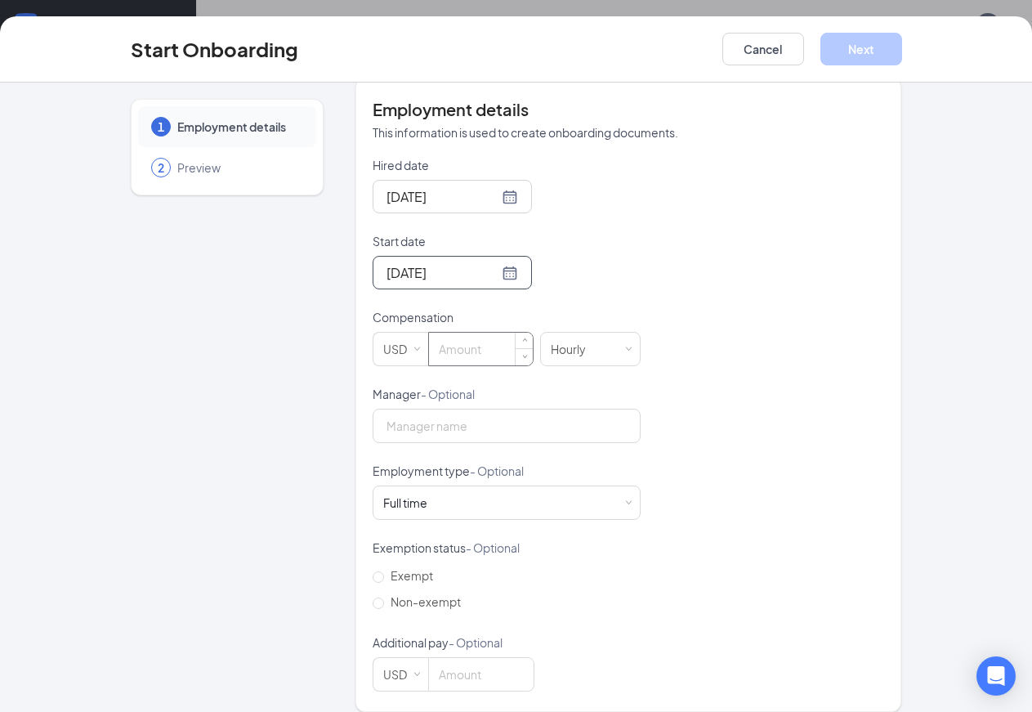
click at [452, 336] on input at bounding box center [481, 348] width 104 height 33
click at [624, 499] on span at bounding box center [627, 502] width 7 height 7
type input "10"
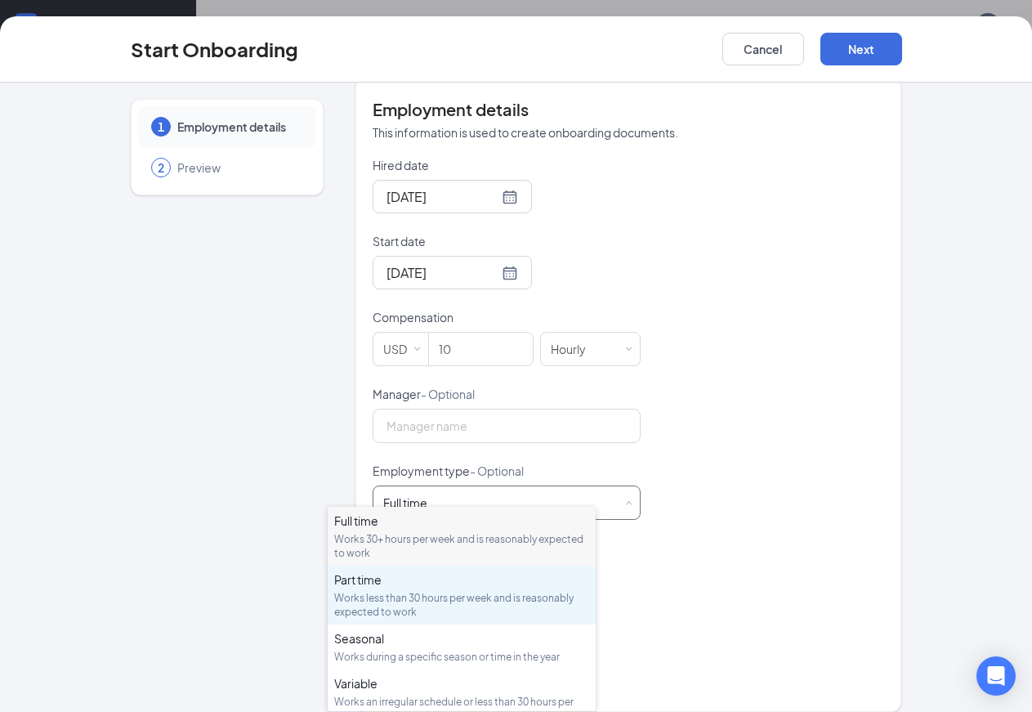
click at [533, 598] on div "Works less than 30 hours per week and is reasonably expected to work" at bounding box center [461, 605] width 255 height 28
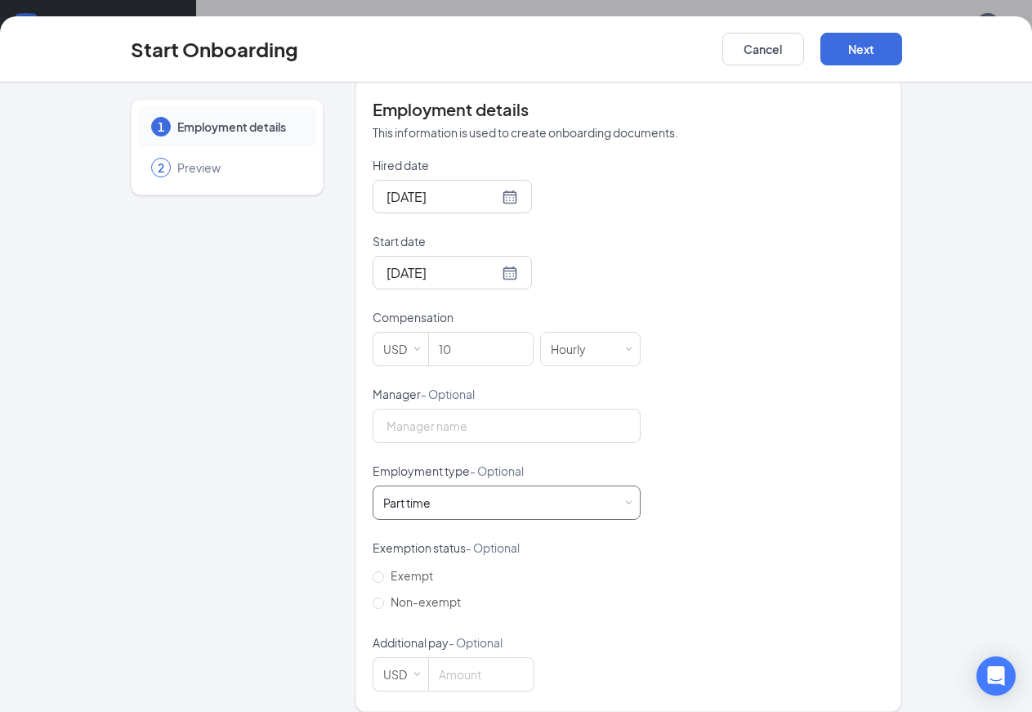
scroll to position [74, 0]
click at [373, 597] on input "Non-exempt" at bounding box center [378, 602] width 11 height 11
radio input "true"
click at [902, 51] on button "Next" at bounding box center [861, 49] width 82 height 33
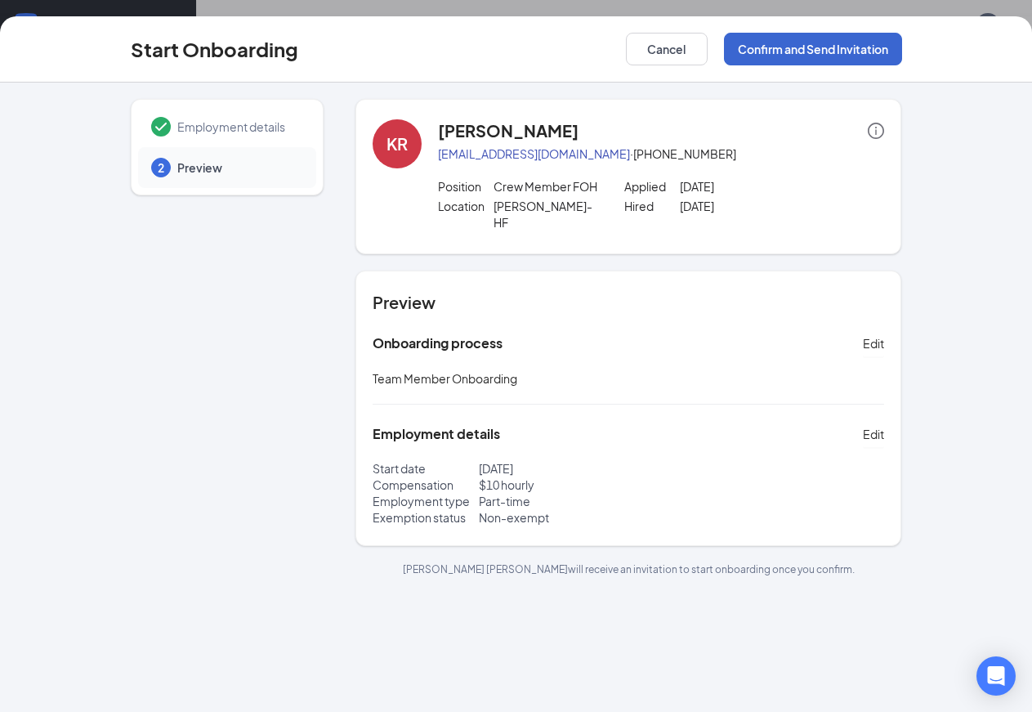
scroll to position [0, 0]
click at [902, 52] on button "Confirm and Send Invitation" at bounding box center [813, 49] width 178 height 33
